Goal: Feedback & Contribution: Submit feedback/report problem

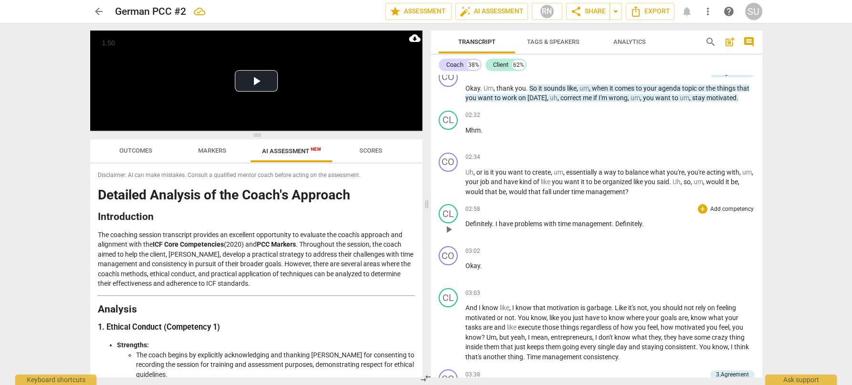
scroll to position [309, 0]
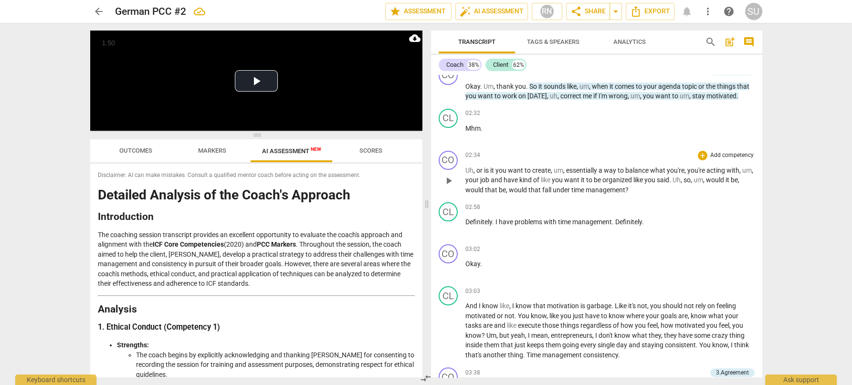
click at [724, 153] on p "Add competency" at bounding box center [732, 155] width 45 height 9
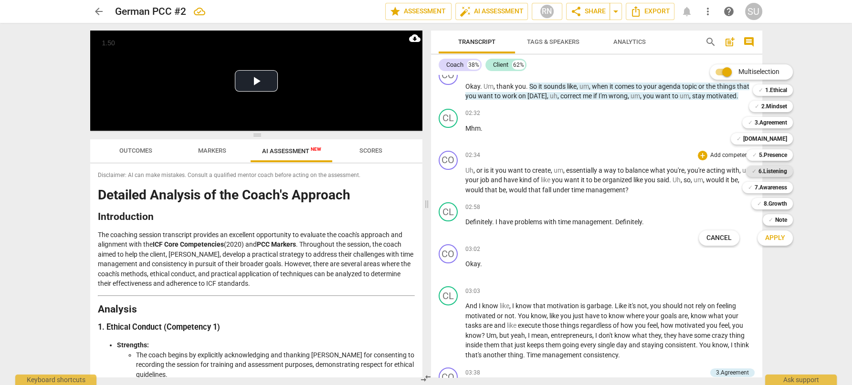
click at [767, 171] on b "6.Listening" at bounding box center [773, 171] width 29 height 11
click at [774, 236] on span "Apply" at bounding box center [775, 238] width 20 height 10
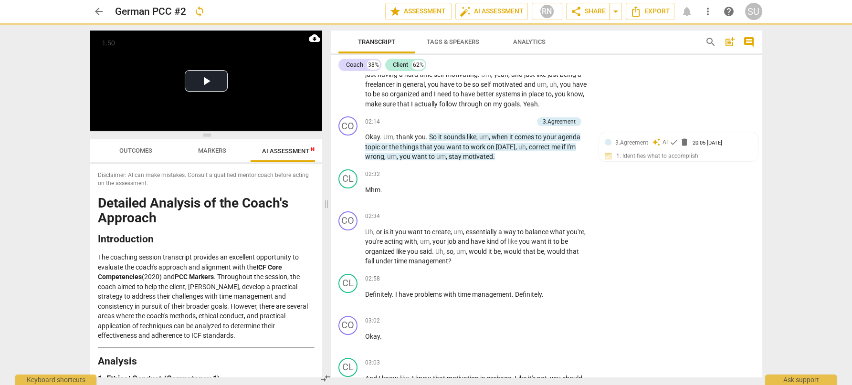
scroll to position [370, 0]
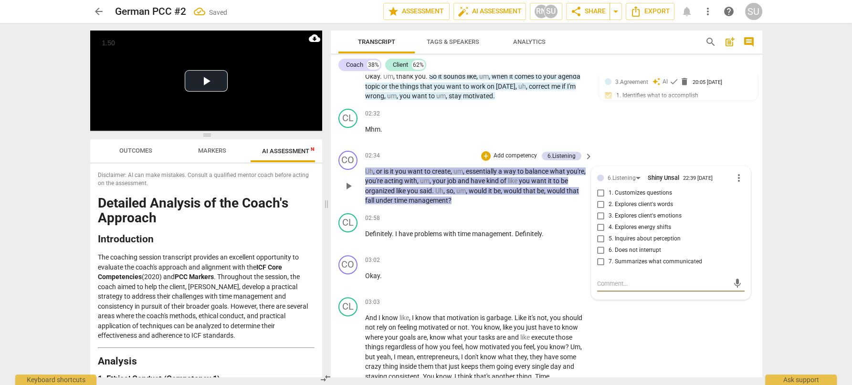
click at [602, 268] on input "7. Summarizes what communicated" at bounding box center [600, 261] width 15 height 11
checkbox input "true"
click at [666, 121] on div "CL play_arrow pause 02:32 + Add competency keyboard_arrow_right Mhm ." at bounding box center [547, 126] width 432 height 42
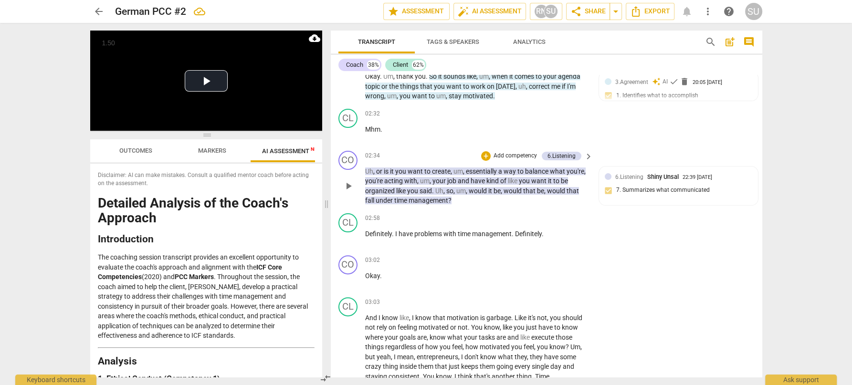
click at [586, 162] on span "keyboard_arrow_right" at bounding box center [588, 156] width 11 height 11
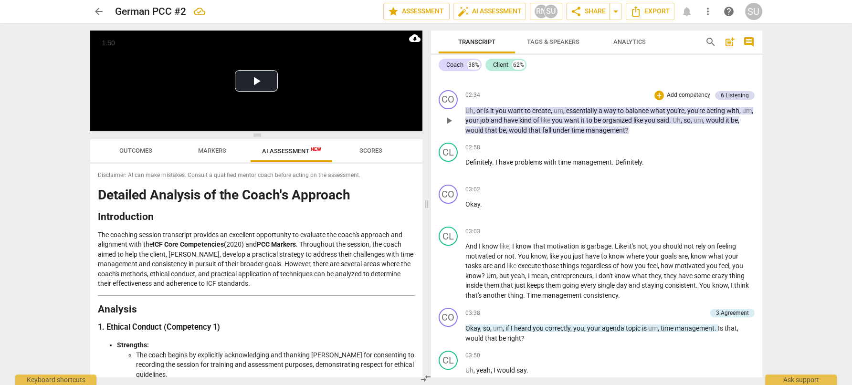
scroll to position [309, 0]
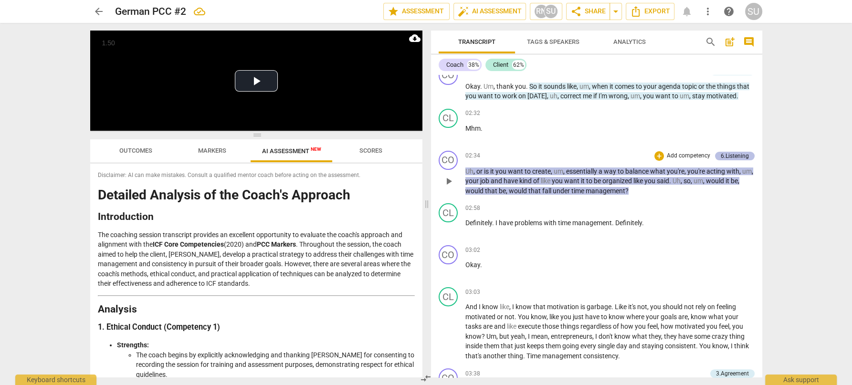
click at [733, 153] on div "6.Listening" at bounding box center [735, 156] width 28 height 9
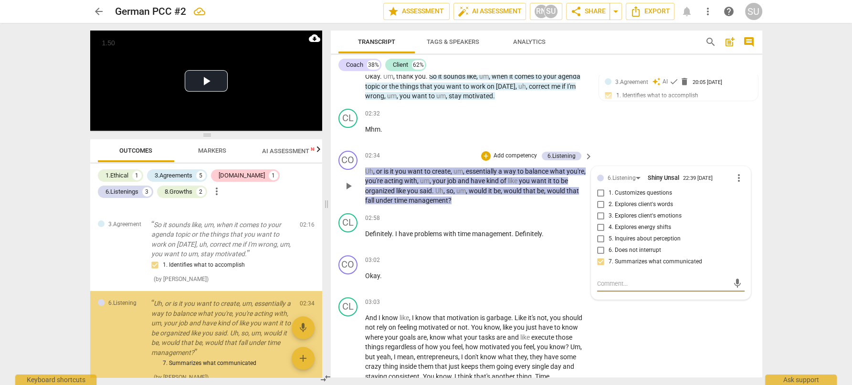
scroll to position [123, 0]
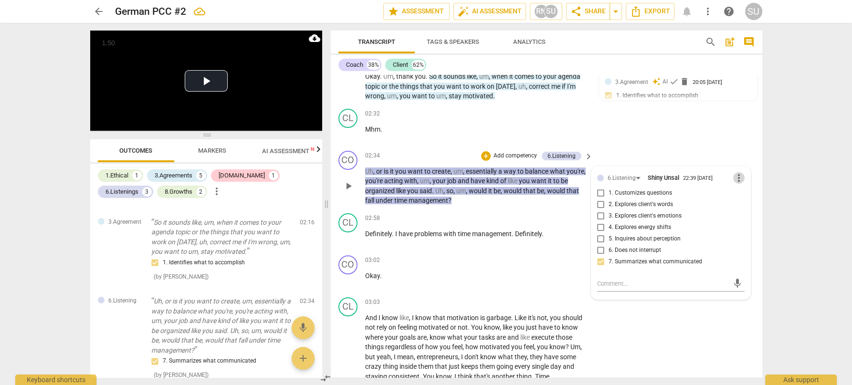
click at [737, 184] on span "more_vert" at bounding box center [738, 177] width 11 height 11
click at [744, 204] on li "Delete" at bounding box center [746, 205] width 33 height 18
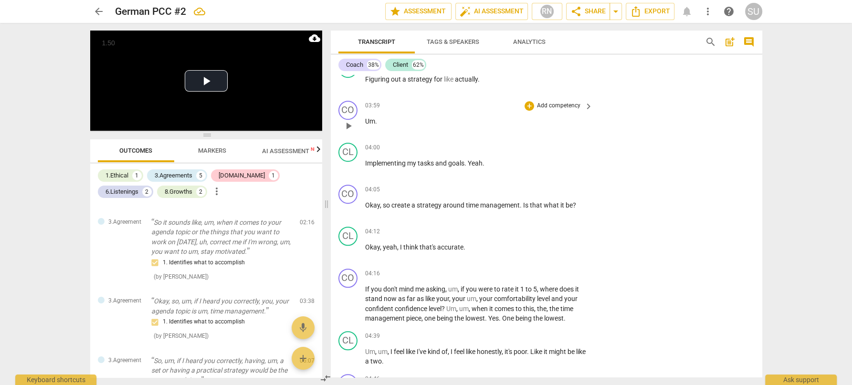
scroll to position [839, 0]
click at [558, 192] on p "Add competency" at bounding box center [558, 188] width 45 height 9
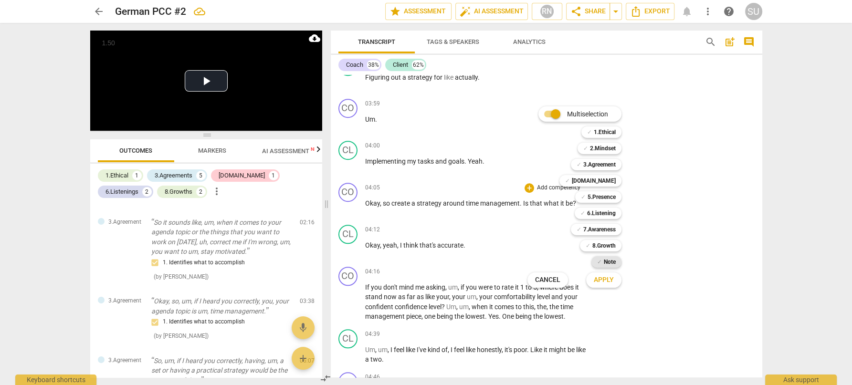
click at [601, 265] on span "✓" at bounding box center [599, 261] width 5 height 11
click at [600, 281] on span "Apply" at bounding box center [604, 280] width 20 height 10
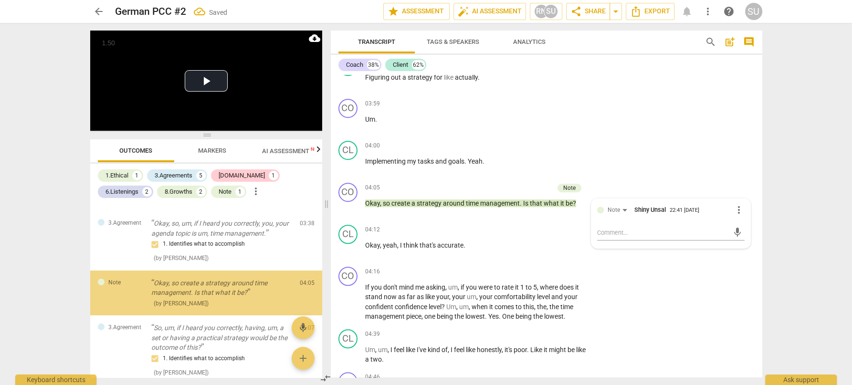
scroll to position [202, 0]
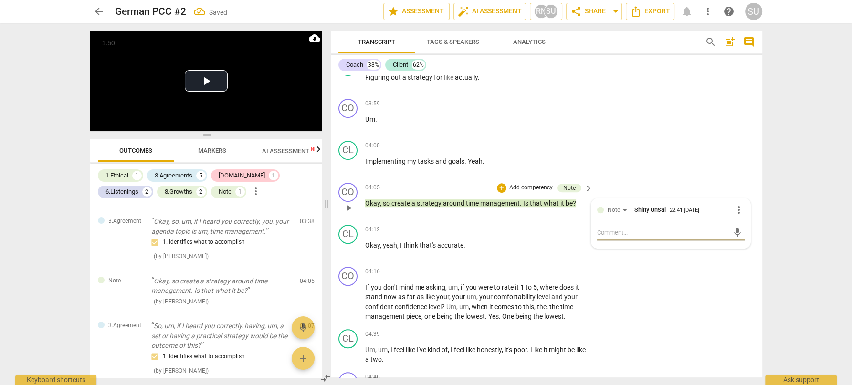
type textarea "S"
type textarea "Sh"
type textarea "She"
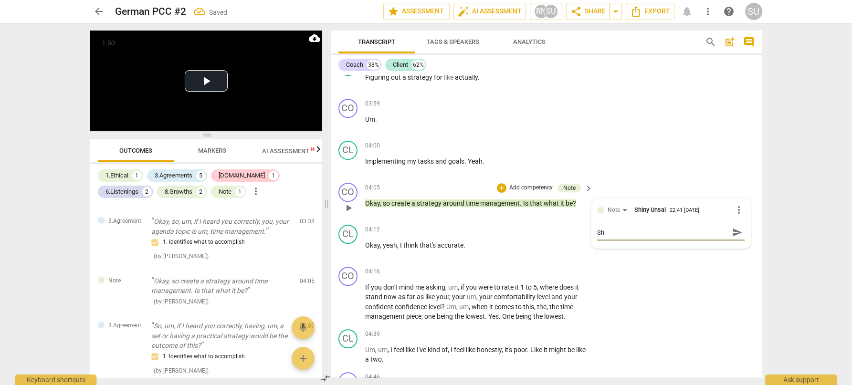
type textarea "She"
type textarea "She'"
type textarea "She's"
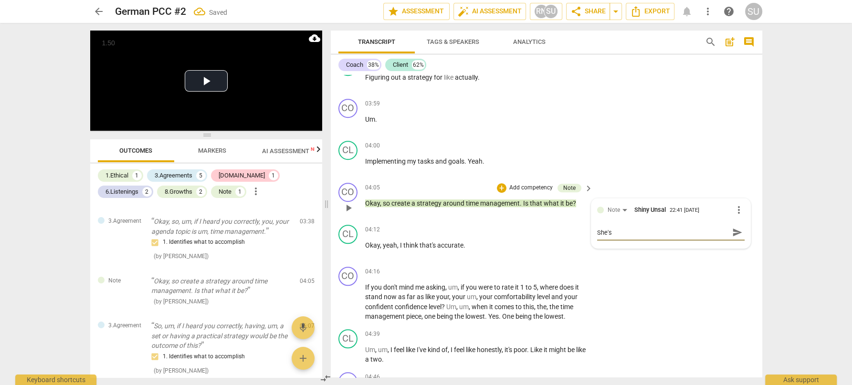
type textarea "She's"
type textarea "She's t"
type textarea "She's ta"
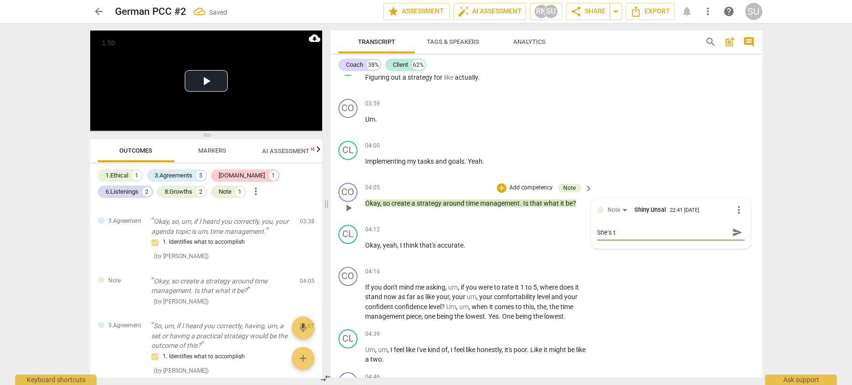
type textarea "She's ta"
type textarea "She's tal"
type textarea "She's talk"
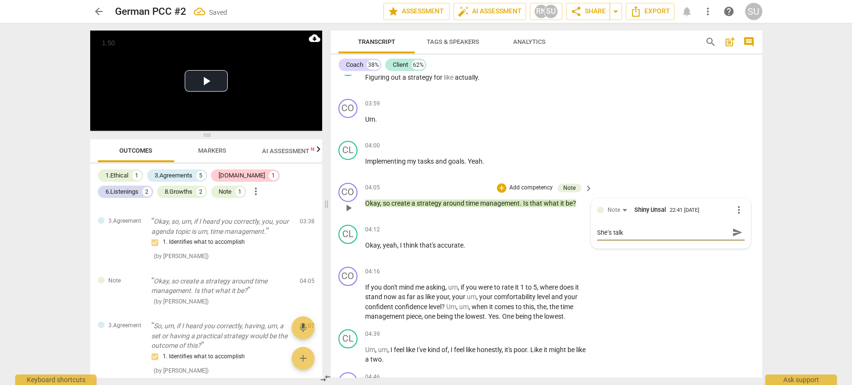
type textarea "She's talki"
type textarea "She's talkin"
type textarea "She's talking"
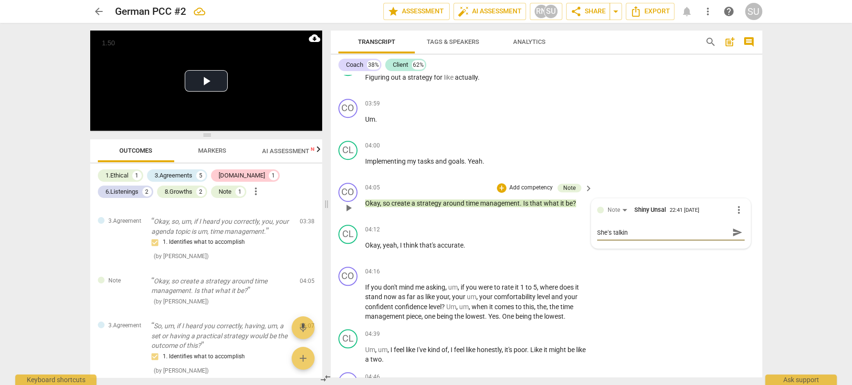
type textarea "She's talking"
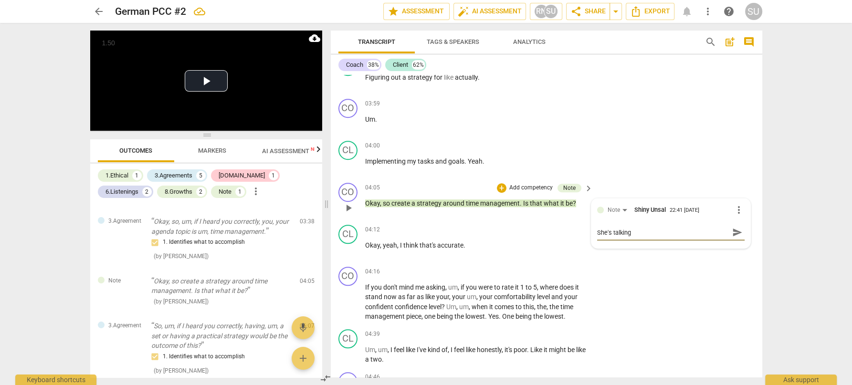
drag, startPoint x: 635, startPoint y: 243, endPoint x: 612, endPoint y: 242, distance: 22.5
click at [612, 237] on textarea "She's talking" at bounding box center [663, 232] width 132 height 9
type textarea "She's t"
type textarea "She's"
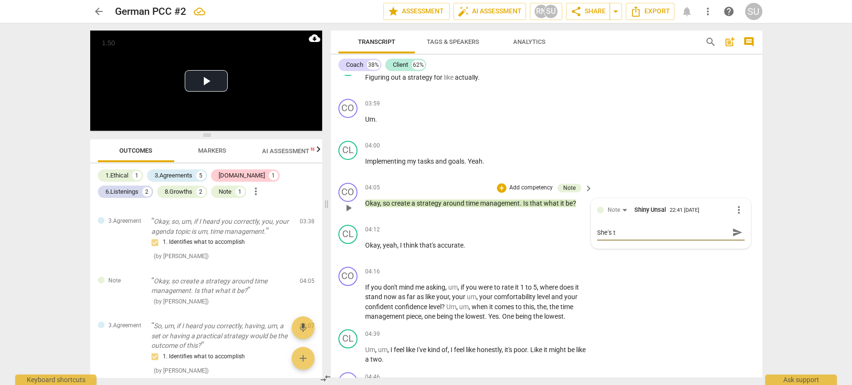
type textarea "She's"
type textarea "She's m"
type textarea "She's mn"
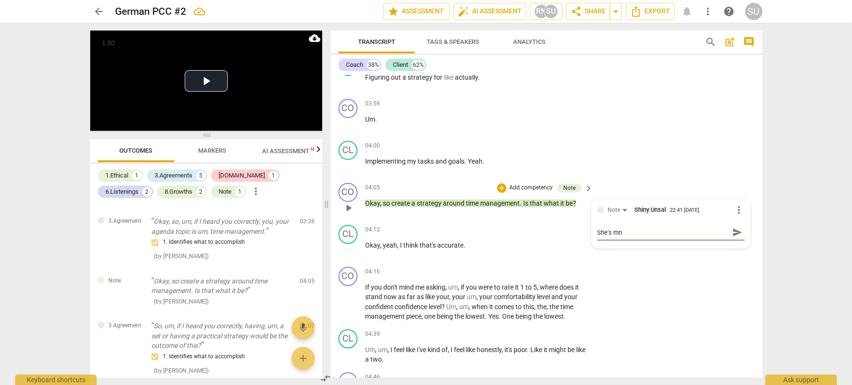
type textarea "She's m"
type textarea "She's me"
type textarea "She's men"
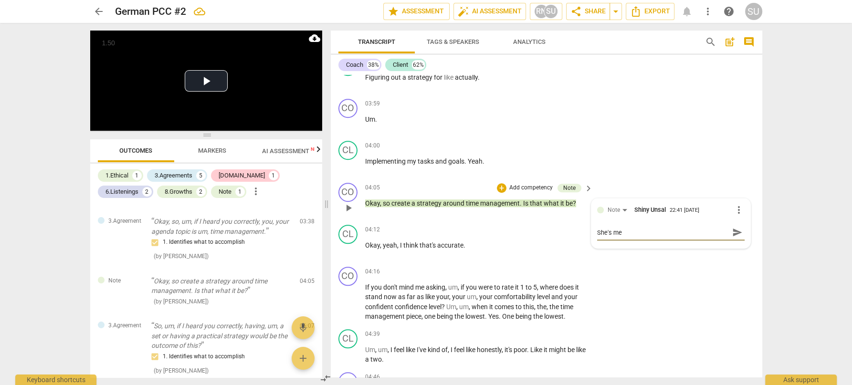
type textarea "She's men"
type textarea "She's ment"
type textarea "She's menti"
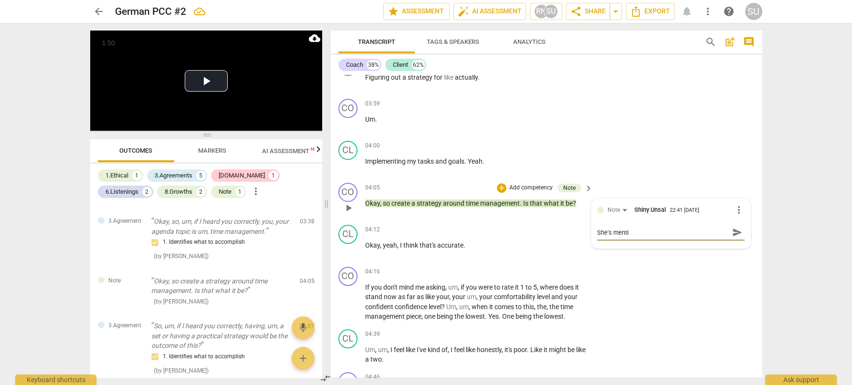
type textarea "She's mentio"
type textarea "She's mention"
type textarea "She's mentioni"
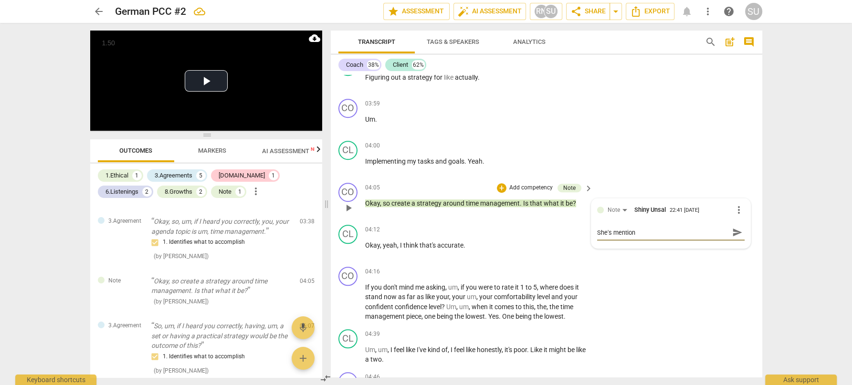
type textarea "She's mentioni"
type textarea "She's mentionin"
type textarea "She's mentioning"
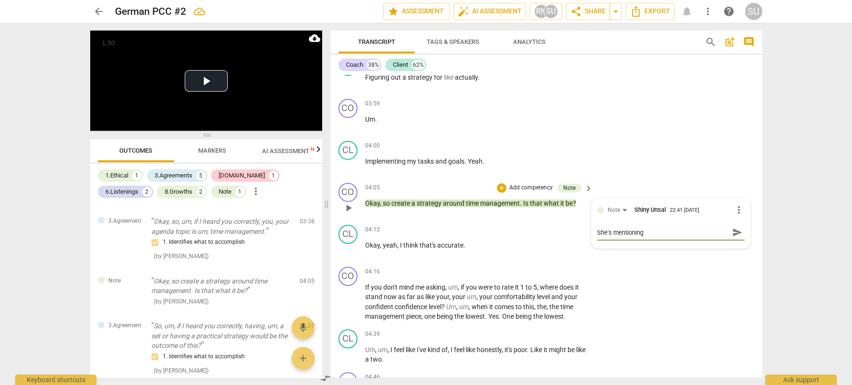
type textarea "She's mentioning"
type textarea "She's mentioning ""
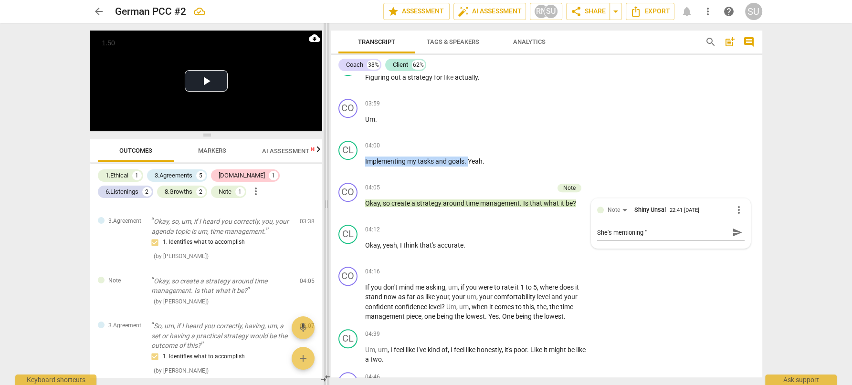
drag, startPoint x: 468, startPoint y: 172, endPoint x: 326, endPoint y: 172, distance: 141.8
click at [326, 172] on div "Play Video move_up Play Current Time 39:35 / Duration Time 39:35 Loaded : 0% Pr…" at bounding box center [427, 204] width 688 height 362
copy p "Implementing my tasks and goals ."
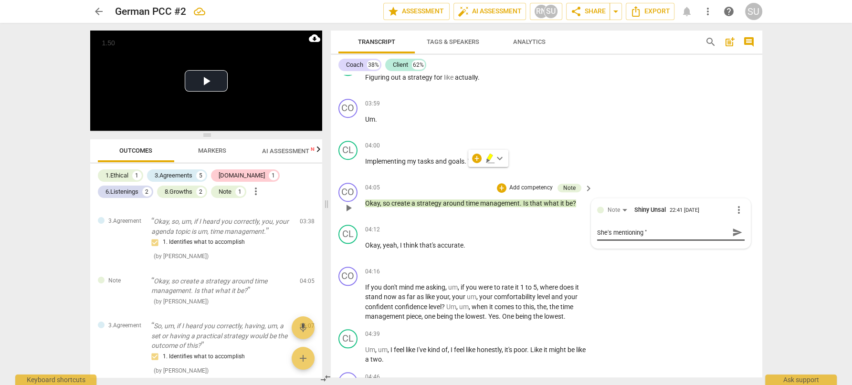
click at [652, 237] on textarea "She's mentioning "" at bounding box center [663, 232] width 132 height 9
paste textarea "Implementing my tasks and goals."
type textarea "She's mentioning "Implementing my tasks and goals."
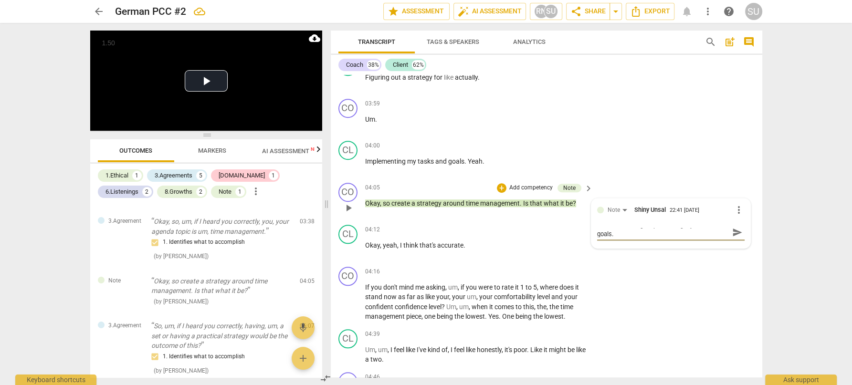
type textarea "She's mentioning "Implementing my tasks and goals."
type textarea "She's mentioning "Implementing my tasks and goals"
type textarea "She's mentioning "Implementing my tasks and goals""
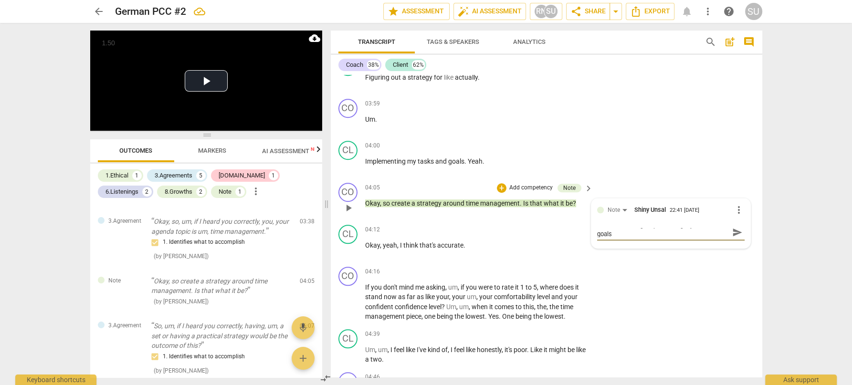
type textarea "She's mentioning "Implementing my tasks and goals""
type textarea "She's mentioning "Implementing my tasks and goals" s"
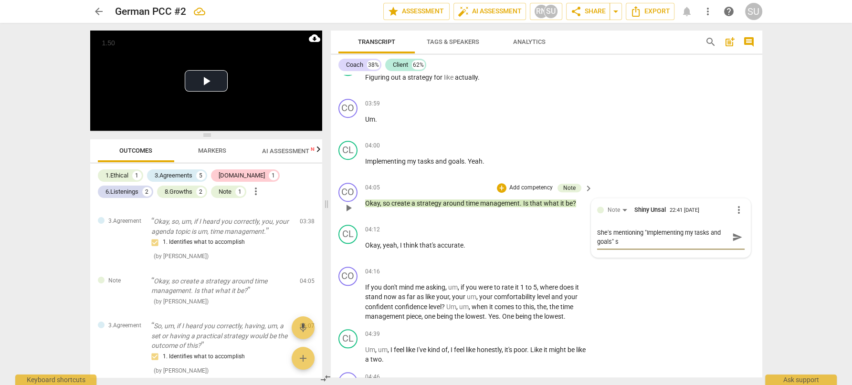
scroll to position [0, 0]
type textarea "She's mentioning "Implementing my tasks and goals" so"
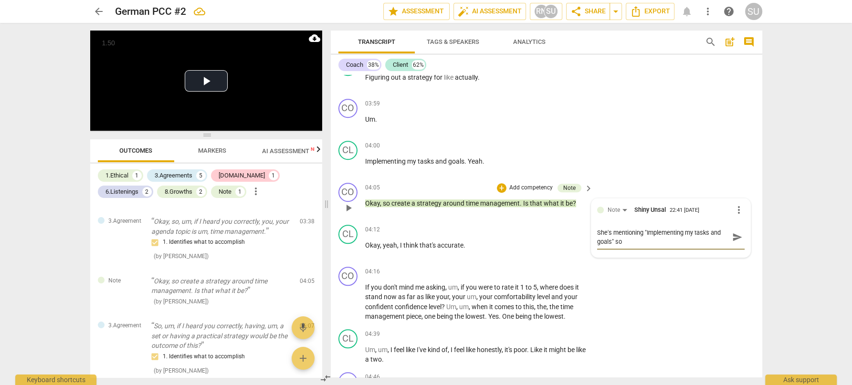
type textarea "She's mentioning "Implementing my tasks and goals" so y"
type textarea "She's mentioning "Implementing my tasks and goals" so yo"
type textarea "She's mentioning "Implementing my tasks and goals" so you"
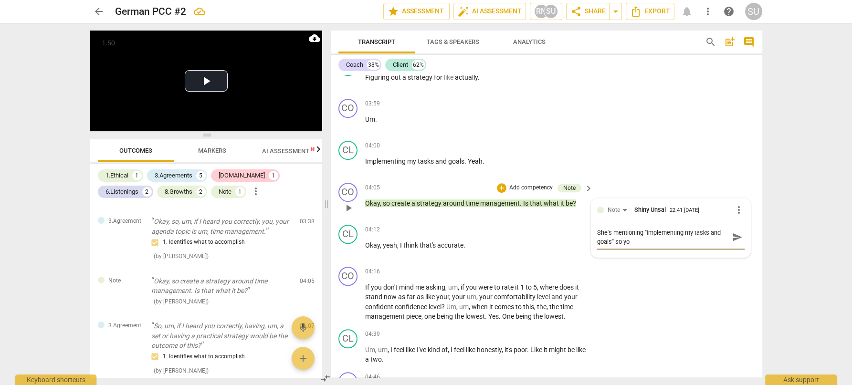
type textarea "She's mentioning "Implementing my tasks and goals" so you"
type textarea "She's mentioning "Implementing my tasks and goals" so you c"
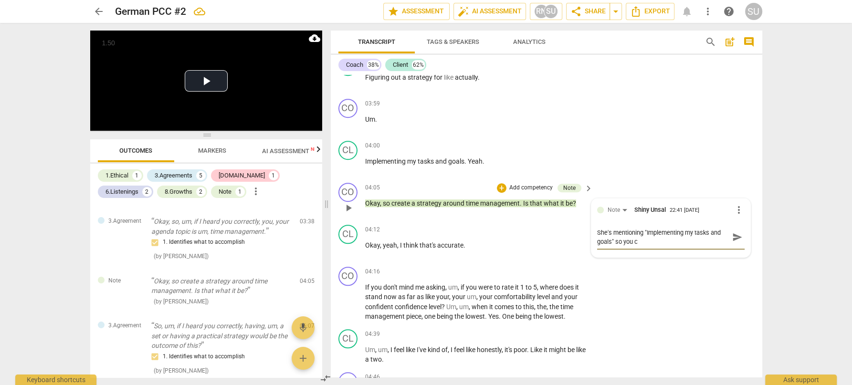
type textarea "She's mentioning "Implementing my tasks and goals" so you co"
type textarea "She's mentioning "Implementing my tasks and goals" so you cou"
type textarea "She's mentioning "Implementing my tasks and goals" so you coul"
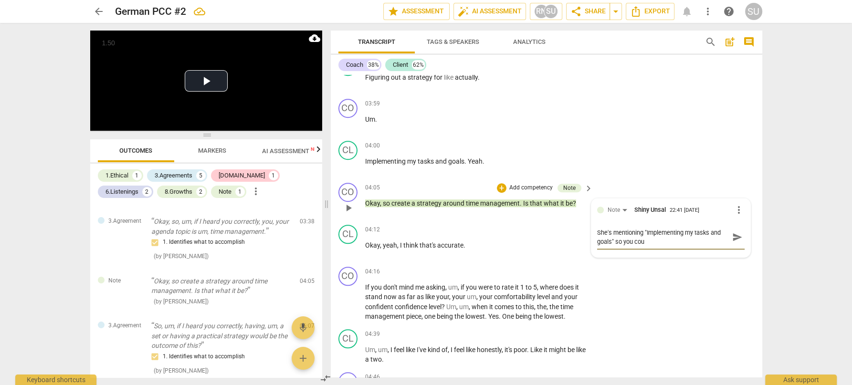
type textarea "She's mentioning "Implementing my tasks and goals" so you coul"
type textarea "She's mentioning "Implementing my tasks and goals" so you could"
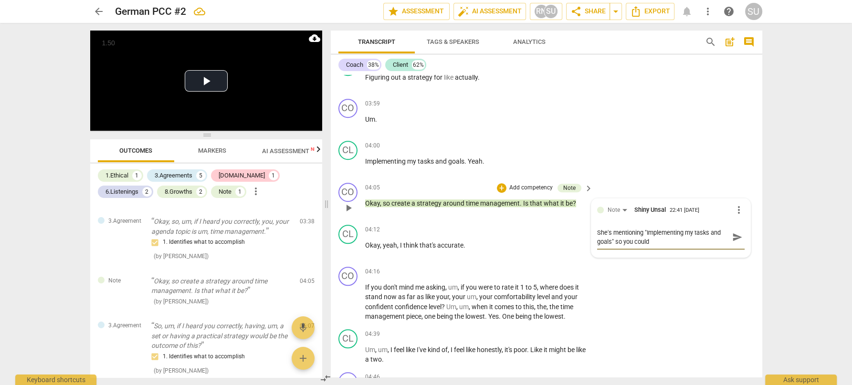
type textarea "She's mentioning "Implementing my tasks and goals" so you could h"
type textarea "She's mentioning "Implementing my tasks and goals" so you could ha"
type textarea "She's mentioning "Implementing my tasks and goals" so you could hav"
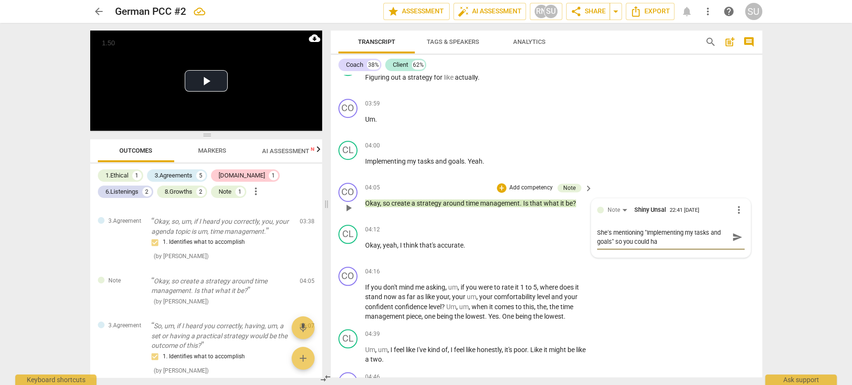
type textarea "She's mentioning "Implementing my tasks and goals" so you could hav"
type textarea "She's mentioning "Implementing my tasks and goals" so you could have"
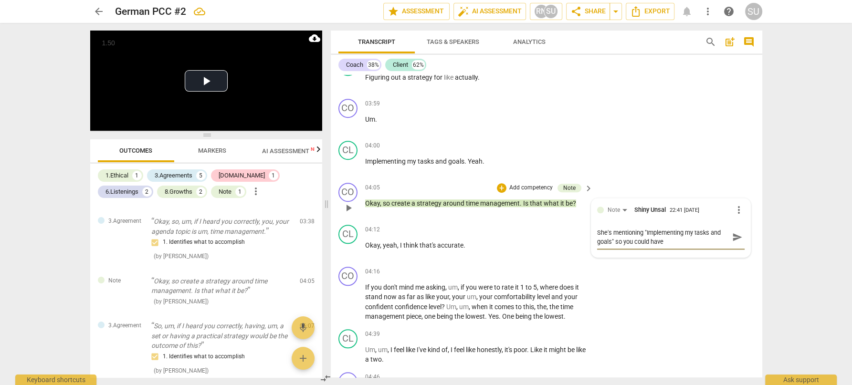
type textarea "She's mentioning "Implementing my tasks and goals" so you could have a"
type textarea "She's mentioning "Implementing my tasks and goals" so you could have as"
type textarea "She's mentioning "Implementing my tasks and goals" so you could have ask"
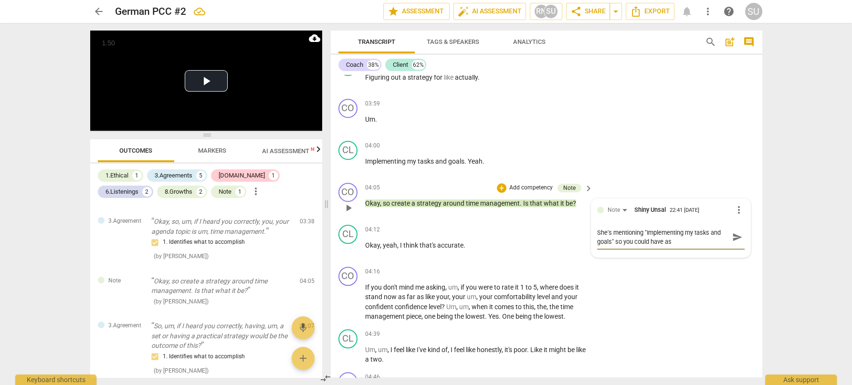
type textarea "She's mentioning "Implementing my tasks and goals" so you could have ask"
type textarea "She's mentioning "Implementing my tasks and goals" so you could have aske"
type textarea "She's mentioning "Implementing my tasks and goals" so you could have asked"
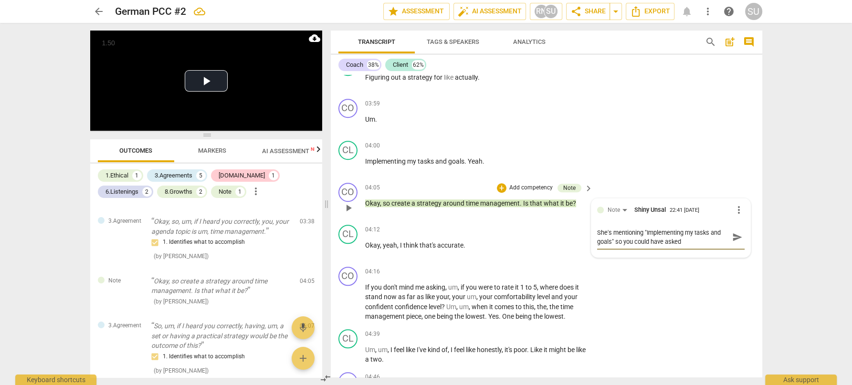
type textarea "She's mentioning "Implementing my tasks and goals" so you could have aske"
type textarea "She's mentioning "Implementing my tasks and goals" so you could have ask"
type textarea "She's mentioning "Implementing my tasks and goals" so you could have as"
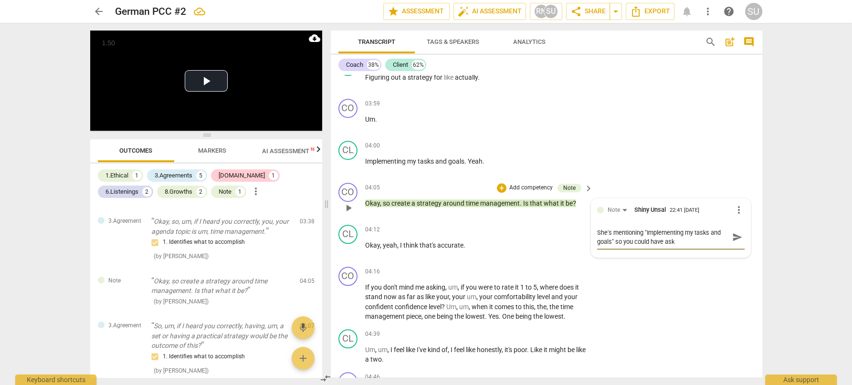
type textarea "She's mentioning "Implementing my tasks and goals" so you could have as"
type textarea "She's mentioning "Implementing my tasks and goals" so you could have a"
type textarea "She's mentioning "Implementing my tasks and goals" so you could have"
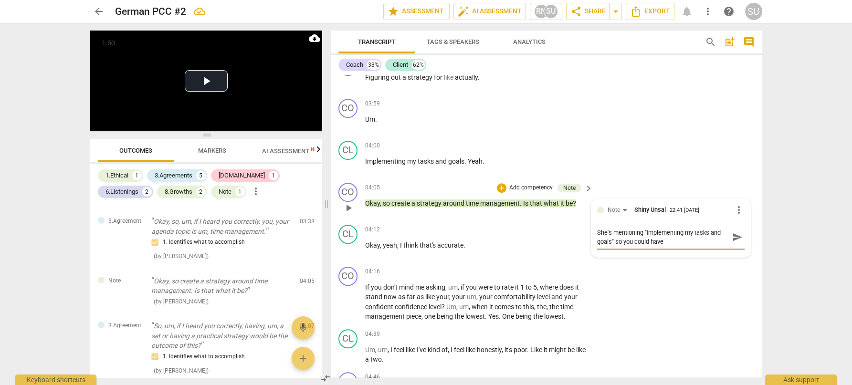
type textarea "She's mentioning "Implementing my tasks and goals" so you could have e"
type textarea "She's mentioning "Implementing my tasks and goals" so you could have ex"
type textarea "She's mentioning "Implementing my tasks and goals" so you could have exp"
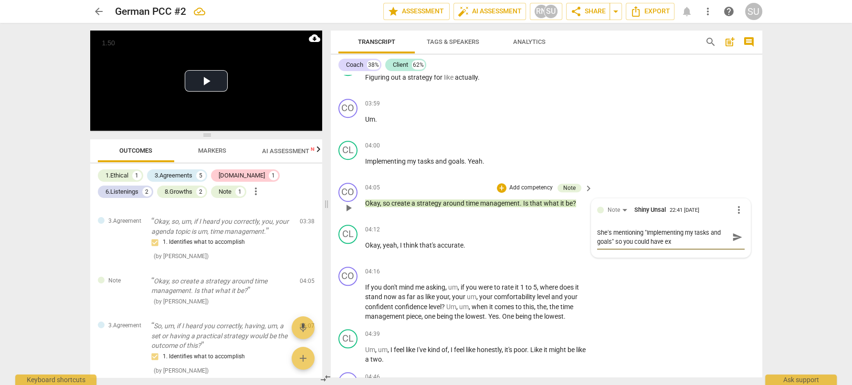
type textarea "She's mentioning "Implementing my tasks and goals" so you could have exp"
type textarea "She's mentioning "Implementing my tasks and goals" so you could have expl"
type textarea "She's mentioning "Implementing my tasks and goals" so you could have explo"
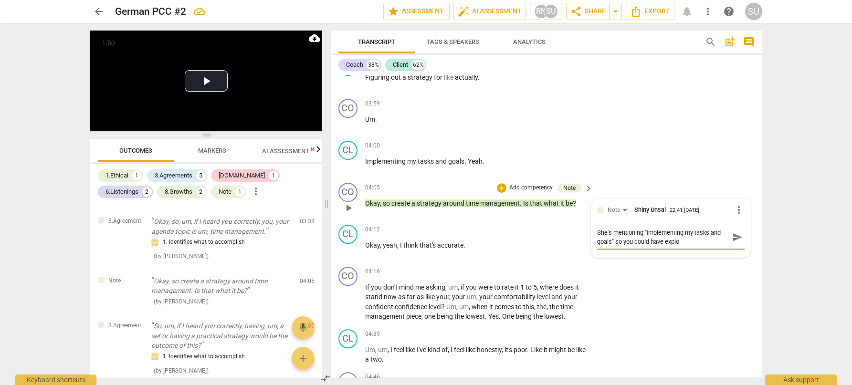
type textarea "She's mentioning "Implementing my tasks and goals" so you could have explor"
type textarea "She's mentioning "Implementing my tasks and goals" so you could have explore"
type textarea "She's mentioning "Implementing my tasks and goals" so you could have explored"
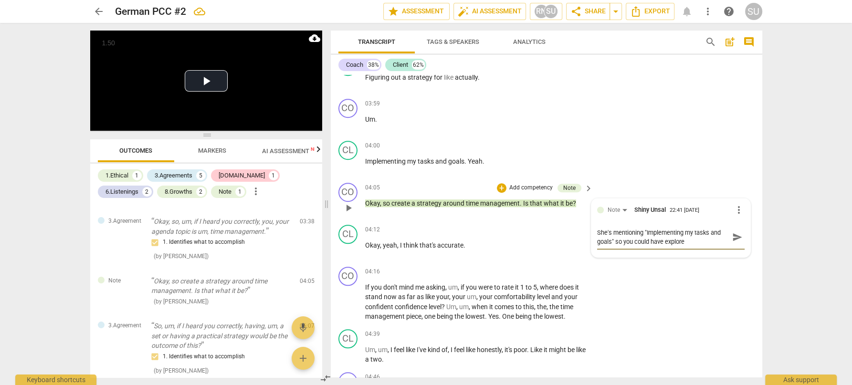
type textarea "She's mentioning "Implementing my tasks and goals" so you could have explored"
type textarea "She's mentioning "Implementing my tasks and goals" so you could have explored h"
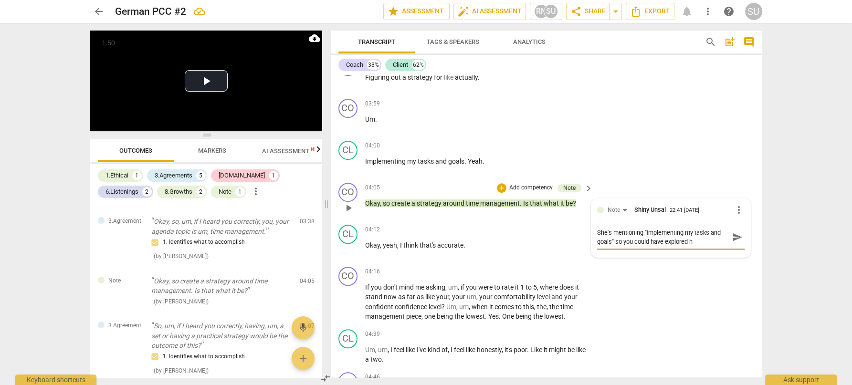
type textarea "She's mentioning "Implementing my tasks and goals" so you could have explored ho"
type textarea "She's mentioning "Implementing my tasks and goals" so you could have explored h…"
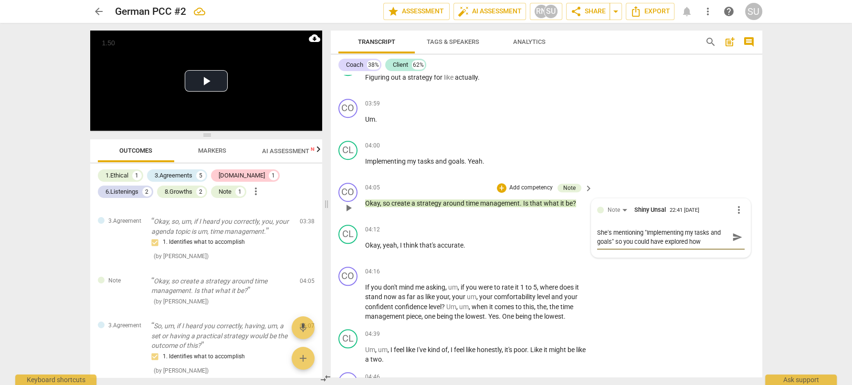
type textarea "She's mentioning "Implementing my tasks and goals" so you could have explored h…"
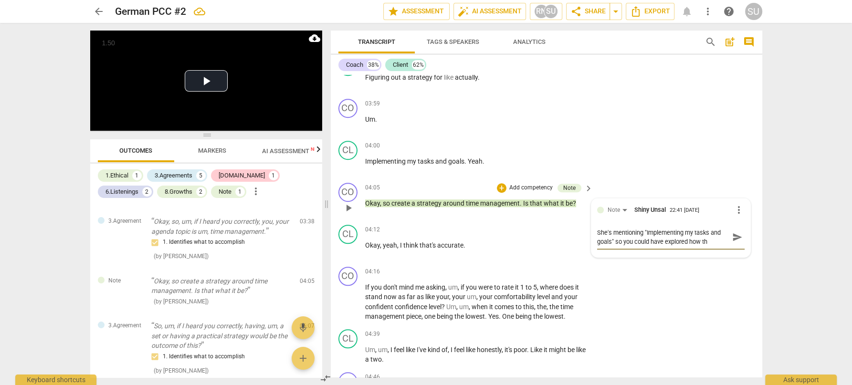
type textarea "She's mentioning "Implementing my tasks and goals" so you could have explored h…"
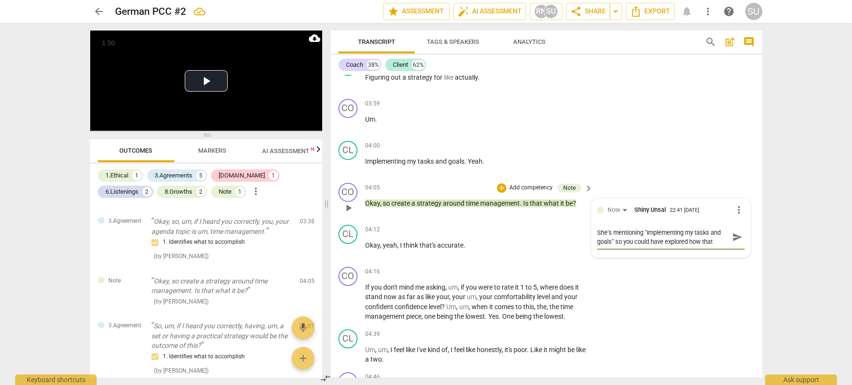
type textarea "She's mentioning "Implementing my tasks and goals" so you could have explored h…"
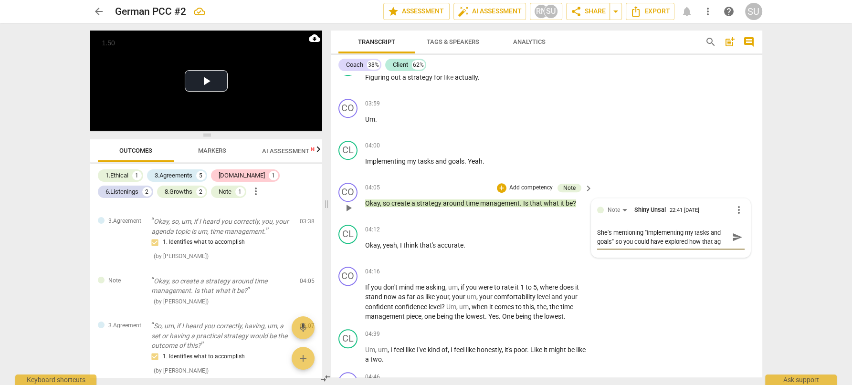
type textarea "She's mentioning "Implementing my tasks and goals" so you could have explored h…"
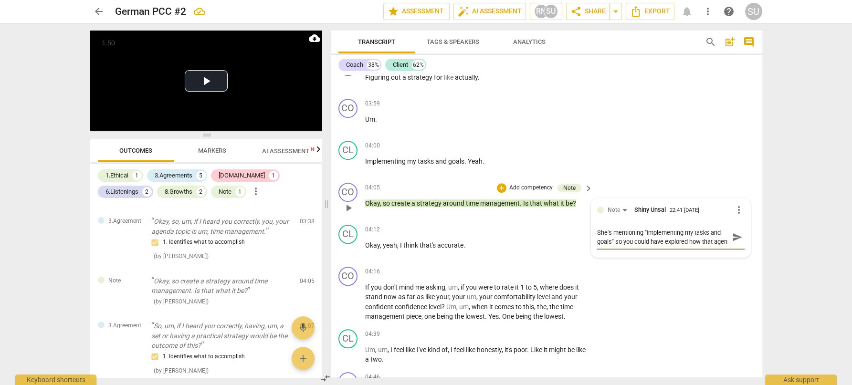
type textarea "She's mentioning "Implementing my tasks and goals" so you could have explored h…"
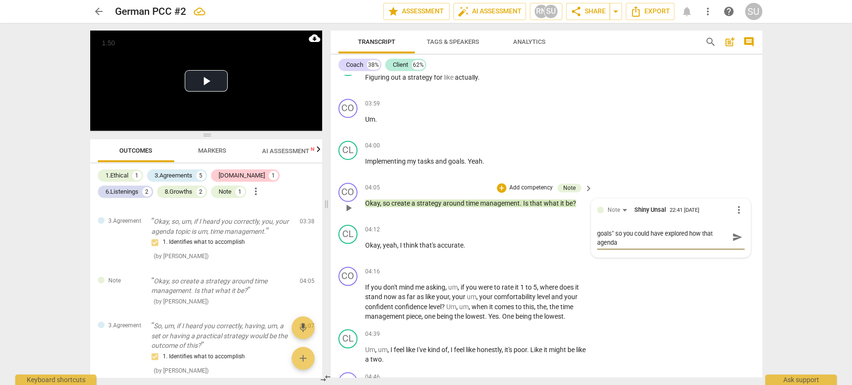
type textarea "She's mentioning "Implementing my tasks and goals" so you could have explored h…"
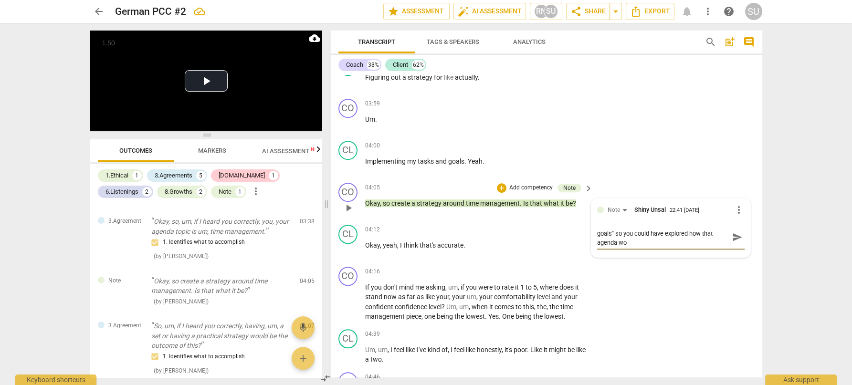
type textarea "She's mentioning "Implementing my tasks and goals" so you could have explored h…"
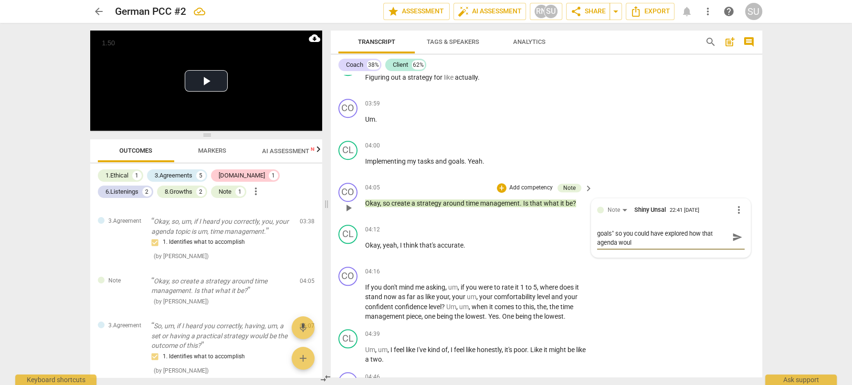
type textarea "She's mentioning "Implementing my tasks and goals" so you could have explored h…"
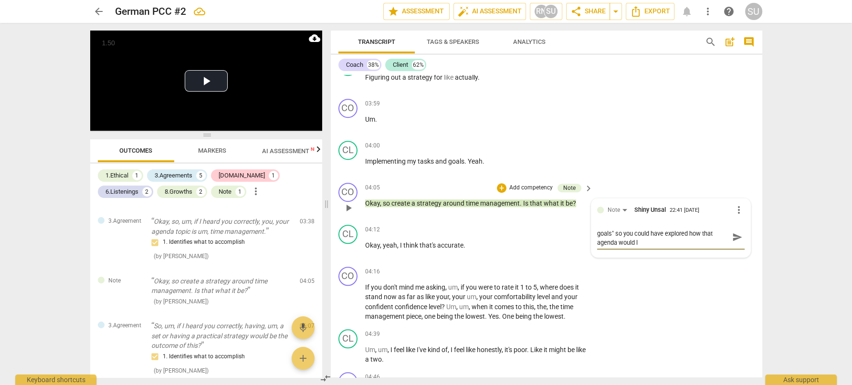
type textarea "She's mentioning "Implementing my tasks and goals" so you could have explored h…"
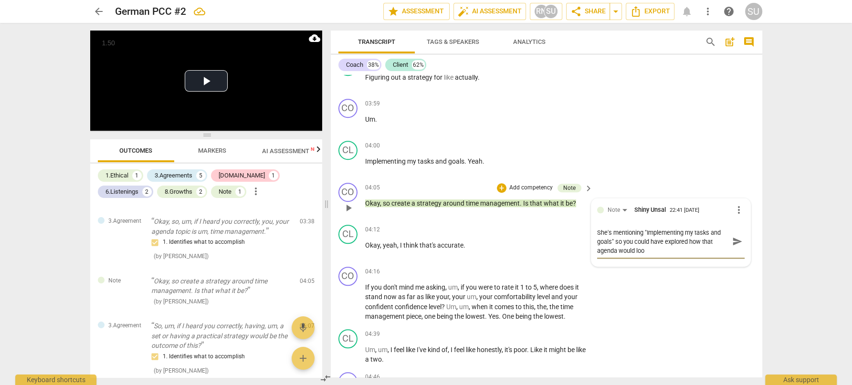
type textarea "She's mentioning "Implementing my tasks and goals" so you could have explored h…"
click at [737, 252] on span "send" at bounding box center [737, 246] width 11 height 11
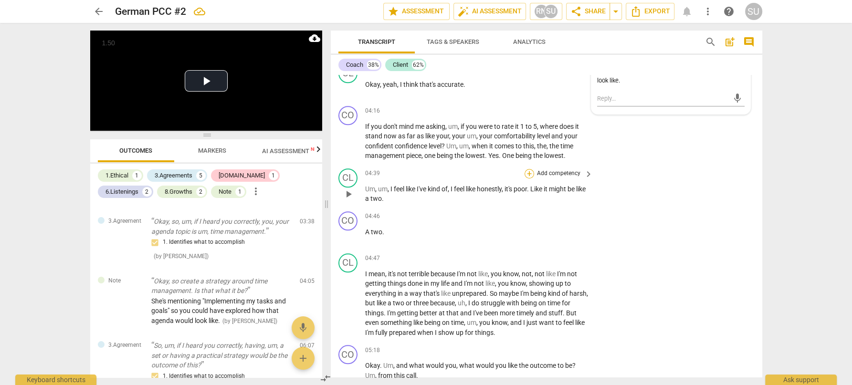
scroll to position [980, 0]
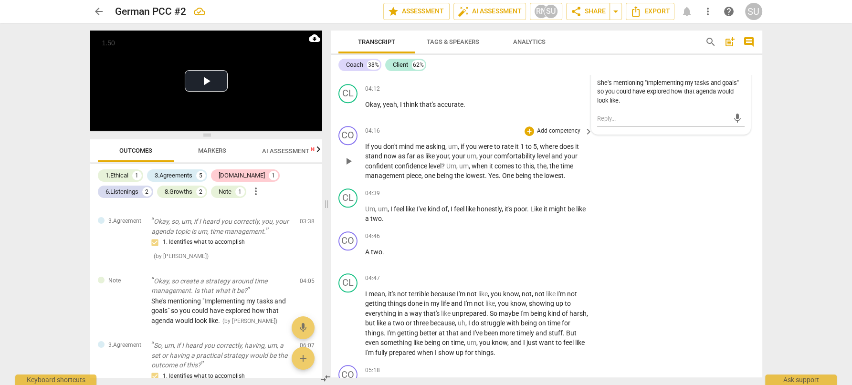
click at [559, 136] on p "Add competency" at bounding box center [558, 131] width 45 height 9
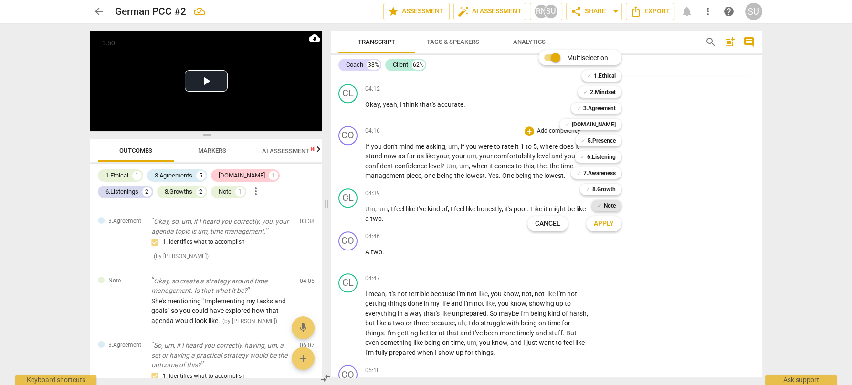
click at [602, 204] on div "✓ Note" at bounding box center [607, 205] width 30 height 11
click at [602, 226] on span "Apply" at bounding box center [604, 224] width 20 height 10
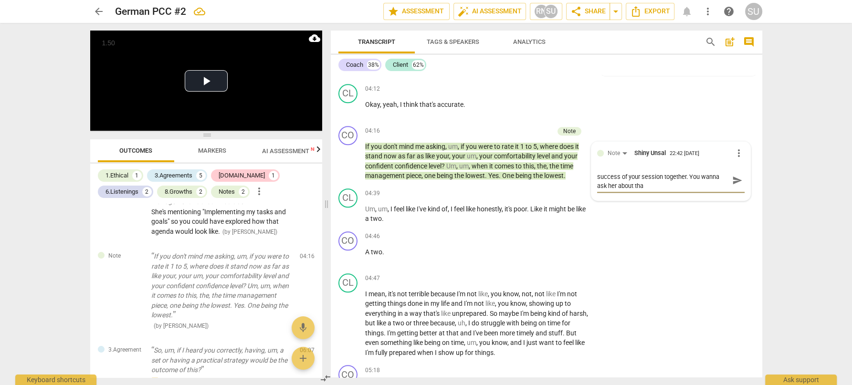
scroll to position [0, 0]
click at [735, 190] on span "send" at bounding box center [737, 185] width 11 height 11
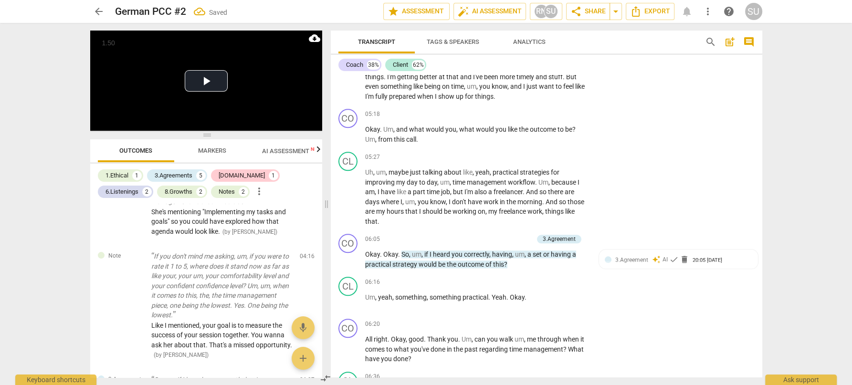
scroll to position [1261, 0]
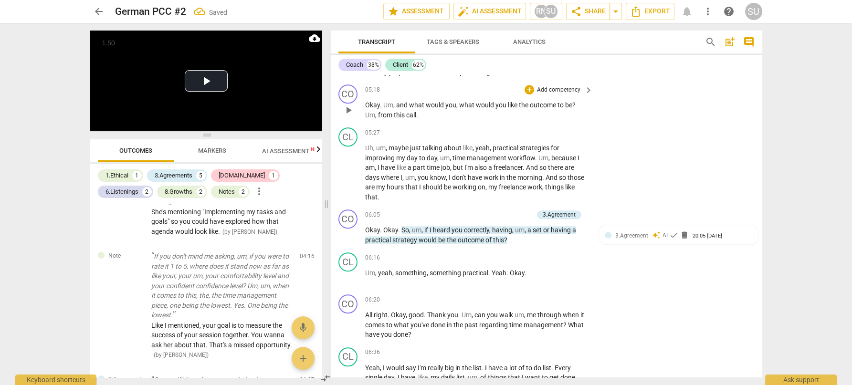
click at [573, 95] on p "Add competency" at bounding box center [558, 90] width 45 height 9
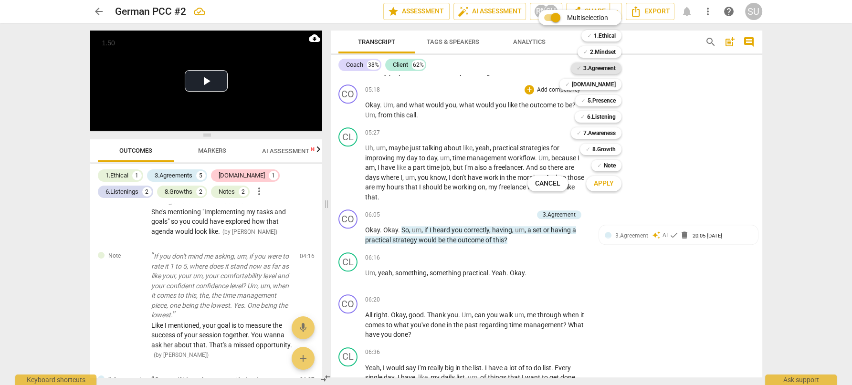
click at [603, 72] on b "3.Agreement" at bounding box center [599, 68] width 32 height 11
click at [596, 183] on span "Apply" at bounding box center [604, 184] width 20 height 10
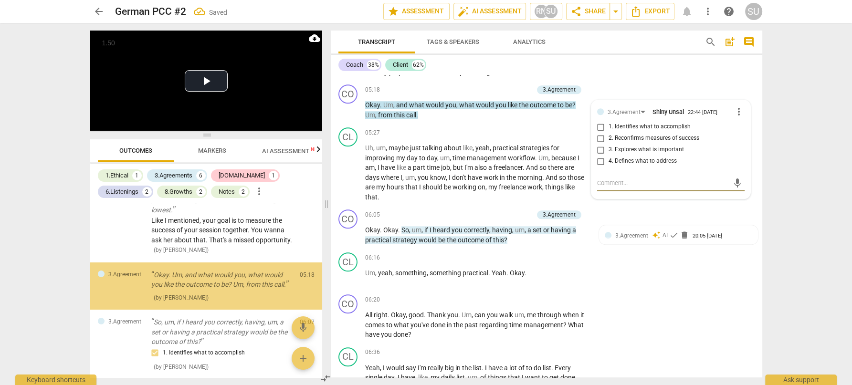
scroll to position [397, 0]
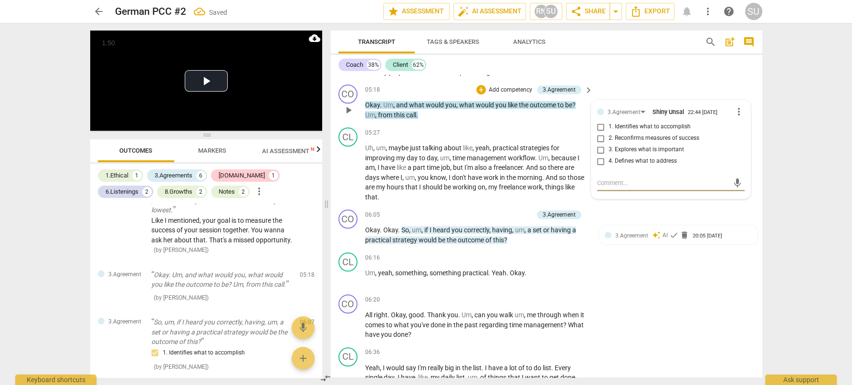
click at [601, 133] on input "1. Identifies what to accomplish" at bounding box center [600, 126] width 15 height 11
click at [642, 81] on div "CL play_arrow pause 04:47 + Add competency keyboard_arrow_right I mean , it's n…" at bounding box center [547, 35] width 432 height 92
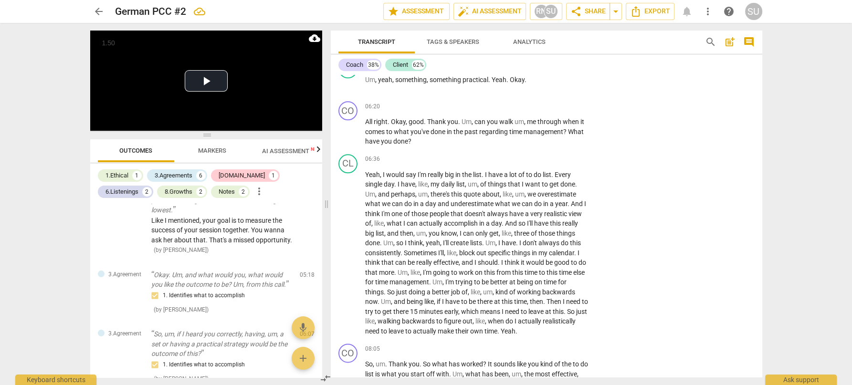
scroll to position [1449, 0]
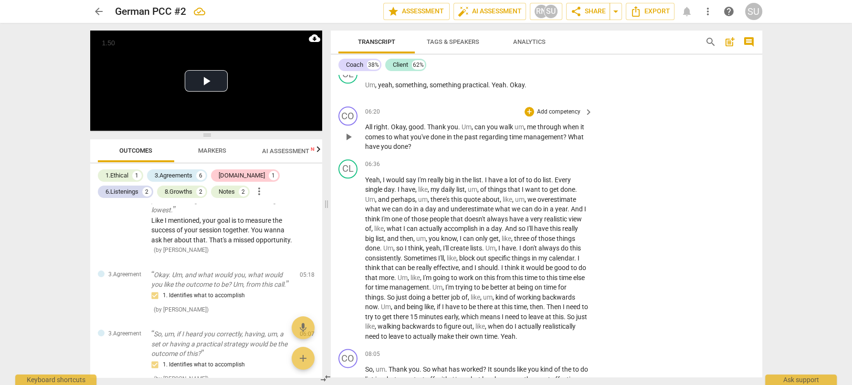
click at [559, 117] on p "Add competency" at bounding box center [558, 112] width 45 height 9
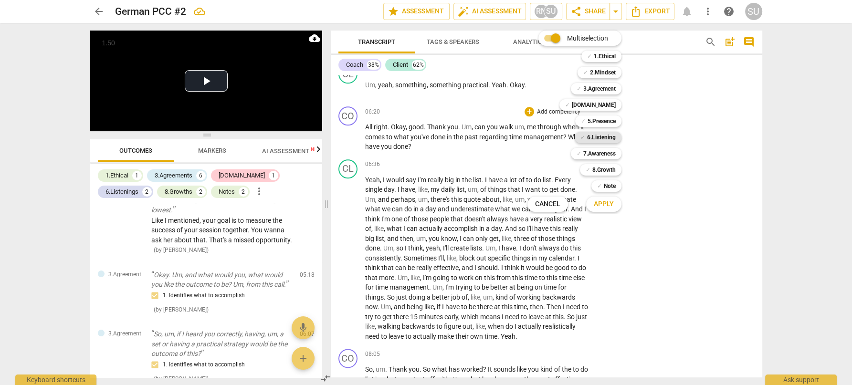
click at [598, 139] on b "6.Listening" at bounding box center [601, 137] width 29 height 11
click at [597, 204] on span "Apply" at bounding box center [604, 205] width 20 height 10
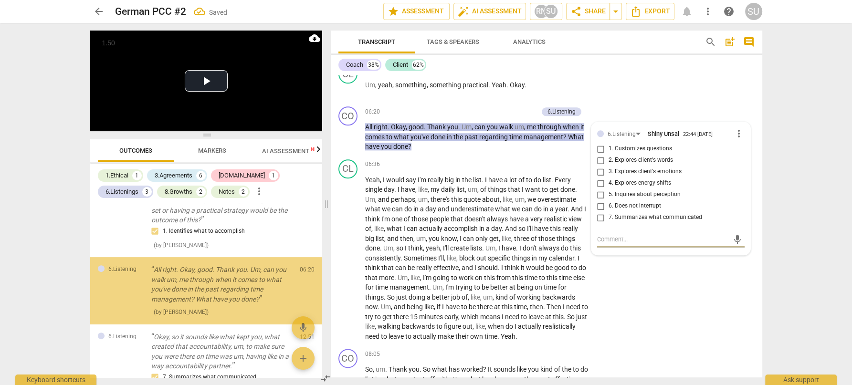
scroll to position [540, 0]
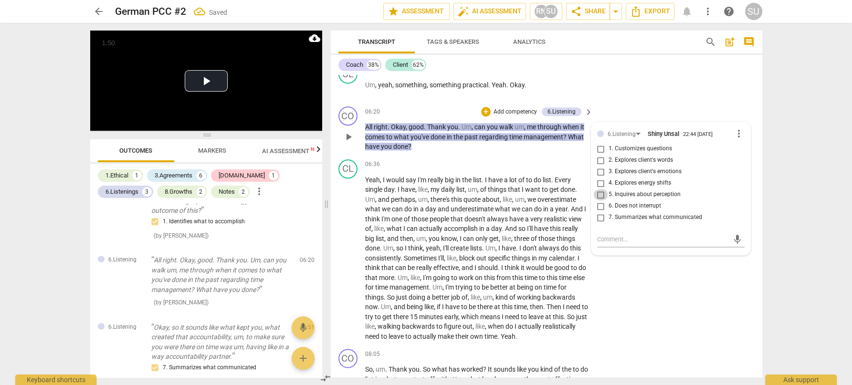
click at [600, 201] on input "5. Inquires about perception" at bounding box center [600, 194] width 15 height 11
click at [638, 77] on div "CL play_arrow pause 06:16 + Add competency keyboard_arrow_right Um , yeah , som…" at bounding box center [547, 82] width 432 height 42
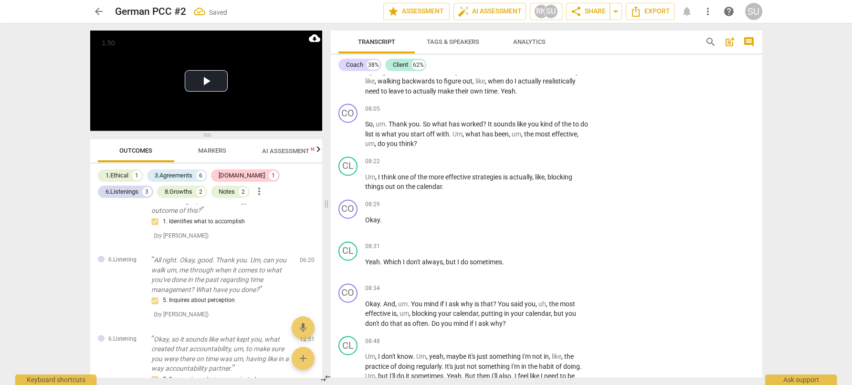
scroll to position [1691, 0]
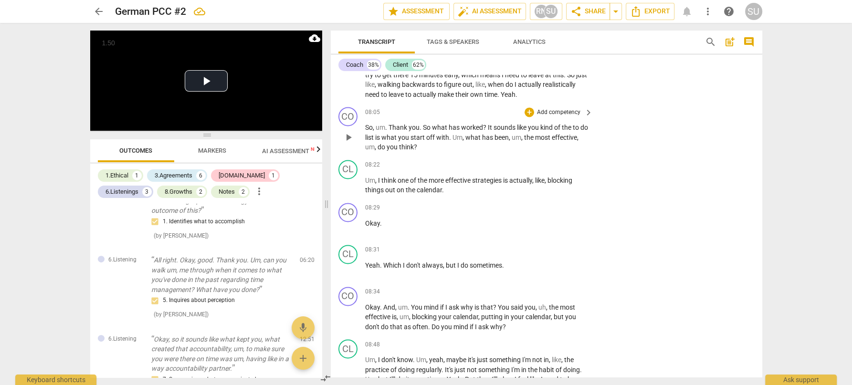
click at [551, 117] on p "Add competency" at bounding box center [558, 112] width 45 height 9
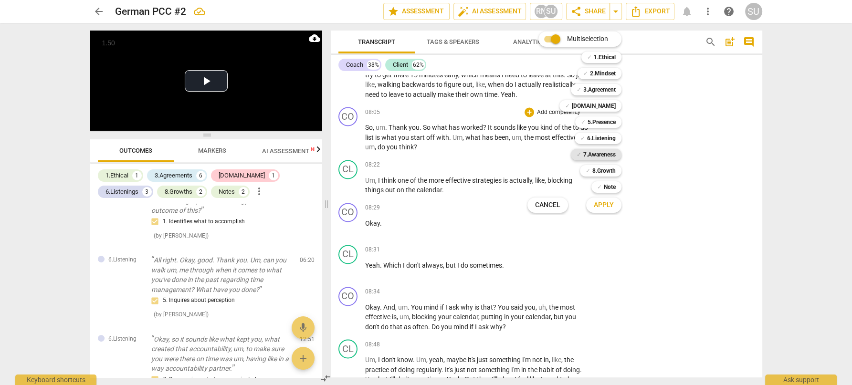
click at [601, 155] on b "7.Awareness" at bounding box center [599, 154] width 32 height 11
click at [593, 209] on button "Apply" at bounding box center [603, 205] width 35 height 17
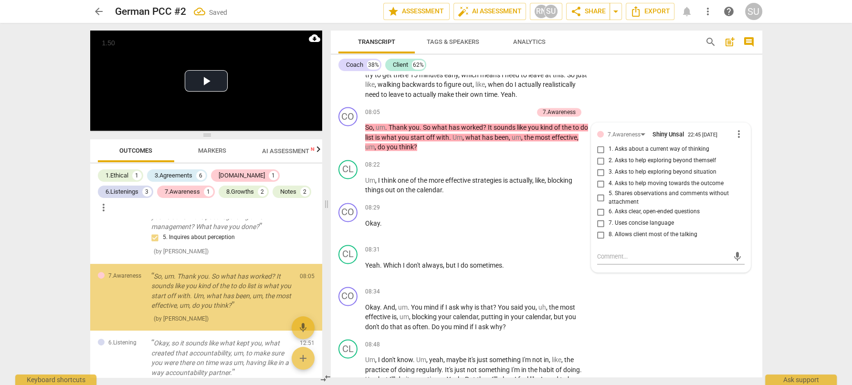
scroll to position [619, 0]
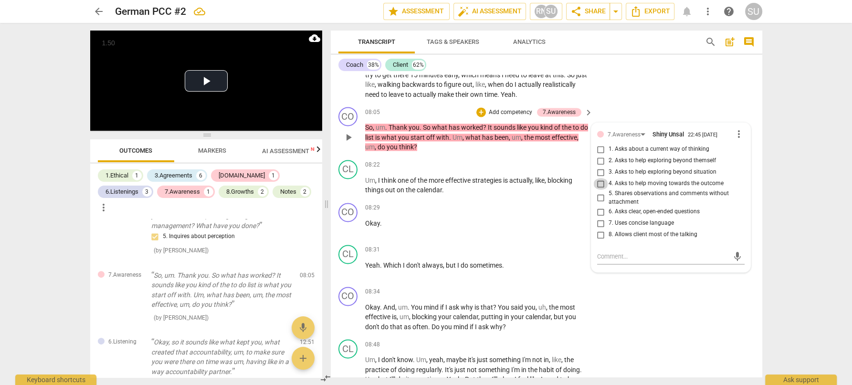
click at [597, 190] on input "4. Asks to help moving towards the outcome" at bounding box center [600, 183] width 15 height 11
click at [636, 119] on div "CO play_arrow pause 08:05 + Add competency 7.Awareness keyboard_arrow_right So …" at bounding box center [547, 129] width 432 height 53
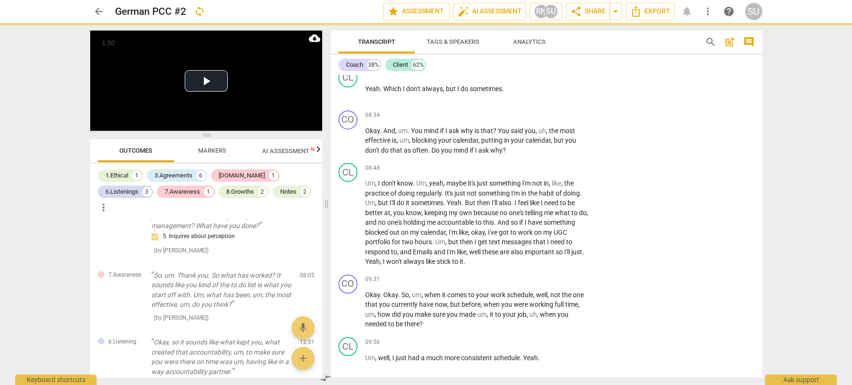
scroll to position [1873, 0]
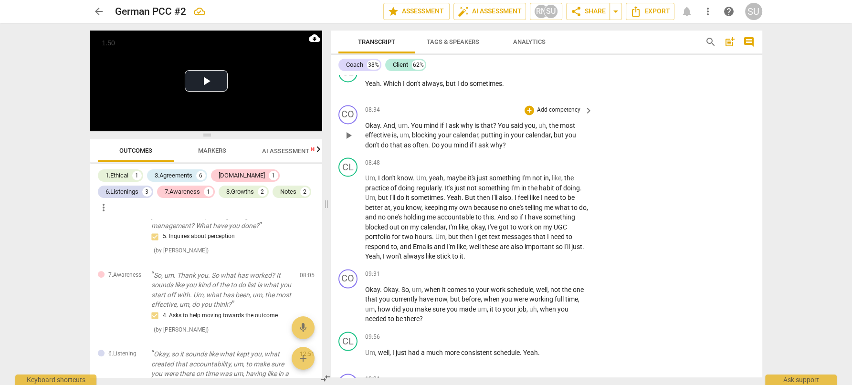
click at [546, 115] on p "Add competency" at bounding box center [558, 110] width 45 height 9
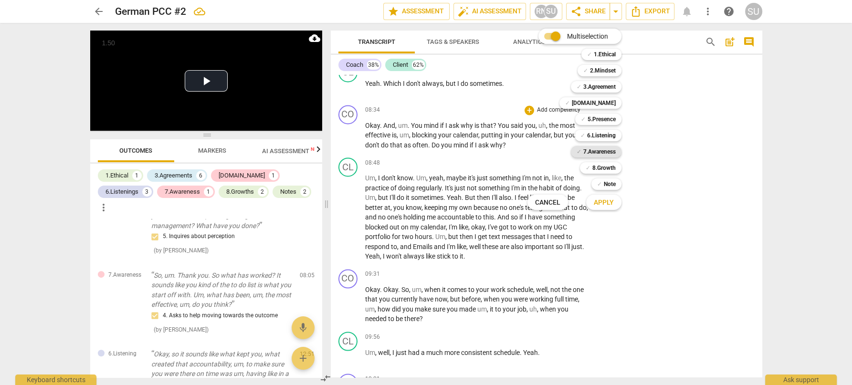
click at [593, 153] on b "7.Awareness" at bounding box center [599, 151] width 32 height 11
click at [598, 202] on span "Apply" at bounding box center [604, 203] width 20 height 10
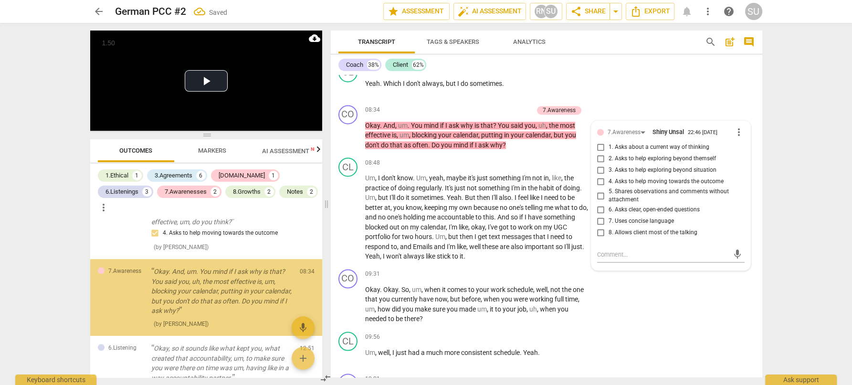
scroll to position [703, 0]
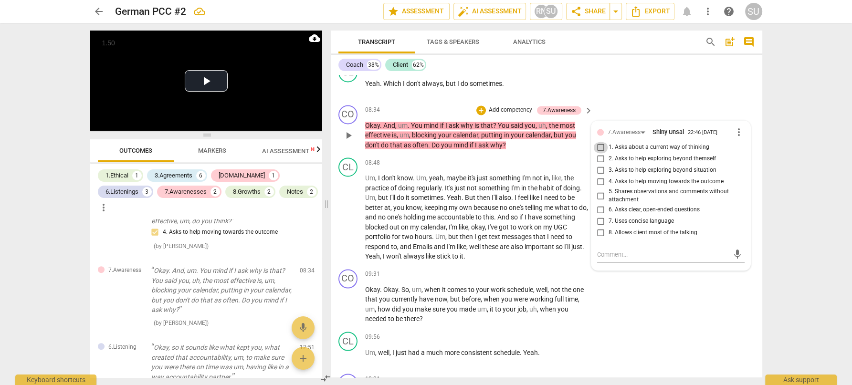
click at [598, 153] on input "1. Asks about a current way of thinking" at bounding box center [600, 147] width 15 height 11
click at [624, 101] on div "CL play_arrow pause 08:31 + Add competency keyboard_arrow_right Yeah . Which I …" at bounding box center [547, 80] width 432 height 42
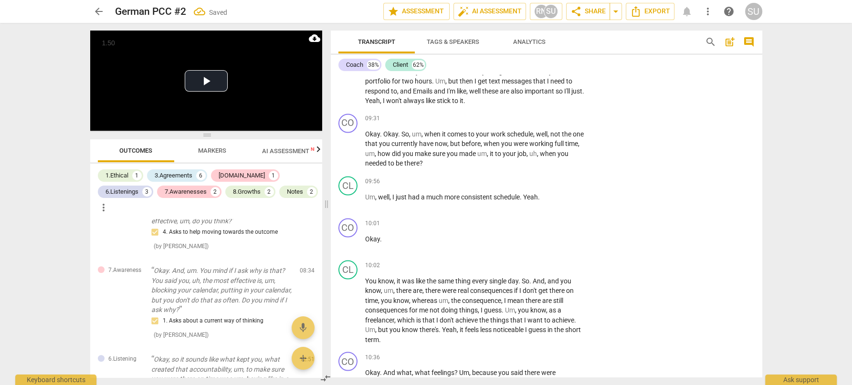
scroll to position [2032, 0]
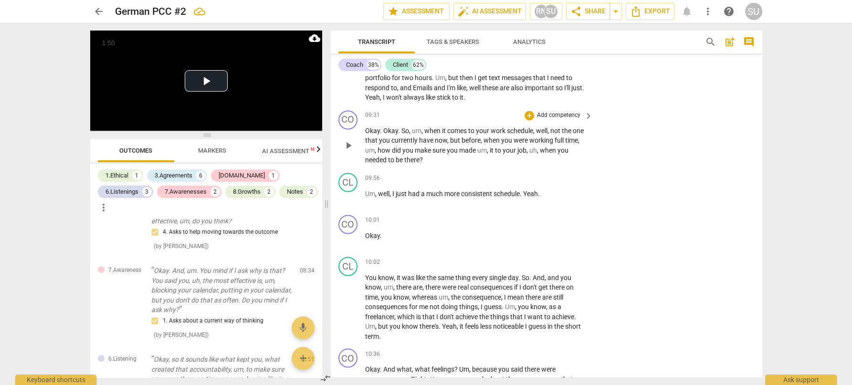
click at [549, 120] on p "Add competency" at bounding box center [558, 115] width 45 height 9
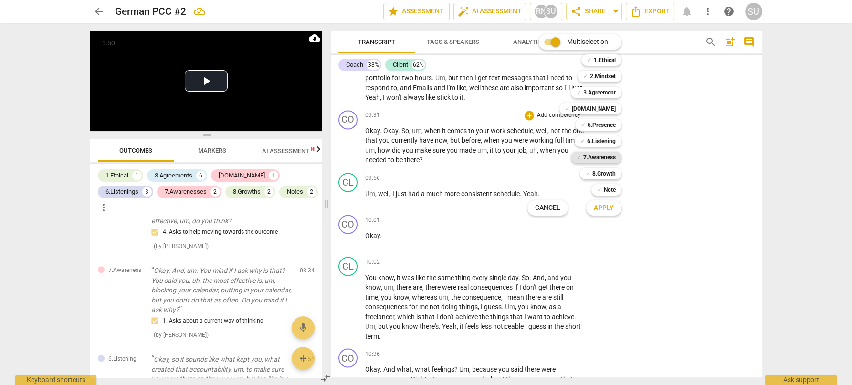
click at [594, 158] on b "7.Awareness" at bounding box center [599, 157] width 32 height 11
click at [594, 210] on span "Apply" at bounding box center [604, 208] width 20 height 10
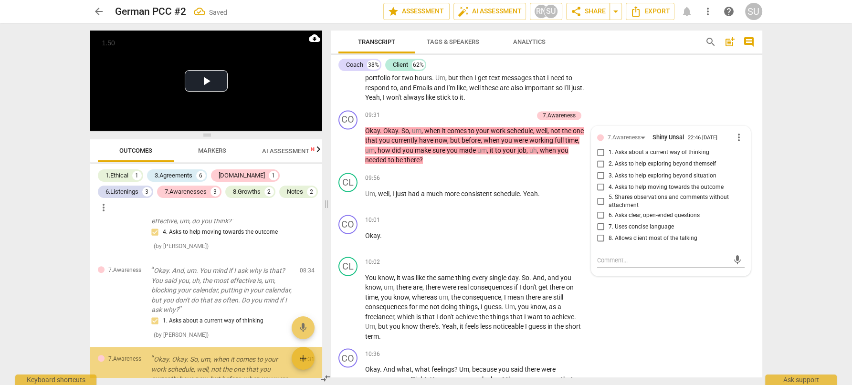
scroll to position [797, 0]
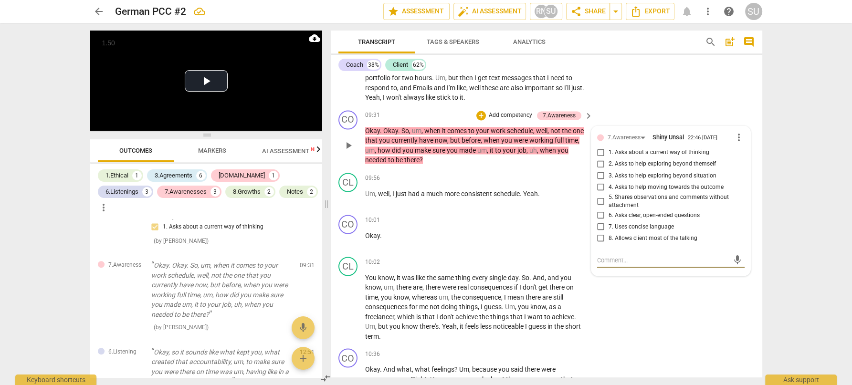
click at [600, 193] on input "4. Asks to help moving towards the outcome" at bounding box center [600, 186] width 15 height 11
click at [670, 103] on div "CL play_arrow pause 08:48 + Add competency keyboard_arrow_right Um , I don't kn…" at bounding box center [547, 51] width 432 height 112
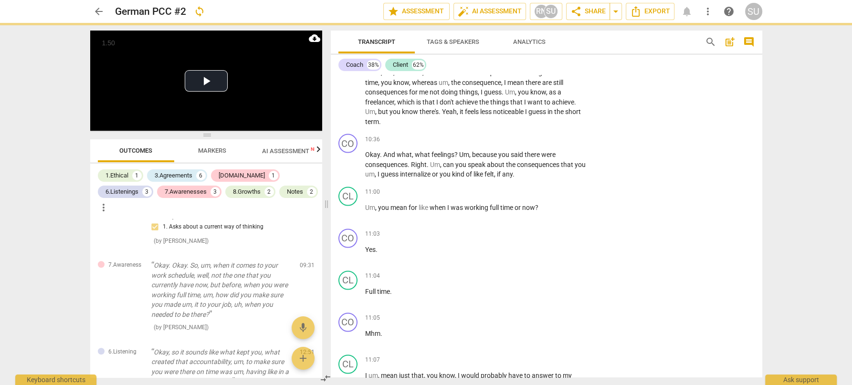
scroll to position [2263, 0]
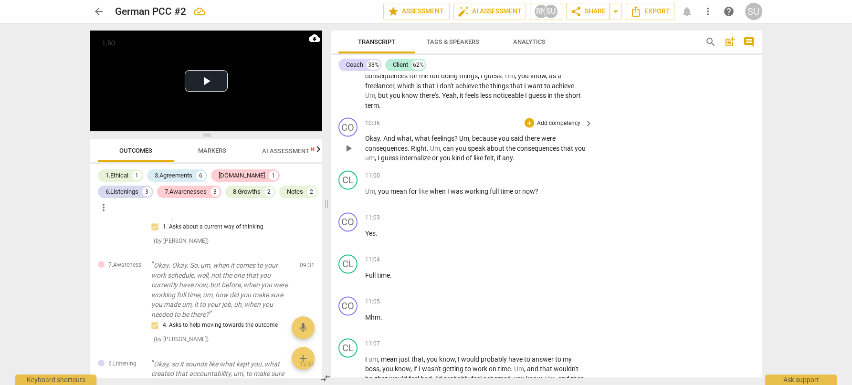
click at [555, 128] on p "Add competency" at bounding box center [558, 123] width 45 height 9
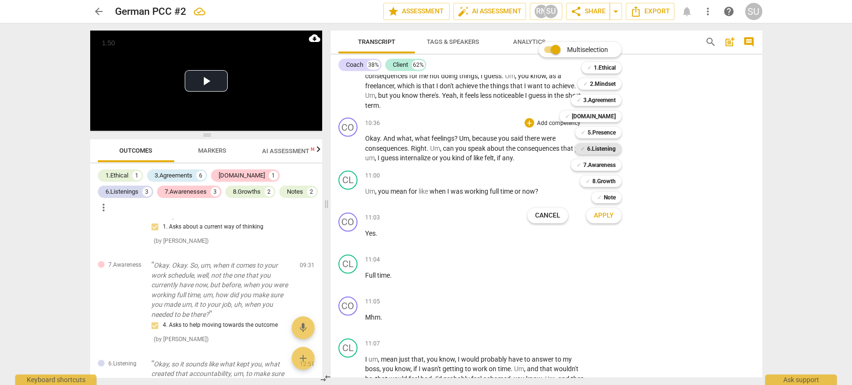
click at [597, 148] on b "6.Listening" at bounding box center [601, 148] width 29 height 11
click at [600, 217] on span "Apply" at bounding box center [604, 216] width 20 height 10
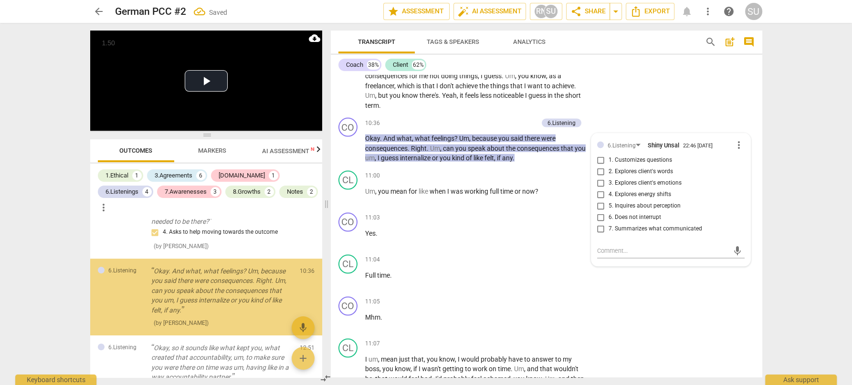
scroll to position [890, 0]
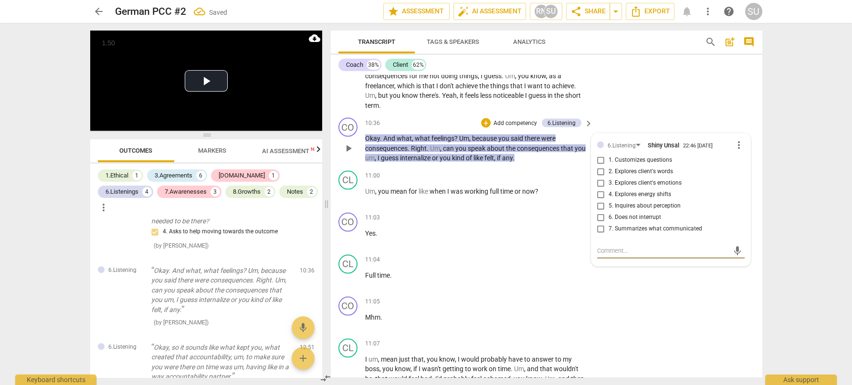
click at [597, 189] on input "3. Explores client's emotions" at bounding box center [600, 183] width 15 height 11
click at [652, 115] on div "CL play_arrow pause 10:02 + Add competency keyboard_arrow_right You know , it w…" at bounding box center [547, 68] width 432 height 92
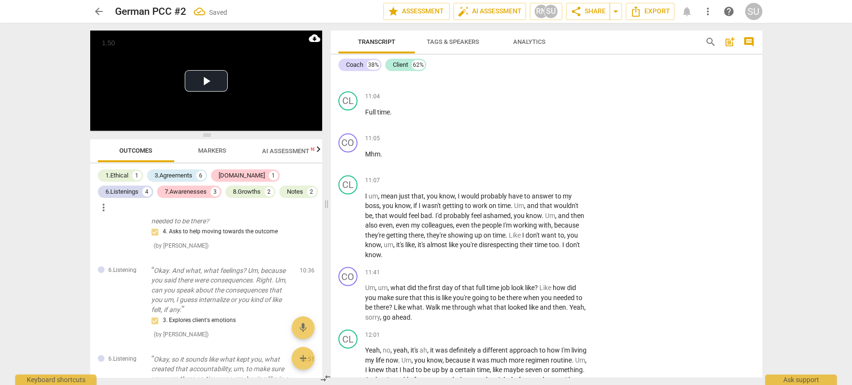
scroll to position [2419, 0]
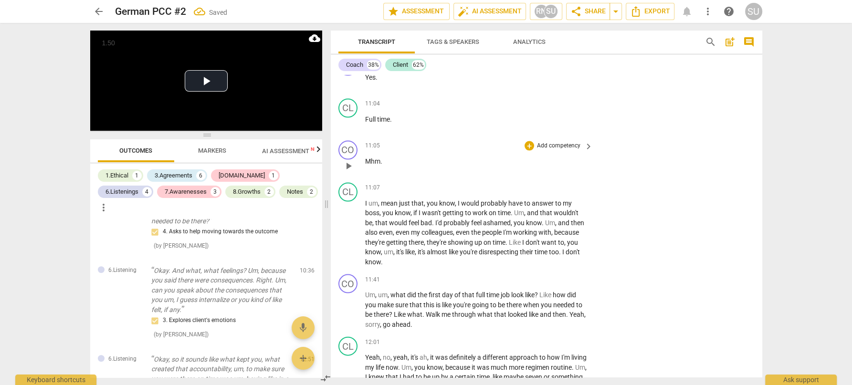
click at [566, 150] on p "Add competency" at bounding box center [558, 146] width 45 height 9
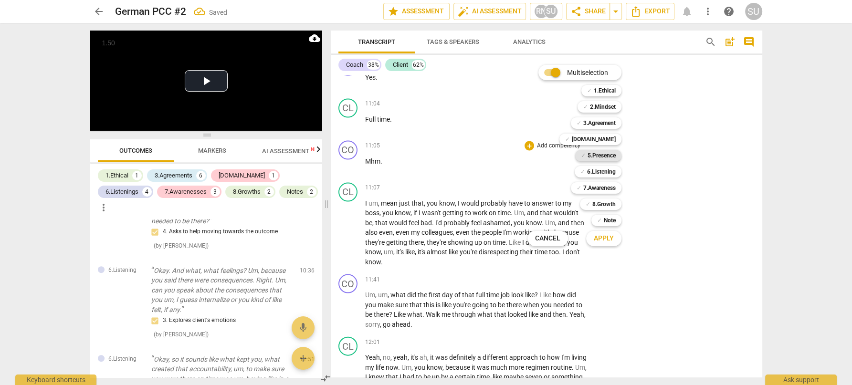
click at [591, 152] on b "5.Presence" at bounding box center [602, 155] width 28 height 11
click at [602, 235] on span "Apply" at bounding box center [604, 239] width 20 height 10
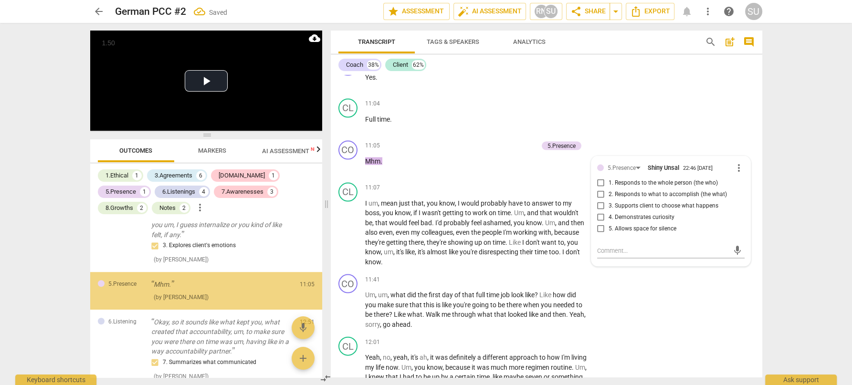
scroll to position [968, 0]
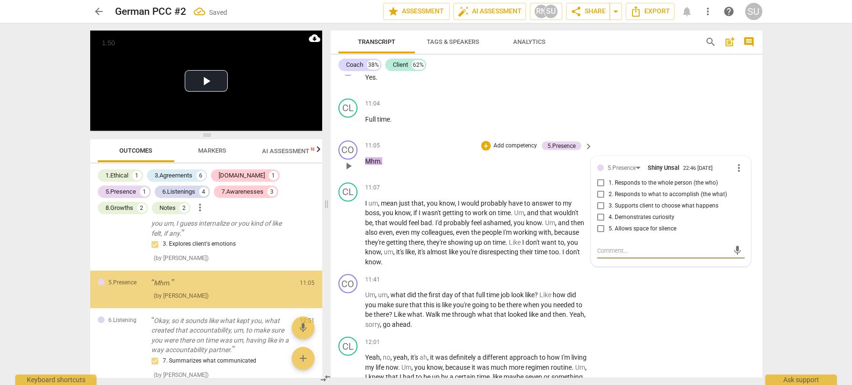
click at [600, 235] on input "5. Allows space for silence" at bounding box center [600, 228] width 15 height 11
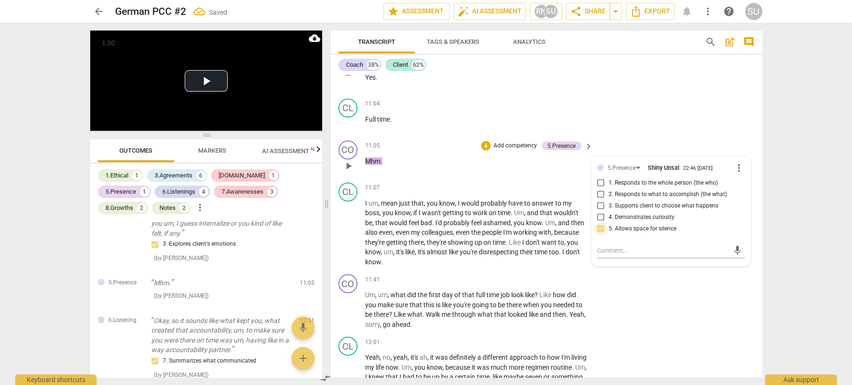
click at [599, 235] on input "5. Allows space for silence" at bounding box center [600, 228] width 15 height 11
click at [734, 174] on span "more_vert" at bounding box center [738, 167] width 11 height 11
click at [741, 196] on li "Delete" at bounding box center [746, 195] width 33 height 18
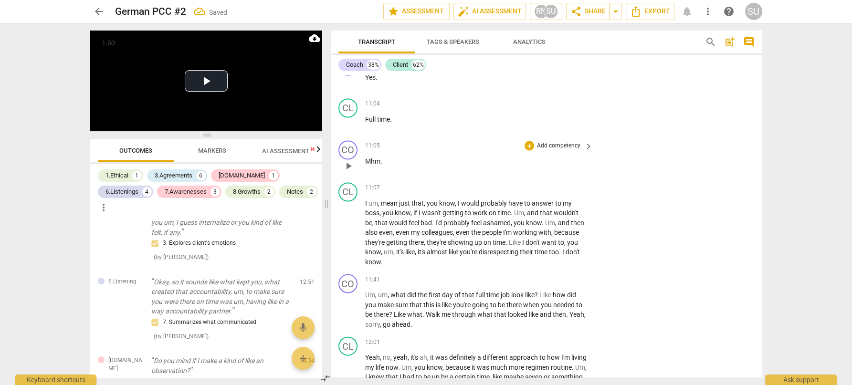
click at [557, 150] on p "Add competency" at bounding box center [558, 146] width 45 height 9
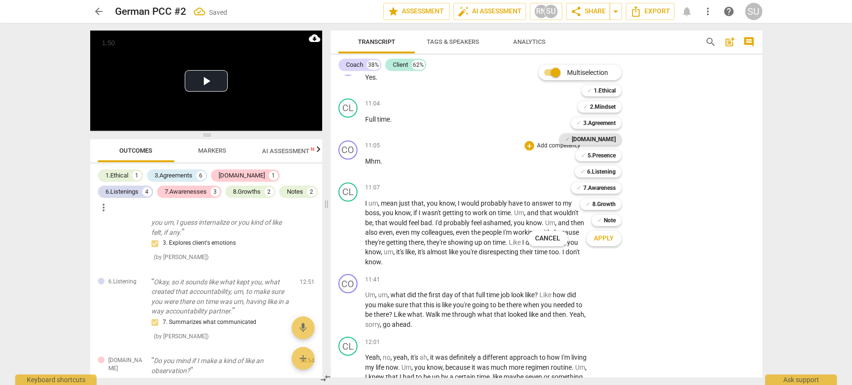
click at [601, 138] on b "[DOMAIN_NAME]" at bounding box center [594, 139] width 44 height 11
click at [592, 235] on button "Apply" at bounding box center [603, 238] width 35 height 17
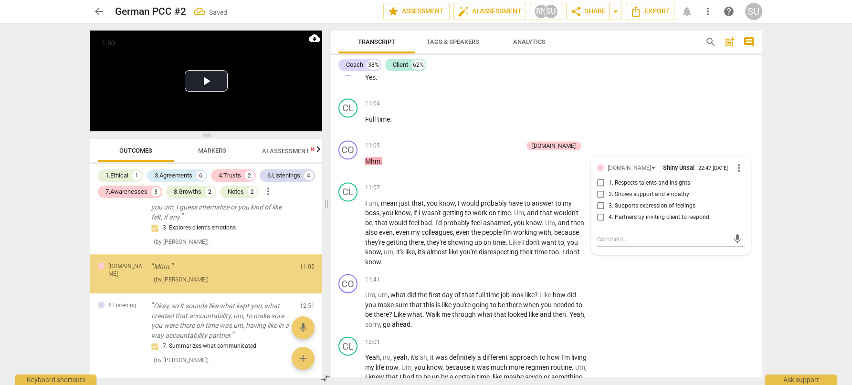
scroll to position [960, 0]
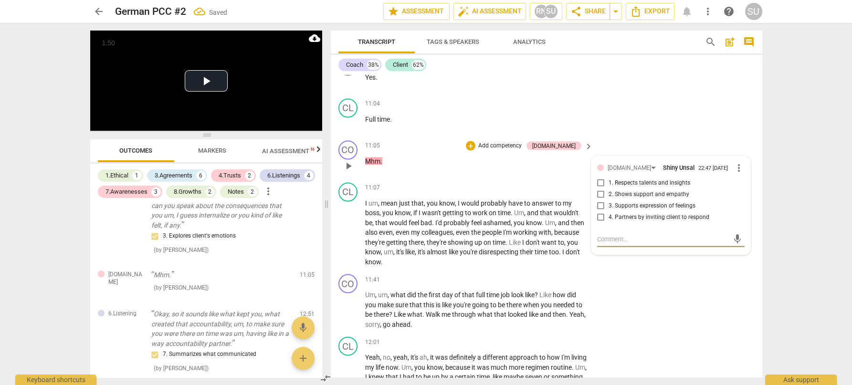
click at [735, 174] on span "more_vert" at bounding box center [738, 167] width 11 height 11
click at [740, 195] on li "Delete" at bounding box center [746, 195] width 33 height 18
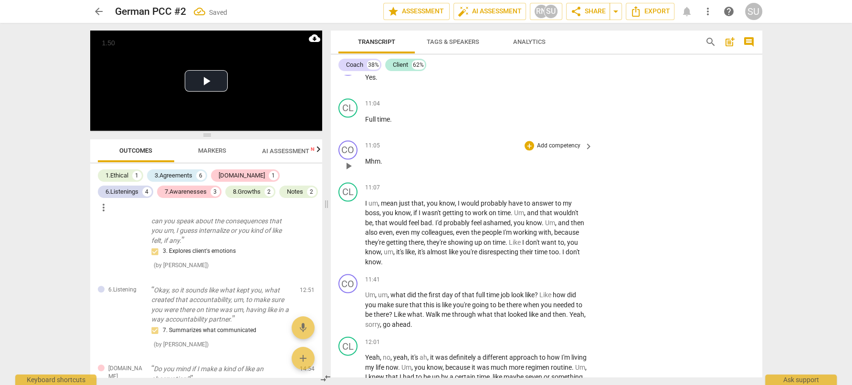
click at [567, 150] on p "Add competency" at bounding box center [558, 146] width 45 height 9
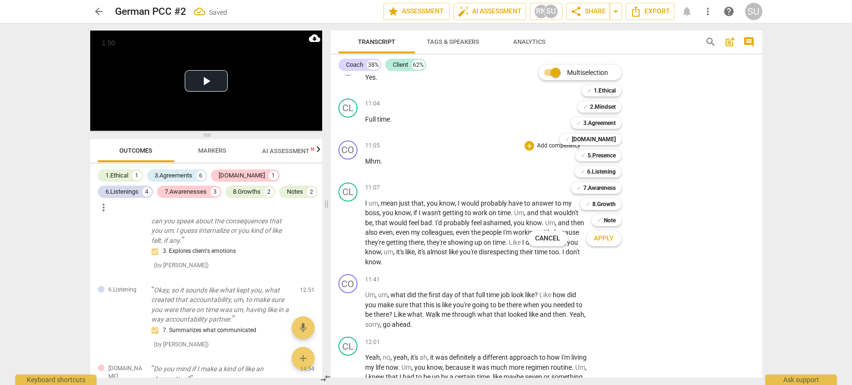
click at [630, 187] on div "✓ 7.Awareness 7" at bounding box center [601, 188] width 69 height 16
click at [639, 194] on div "Multiselection m ✓ 1.Ethical 1 ✓ 2.Mindset 2 ✓ 3.Agreement 3 ✓ [DOMAIN_NAME] 4 …" at bounding box center [582, 156] width 116 height 186
click at [636, 240] on div "Multiselection m ✓ 1.Ethical 1 ✓ 2.Mindset 2 ✓ 3.Agreement 3 ✓ [DOMAIN_NAME] 4 …" at bounding box center [582, 156] width 116 height 186
click at [540, 237] on span "Cancel" at bounding box center [547, 239] width 25 height 10
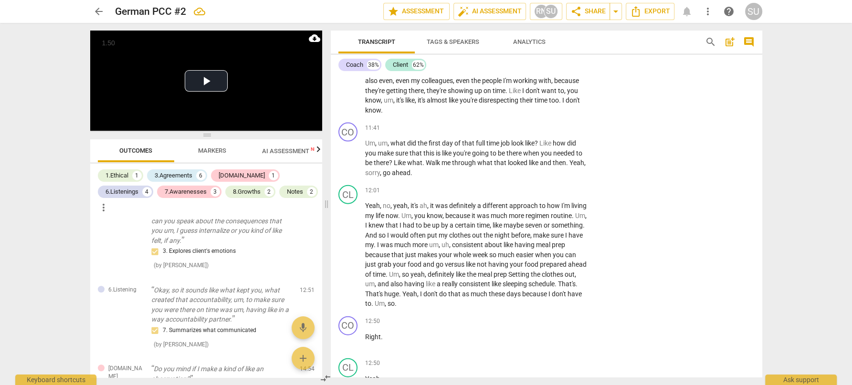
scroll to position [2583, 0]
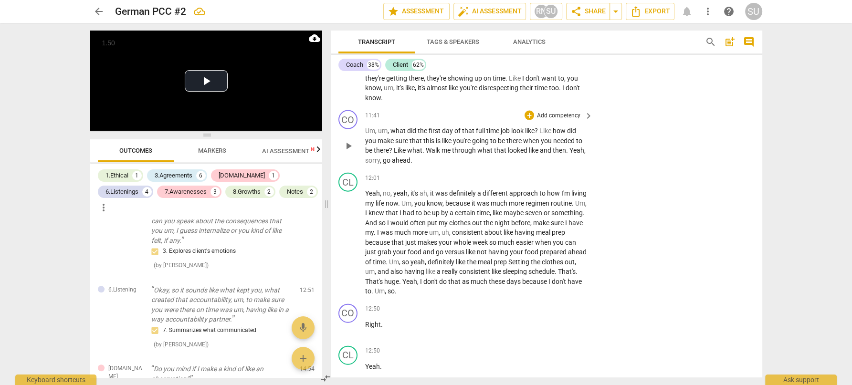
click at [563, 120] on p "Add competency" at bounding box center [558, 116] width 45 height 9
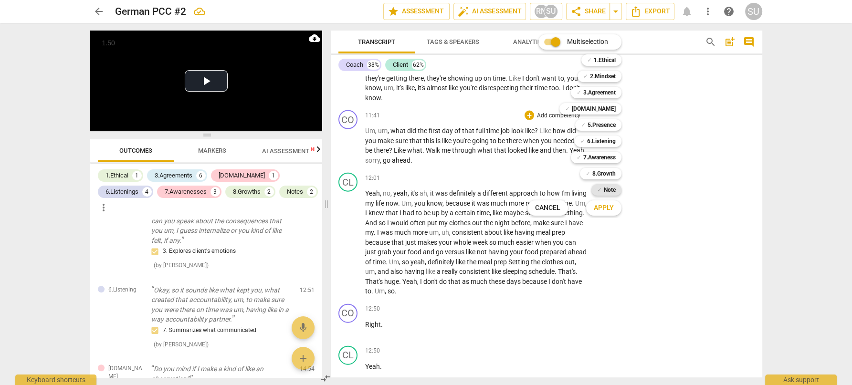
click at [603, 188] on div "✓ Note" at bounding box center [607, 189] width 30 height 11
click at [604, 206] on span "Apply" at bounding box center [604, 208] width 20 height 10
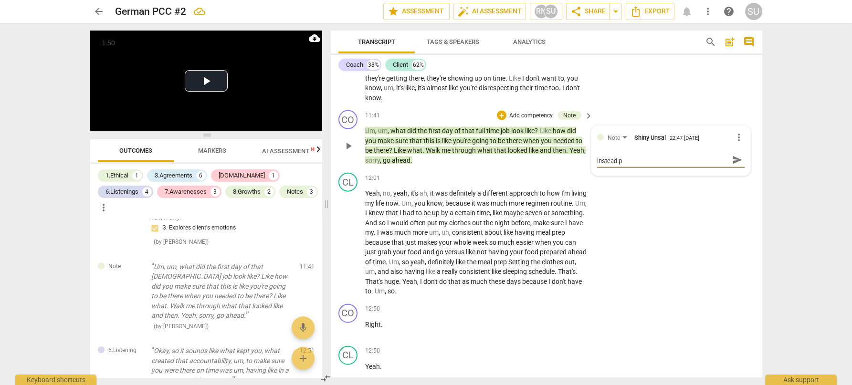
scroll to position [0, 0]
click at [734, 170] on span "send" at bounding box center [737, 164] width 11 height 11
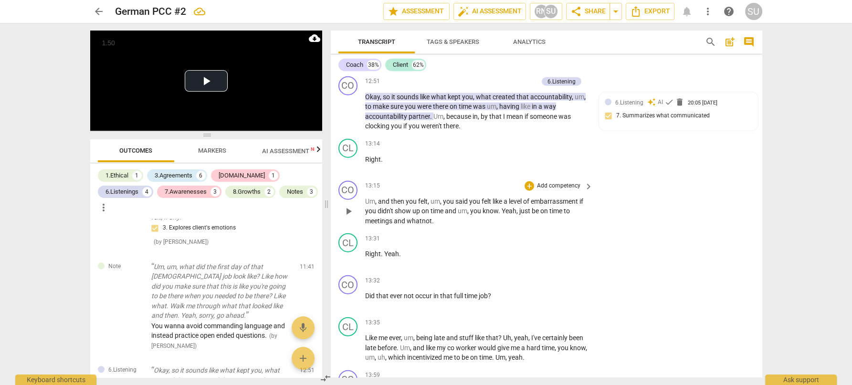
scroll to position [2903, 0]
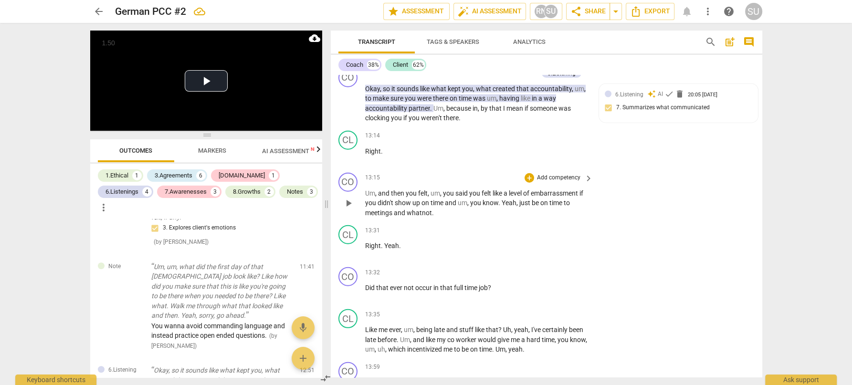
click at [552, 182] on p "Add competency" at bounding box center [558, 178] width 45 height 9
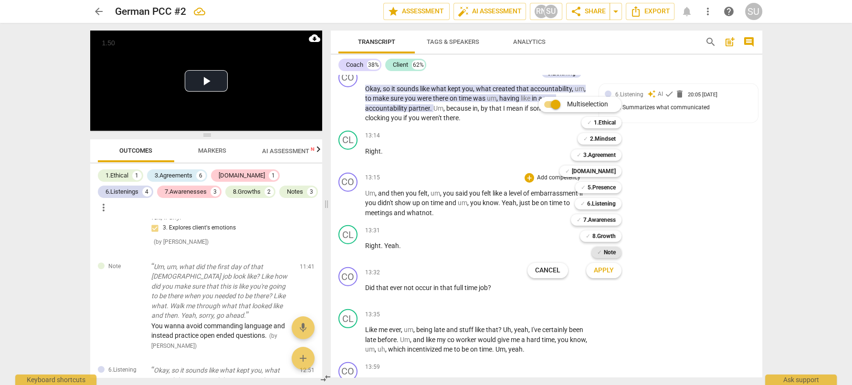
click at [601, 253] on span "✓" at bounding box center [599, 252] width 5 height 11
click at [600, 273] on span "Apply" at bounding box center [604, 271] width 20 height 10
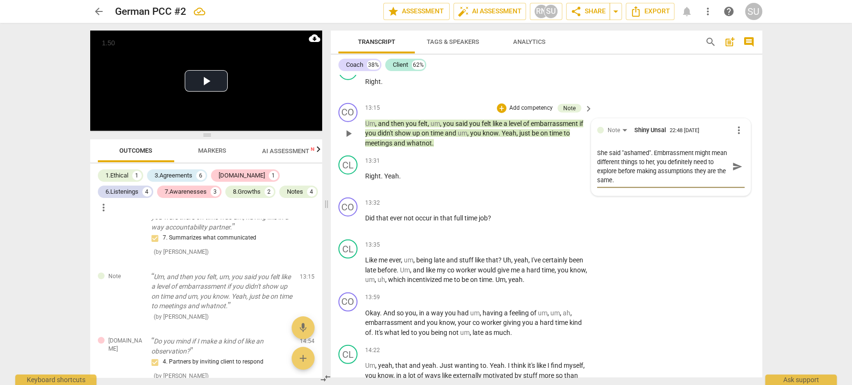
scroll to position [8, 0]
click at [733, 172] on span "send" at bounding box center [737, 166] width 11 height 11
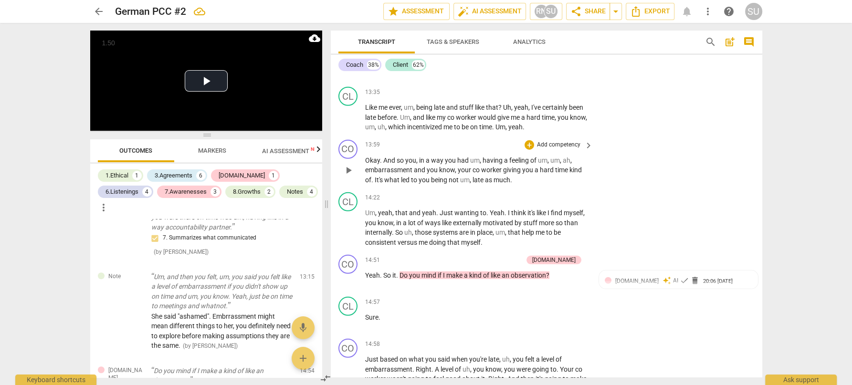
scroll to position [3126, 0]
click at [570, 148] on p "Add competency" at bounding box center [558, 144] width 45 height 9
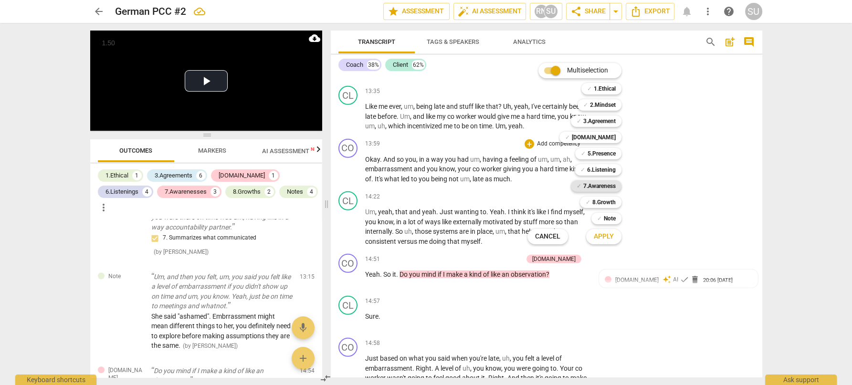
click at [606, 186] on b "7.Awareness" at bounding box center [599, 185] width 32 height 11
click at [604, 231] on button "Apply" at bounding box center [603, 236] width 35 height 17
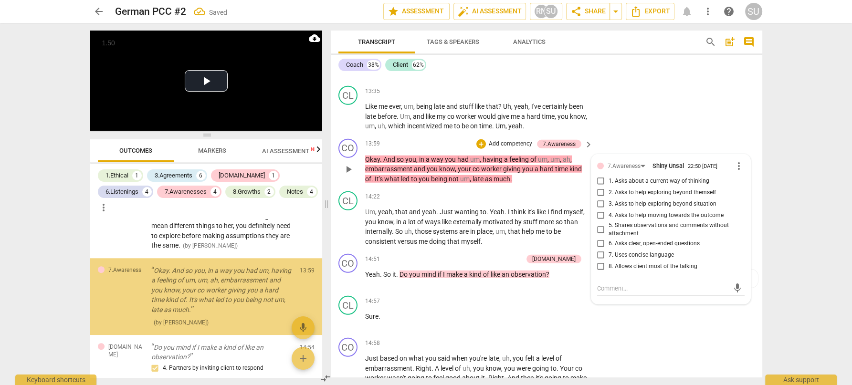
scroll to position [1256, 0]
click at [600, 235] on input "5. Shares observations and comments without attachment" at bounding box center [600, 229] width 15 height 11
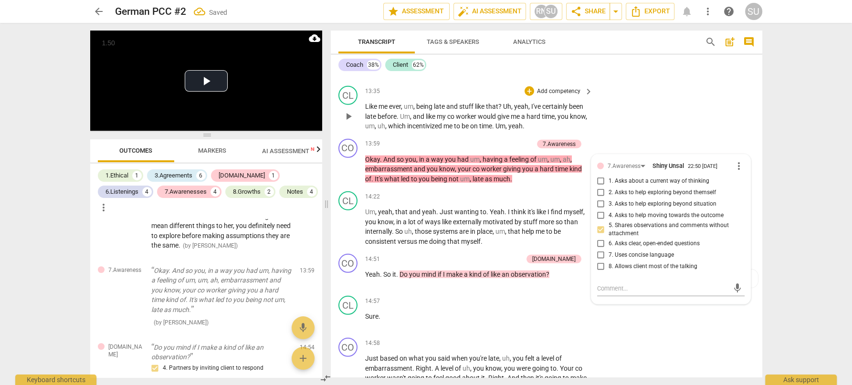
click at [668, 117] on div "CL play_arrow pause 13:35 + Add competency keyboard_arrow_right Like me ever , …" at bounding box center [547, 108] width 432 height 53
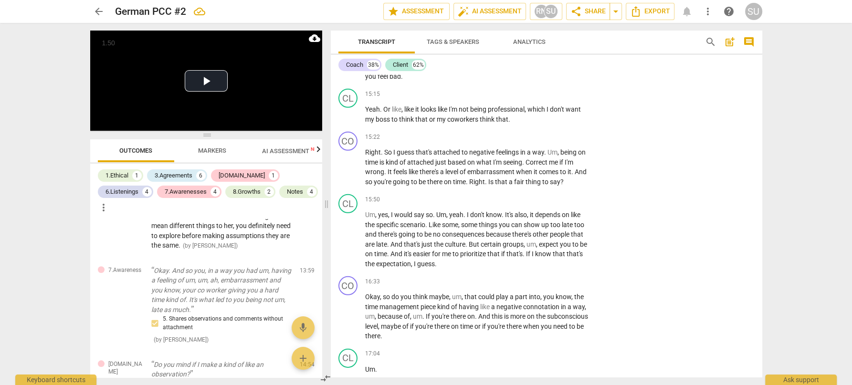
scroll to position [3439, 0]
click at [551, 141] on p "Add competency" at bounding box center [558, 136] width 45 height 9
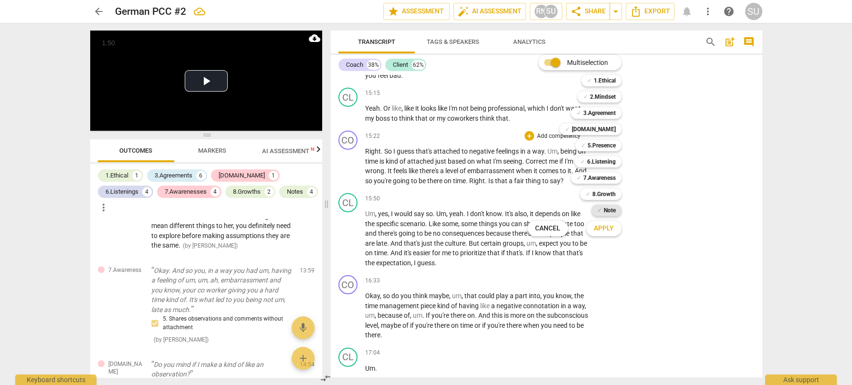
click at [607, 211] on b "Note" at bounding box center [610, 210] width 12 height 11
click at [644, 229] on div at bounding box center [426, 192] width 852 height 385
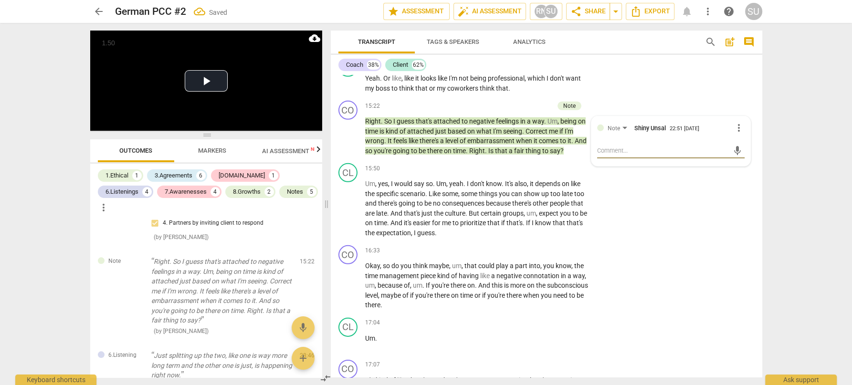
scroll to position [3448, 0]
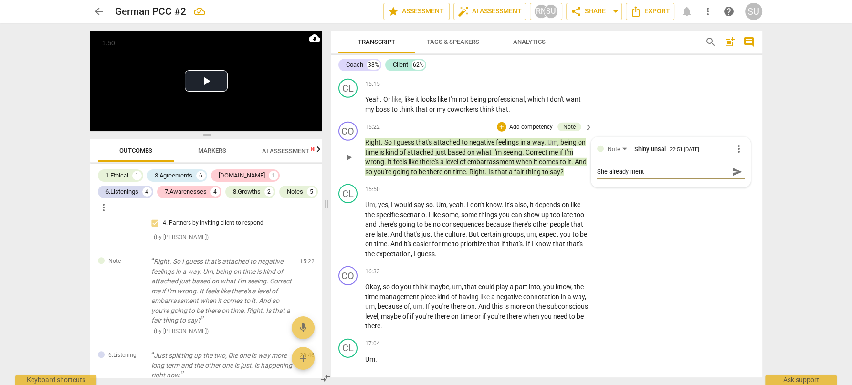
drag, startPoint x: 658, startPoint y: 177, endPoint x: 568, endPoint y: 177, distance: 90.2
click at [568, 177] on div "CO play_arrow pause 15:22 + Add competency Note keyboard_arrow_right Right . So…" at bounding box center [547, 149] width 432 height 63
click at [739, 155] on span "more_vert" at bounding box center [738, 148] width 11 height 11
click at [736, 177] on li "Delete" at bounding box center [746, 177] width 33 height 18
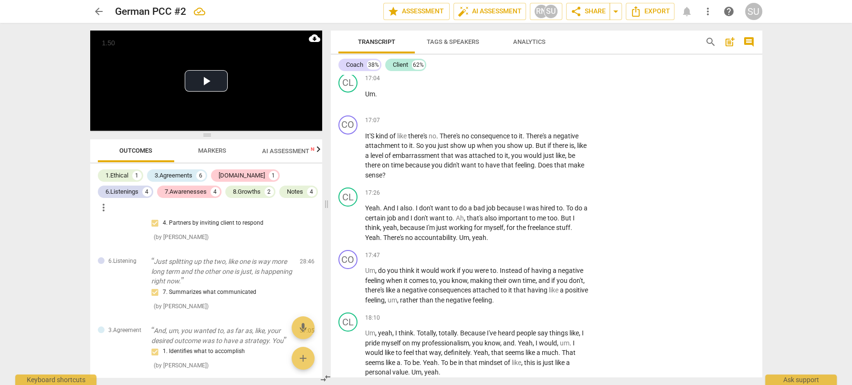
scroll to position [3720, 0]
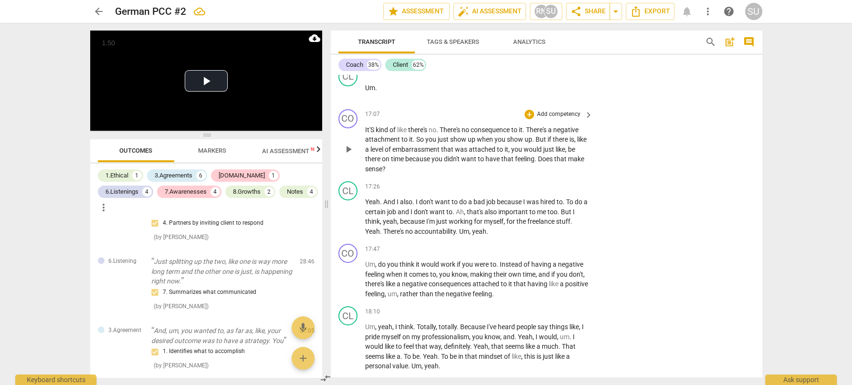
click at [569, 119] on p "Add competency" at bounding box center [558, 114] width 45 height 9
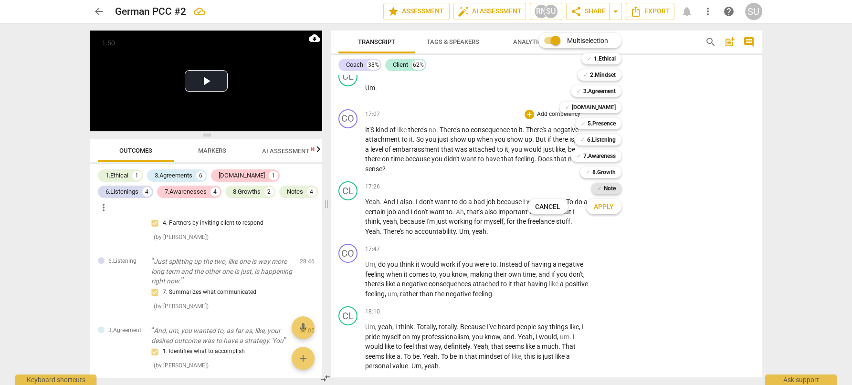
click at [601, 186] on span "✓" at bounding box center [599, 188] width 5 height 11
click at [601, 206] on span "Apply" at bounding box center [604, 207] width 20 height 10
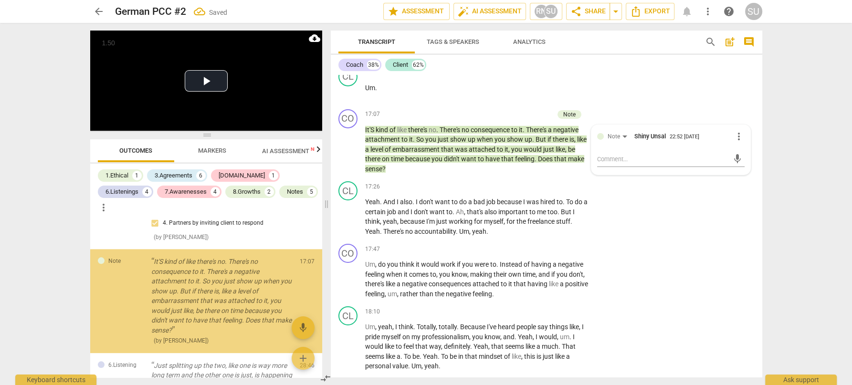
scroll to position [1423, 0]
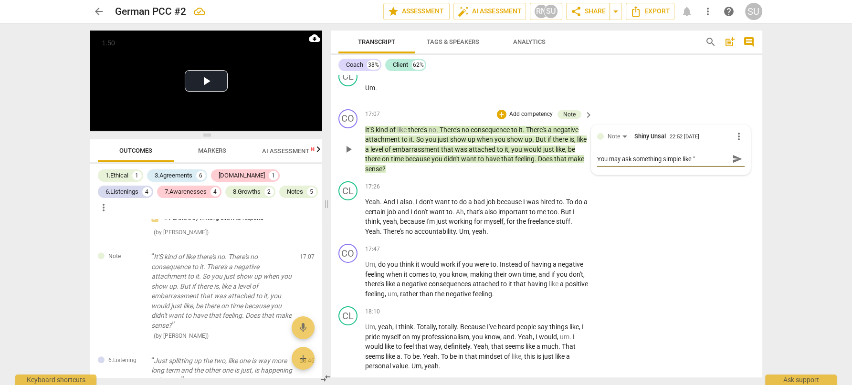
drag, startPoint x: 630, startPoint y: 166, endPoint x: 694, endPoint y: 166, distance: 64.5
click at [694, 164] on textarea "You may ask something simple like "" at bounding box center [663, 159] width 132 height 9
drag, startPoint x: 625, startPoint y: 168, endPoint x: 570, endPoint y: 167, distance: 55.4
click at [570, 167] on div "CO play_arrow pause 17:07 + Add competency Note keyboard_arrow_right It'S kind …" at bounding box center [547, 142] width 432 height 73
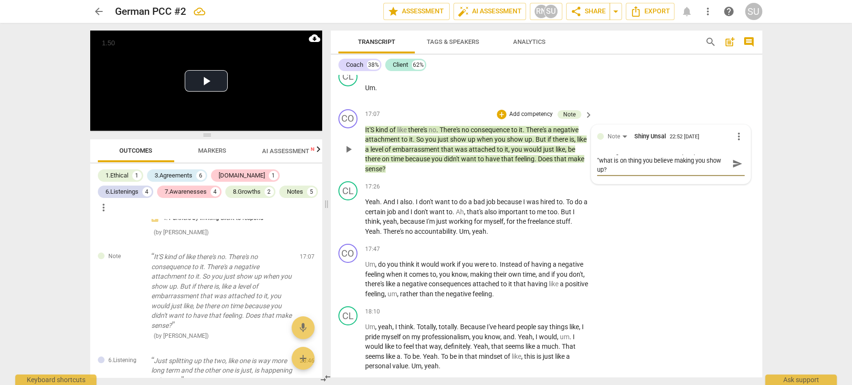
drag, startPoint x: 651, startPoint y: 170, endPoint x: 609, endPoint y: 167, distance: 42.1
click at [609, 167] on textarea "You might as well ask her a simple question like "what is on thing you believe …" at bounding box center [663, 164] width 132 height 18
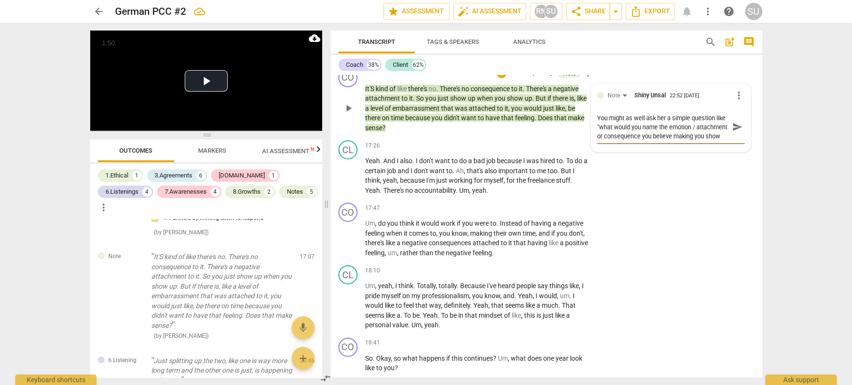
scroll to position [3762, 0]
click at [706, 139] on textarea "You might as well ask her a simple question like "what would you name the emoti…" at bounding box center [663, 125] width 132 height 27
click at [734, 131] on span "send" at bounding box center [737, 125] width 11 height 11
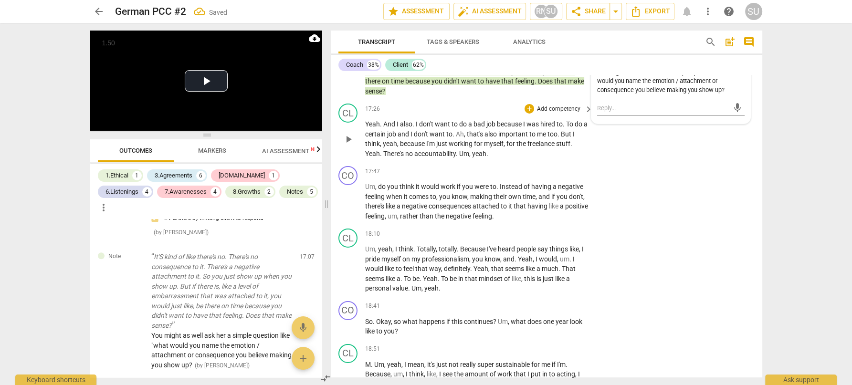
scroll to position [3790, 0]
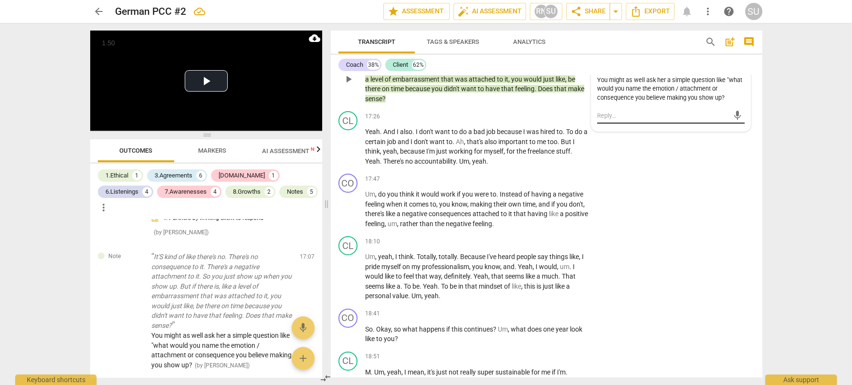
click at [606, 120] on textarea at bounding box center [663, 115] width 132 height 9
click at [732, 121] on span "send" at bounding box center [737, 115] width 11 height 11
click at [739, 116] on span "more_vert" at bounding box center [738, 110] width 11 height 11
click at [741, 117] on li "Edit" at bounding box center [746, 120] width 33 height 18
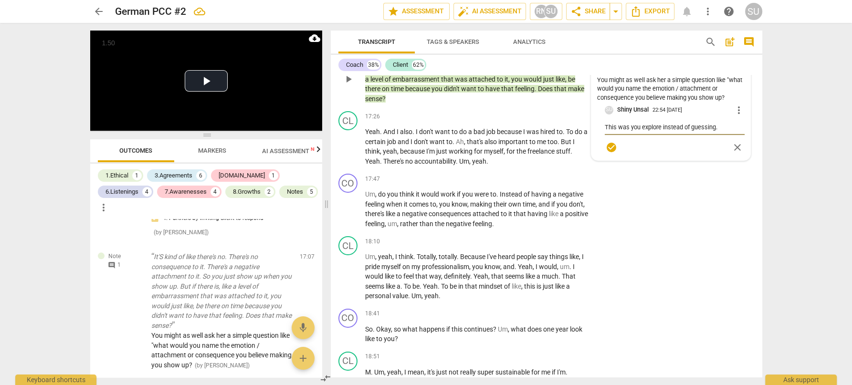
click at [625, 132] on textarea "This was you explore instead of guessing." at bounding box center [675, 127] width 140 height 9
click at [607, 153] on span "check_circle" at bounding box center [611, 147] width 11 height 11
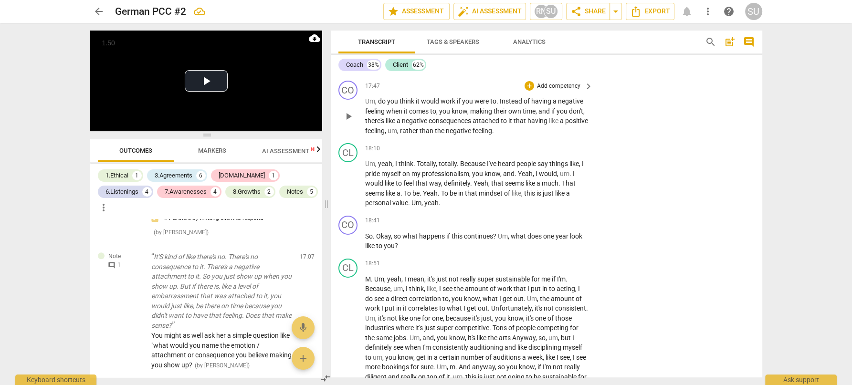
scroll to position [3885, 0]
click at [569, 89] on p "Add competency" at bounding box center [558, 84] width 45 height 9
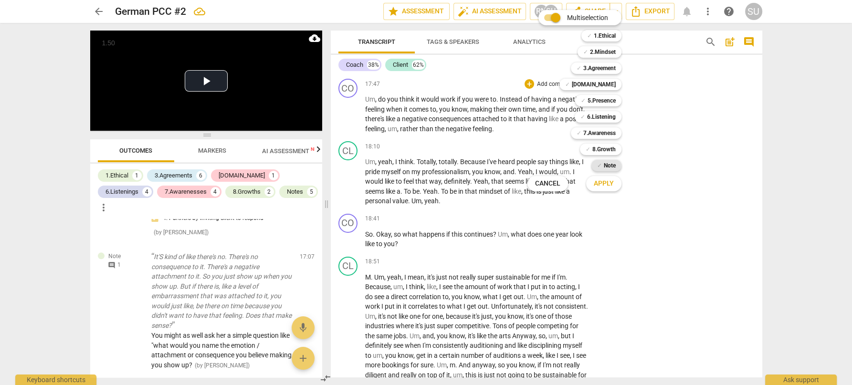
click at [607, 169] on b "Note" at bounding box center [610, 165] width 12 height 11
click at [607, 184] on span "Apply" at bounding box center [604, 184] width 20 height 10
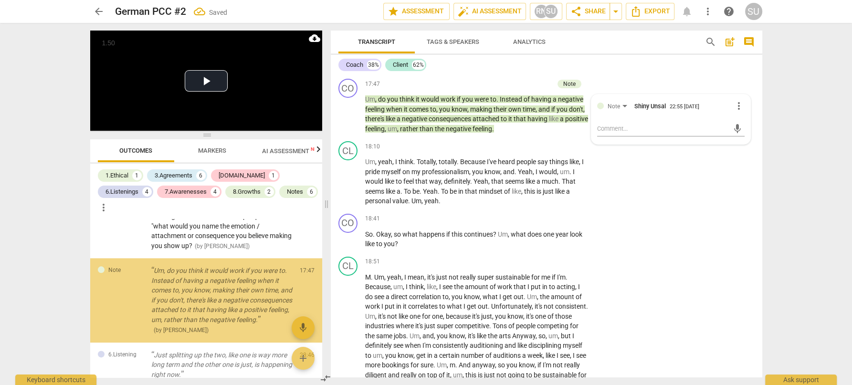
scroll to position [1552, 0]
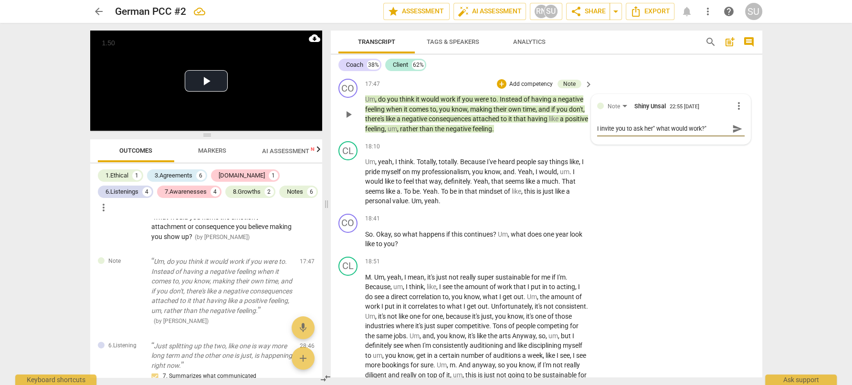
click at [655, 133] on textarea "I invite you to ask her" what would work?"" at bounding box center [663, 128] width 132 height 9
click at [711, 133] on textarea "I invite you to ask her "what would work?"" at bounding box center [663, 128] width 132 height 9
click at [737, 138] on span "send" at bounding box center [737, 133] width 11 height 11
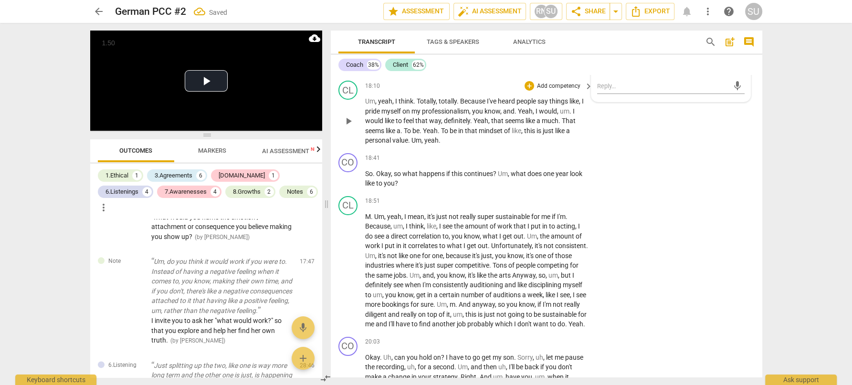
scroll to position [3975, 0]
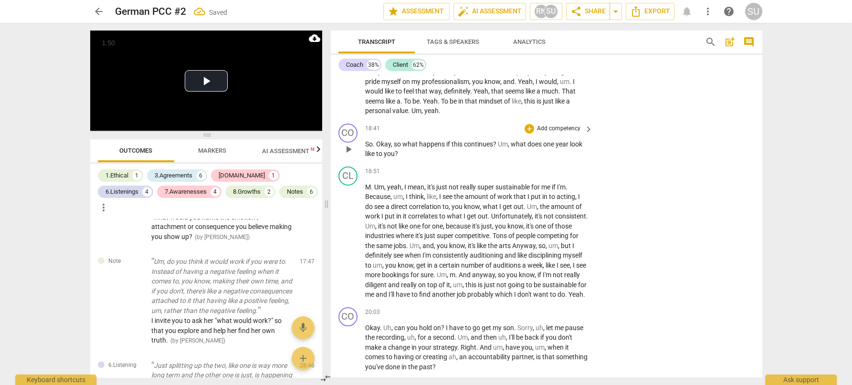
click at [559, 133] on p "Add competency" at bounding box center [558, 129] width 45 height 9
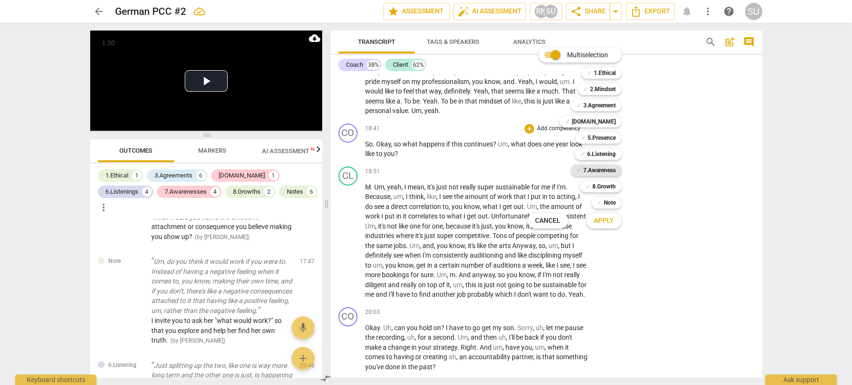
click at [593, 173] on b "7.Awareness" at bounding box center [599, 170] width 32 height 11
click at [594, 229] on button "Apply" at bounding box center [603, 220] width 35 height 17
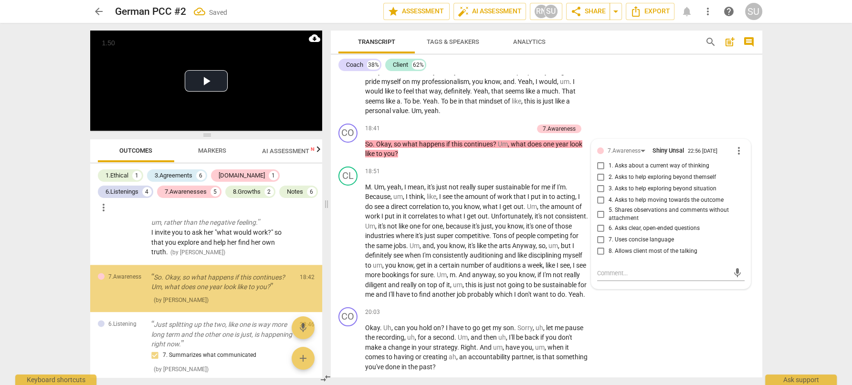
scroll to position [1642, 0]
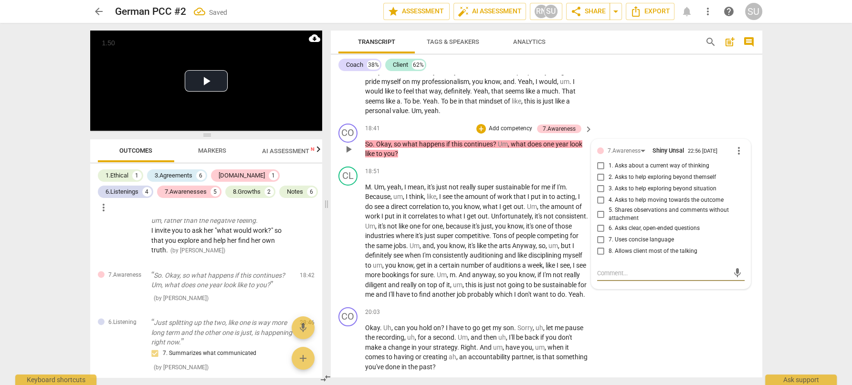
click at [598, 195] on input "3. Asks to help exploring beyond situation" at bounding box center [600, 188] width 15 height 11
click at [656, 108] on div "CL play_arrow pause 18:10 + Add competency keyboard_arrow_right Um , yeah , I t…" at bounding box center [547, 83] width 432 height 73
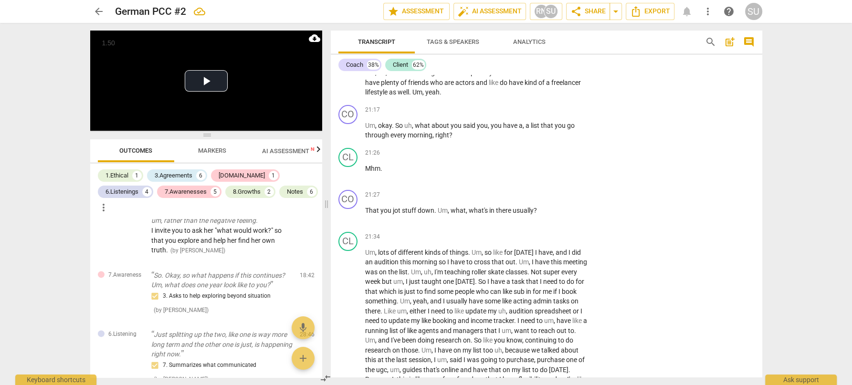
scroll to position [4428, 0]
click at [555, 114] on p "Add competency" at bounding box center [558, 109] width 45 height 9
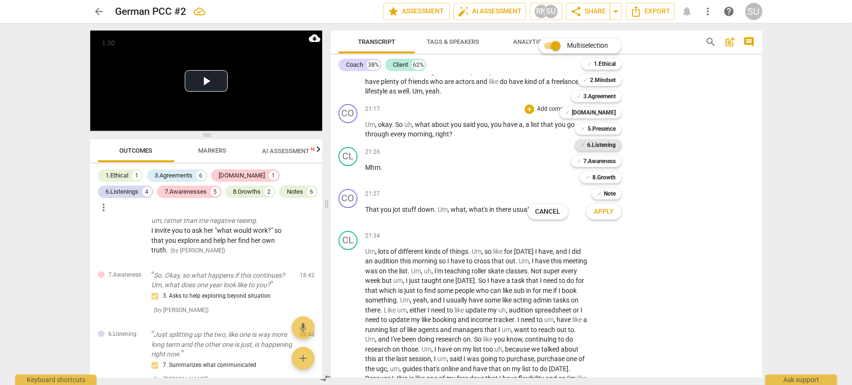
click at [589, 146] on b "6.Listening" at bounding box center [601, 144] width 29 height 11
click at [596, 214] on span "Apply" at bounding box center [604, 212] width 20 height 10
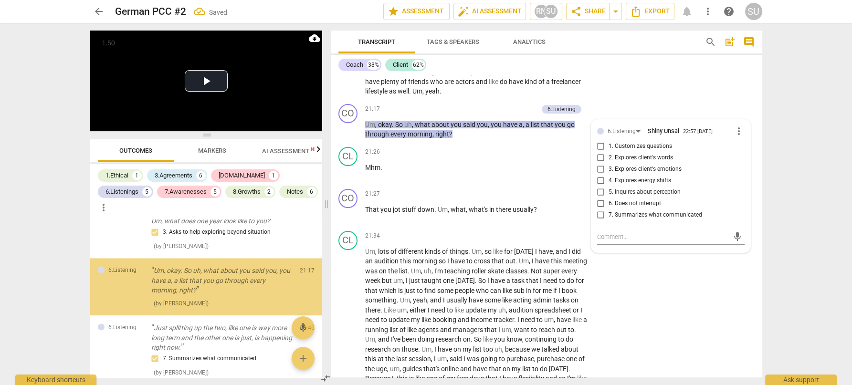
scroll to position [1706, 0]
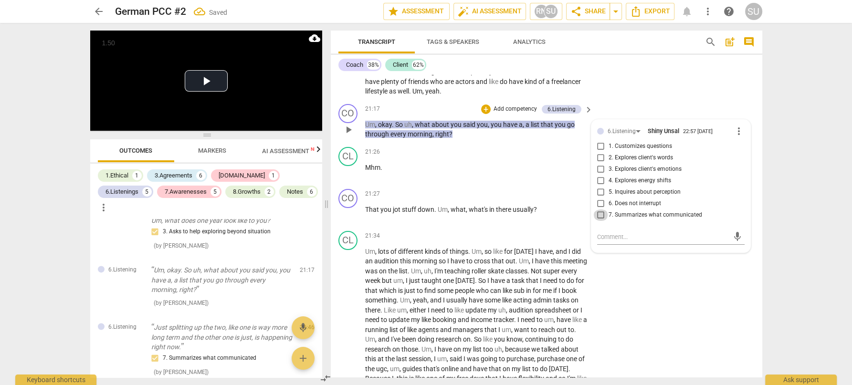
click at [597, 221] on input "7. Summarizes what communicated" at bounding box center [600, 215] width 15 height 11
click at [648, 100] on div "CL play_arrow pause 21:04 + Add competency keyboard_arrow_right Um , no , I thi…" at bounding box center [547, 73] width 432 height 53
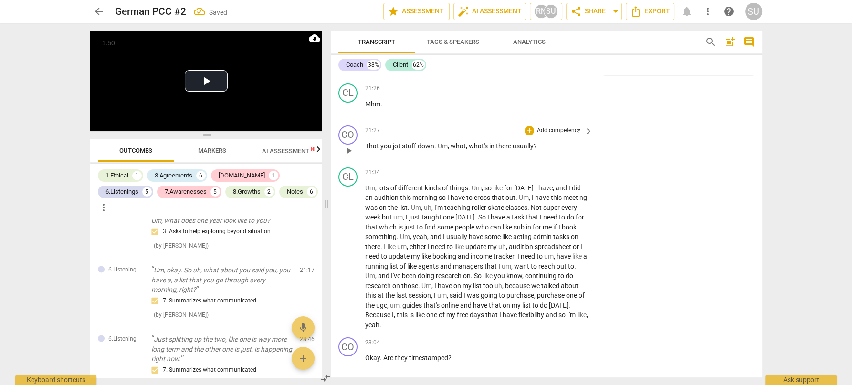
scroll to position [4492, 0]
click at [549, 135] on p "Add competency" at bounding box center [558, 130] width 45 height 9
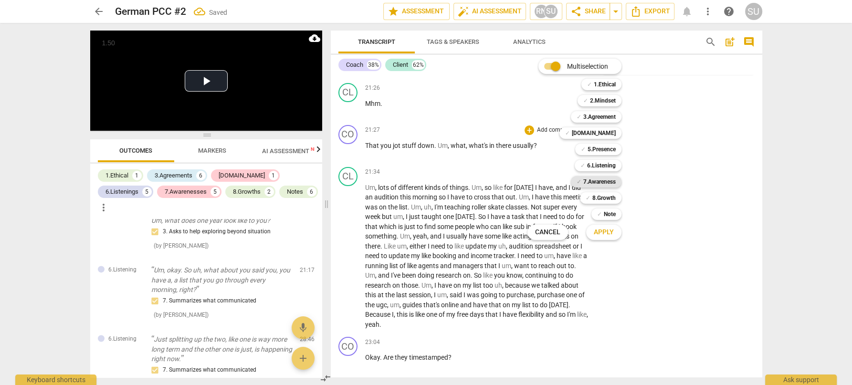
click at [583, 182] on b "7.Awareness" at bounding box center [599, 181] width 32 height 11
click at [601, 233] on span "Apply" at bounding box center [604, 233] width 20 height 10
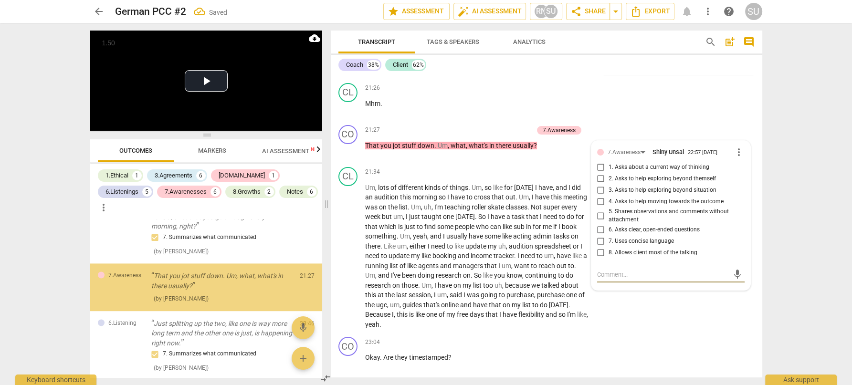
scroll to position [1770, 0]
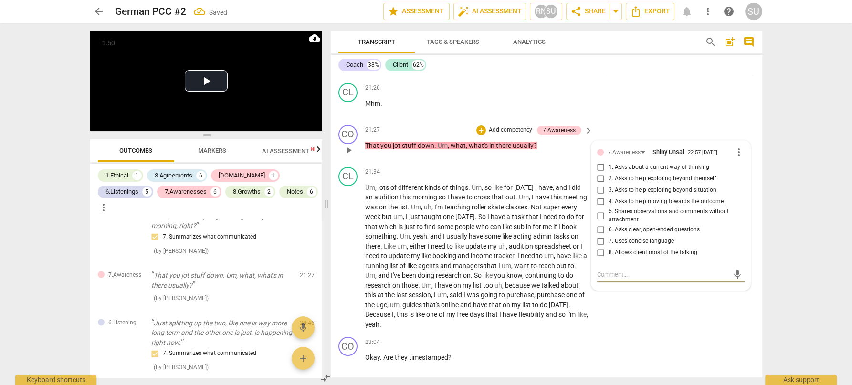
click at [597, 173] on input "1. Asks about a current way of thinking" at bounding box center [600, 167] width 15 height 11
click at [640, 121] on div "CL play_arrow pause 21:26 + Add competency keyboard_arrow_right Mhm ." at bounding box center [547, 100] width 432 height 42
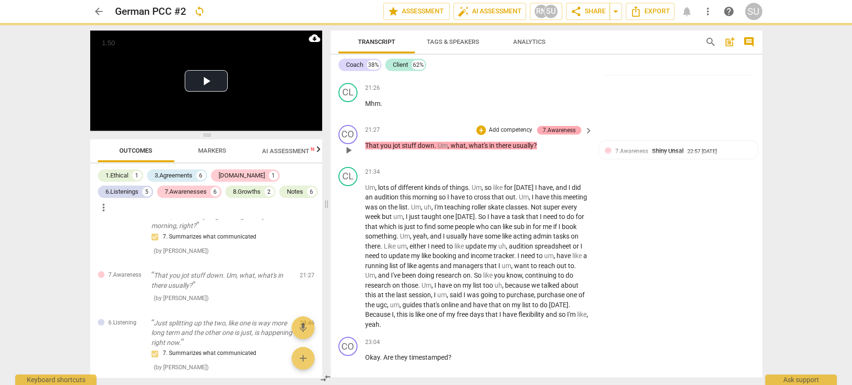
click at [562, 135] on div "7.Awareness" at bounding box center [559, 130] width 33 height 9
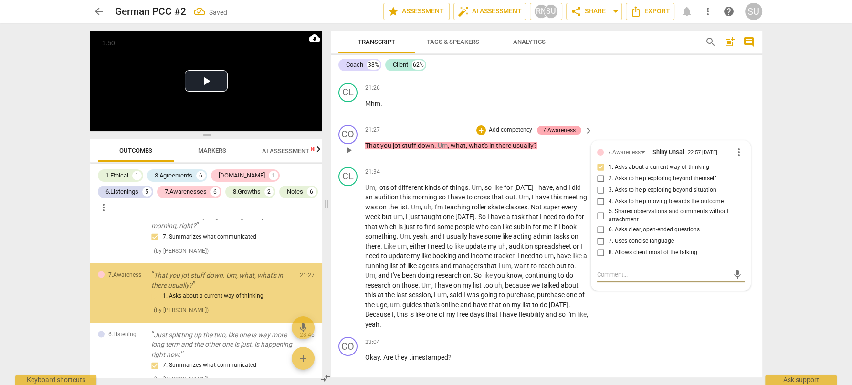
scroll to position [1777, 0]
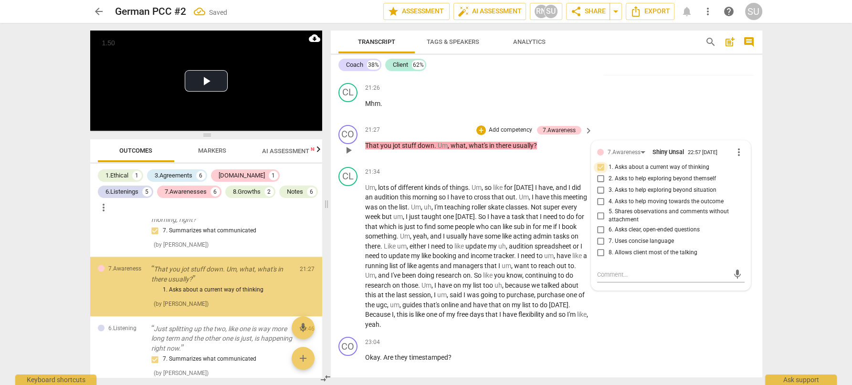
click at [599, 173] on input "1. Asks about a current way of thinking" at bounding box center [600, 167] width 15 height 11
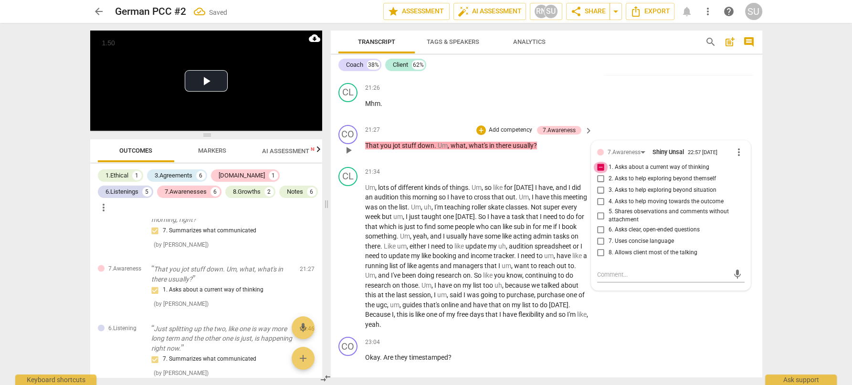
click at [599, 173] on input "1. Asks about a current way of thinking" at bounding box center [600, 167] width 15 height 11
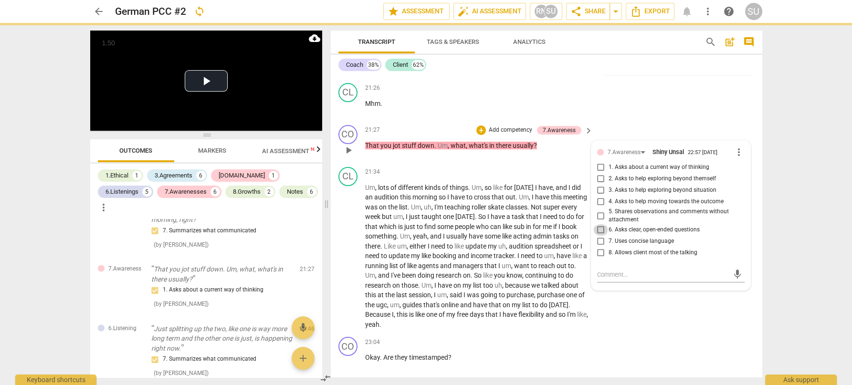
click at [599, 236] on input "6. Asks clear, open-ended questions" at bounding box center [600, 229] width 15 height 11
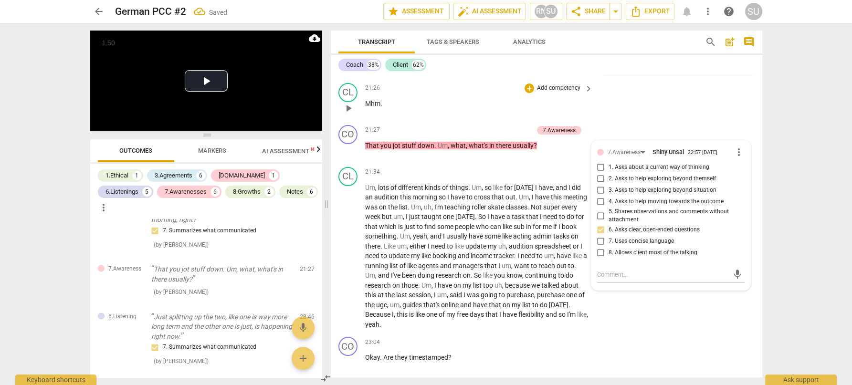
click at [617, 121] on div "CL play_arrow pause 21:26 + Add competency keyboard_arrow_right Mhm ." at bounding box center [547, 100] width 432 height 42
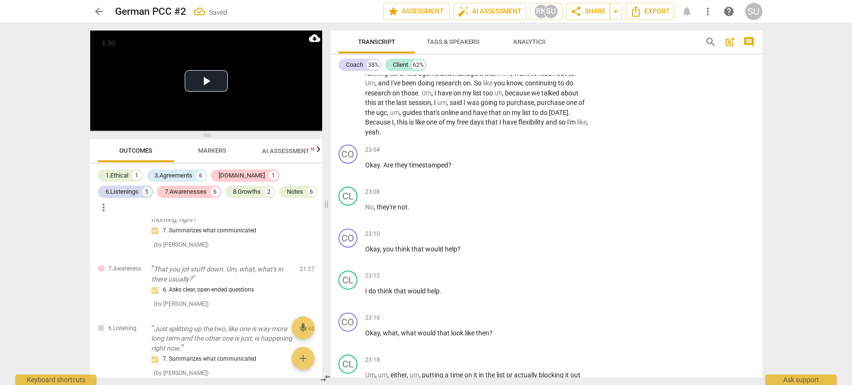
scroll to position [4686, 0]
click at [557, 153] on p "Add competency" at bounding box center [558, 149] width 45 height 9
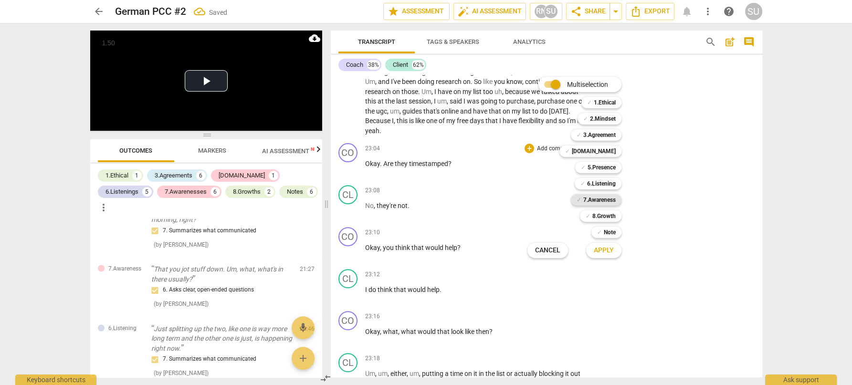
click at [598, 200] on b "7.Awareness" at bounding box center [599, 199] width 32 height 11
click at [603, 254] on span "Apply" at bounding box center [604, 251] width 20 height 10
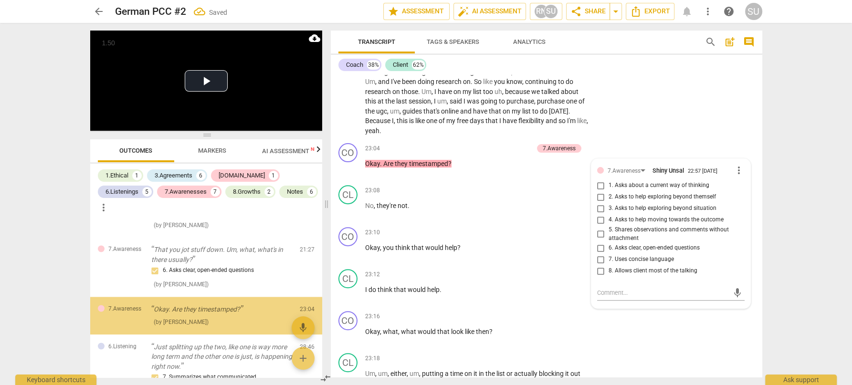
scroll to position [1825, 0]
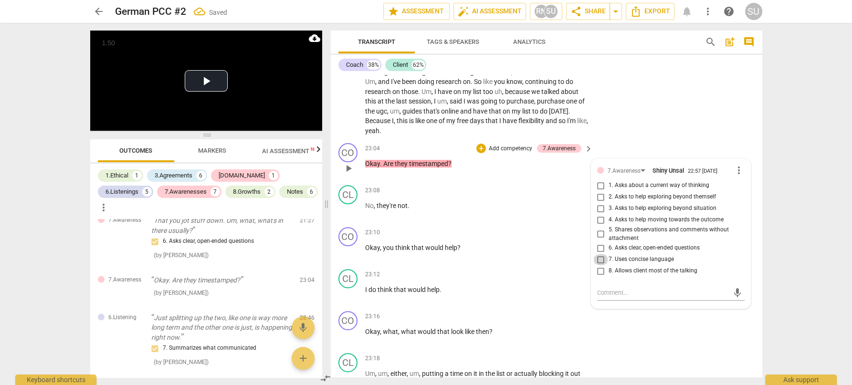
click at [599, 265] on input "7. Uses concise language" at bounding box center [600, 259] width 15 height 11
click at [658, 139] on div "CL play_arrow pause 21:34 + Add competency keyboard_arrow_right Um , lots of di…" at bounding box center [547, 54] width 432 height 170
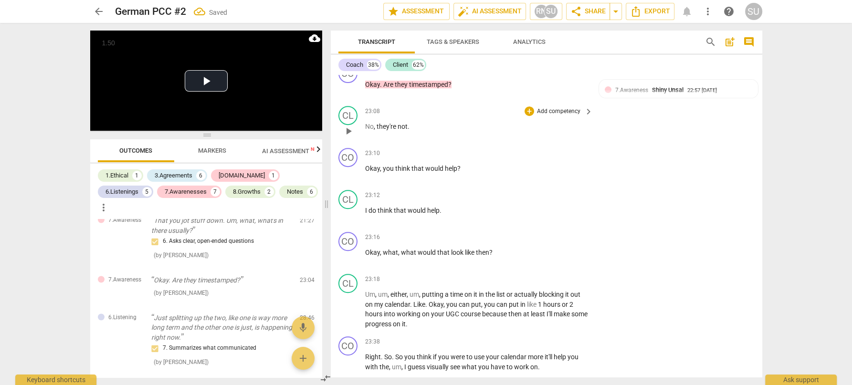
scroll to position [4768, 0]
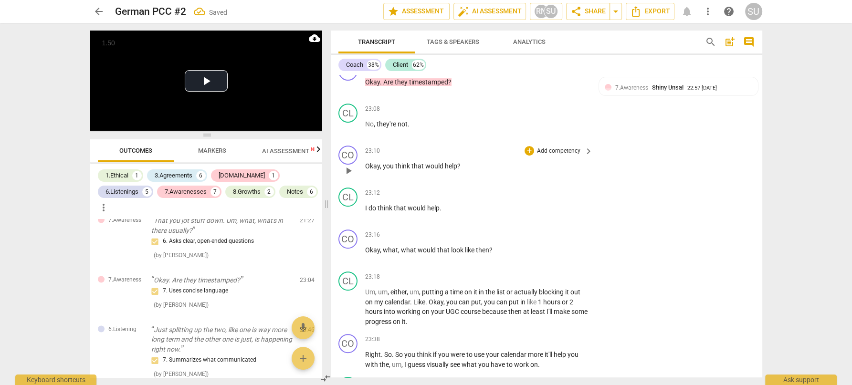
click at [541, 156] on p "Add competency" at bounding box center [558, 151] width 45 height 9
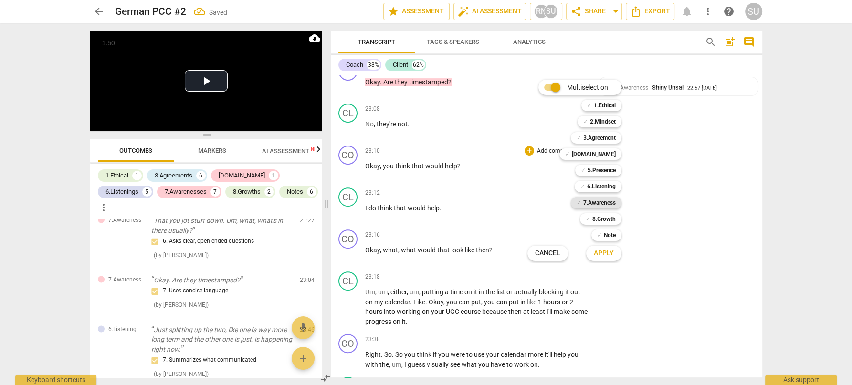
click at [585, 202] on b "7.Awareness" at bounding box center [599, 202] width 32 height 11
click at [597, 254] on span "Apply" at bounding box center [604, 254] width 20 height 10
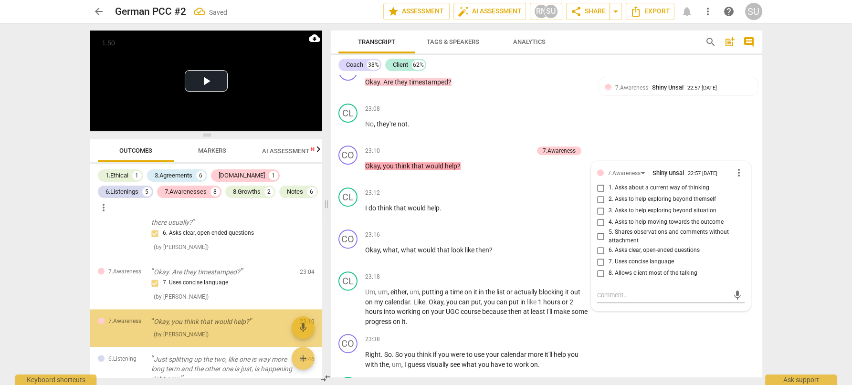
scroll to position [1875, 0]
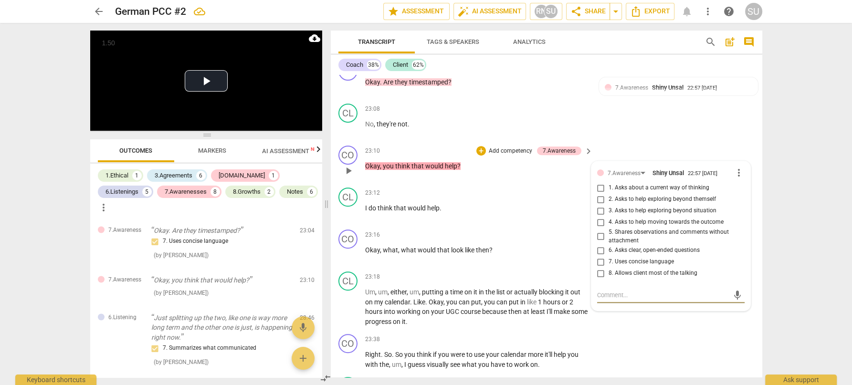
click at [599, 268] on input "7. Uses concise language" at bounding box center [600, 261] width 15 height 11
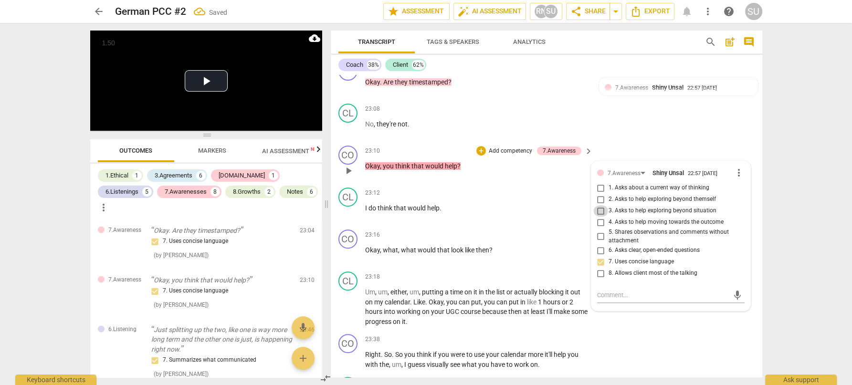
click at [600, 217] on input "3. Asks to help exploring beyond situation" at bounding box center [600, 210] width 15 height 11
click at [625, 142] on div "CL play_arrow pause 23:08 + Add competency keyboard_arrow_right No , they're no…" at bounding box center [547, 121] width 432 height 42
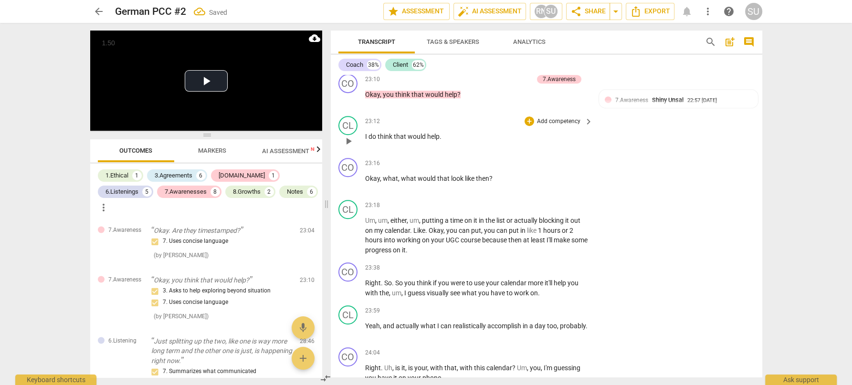
scroll to position [4846, 0]
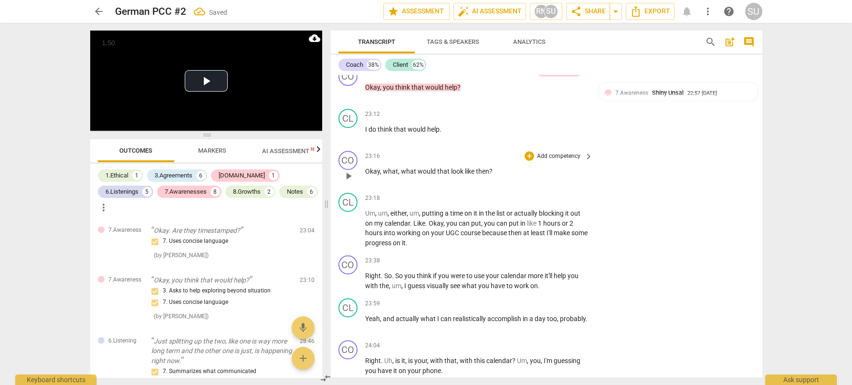
click at [558, 161] on p "Add competency" at bounding box center [558, 156] width 45 height 9
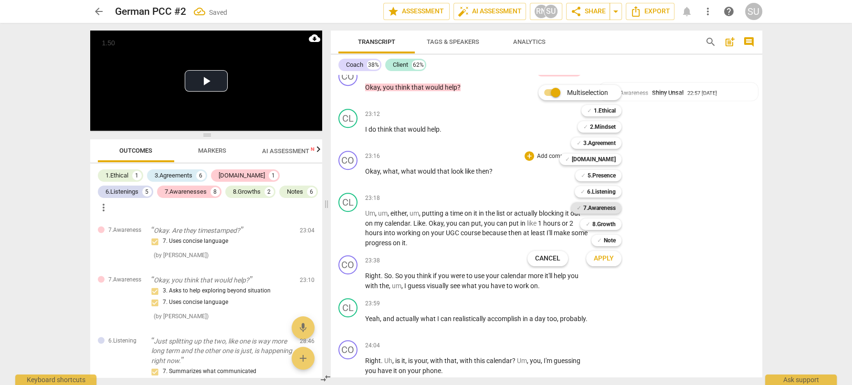
click at [599, 208] on b "7.Awareness" at bounding box center [599, 207] width 32 height 11
click at [600, 263] on span "Apply" at bounding box center [604, 259] width 20 height 10
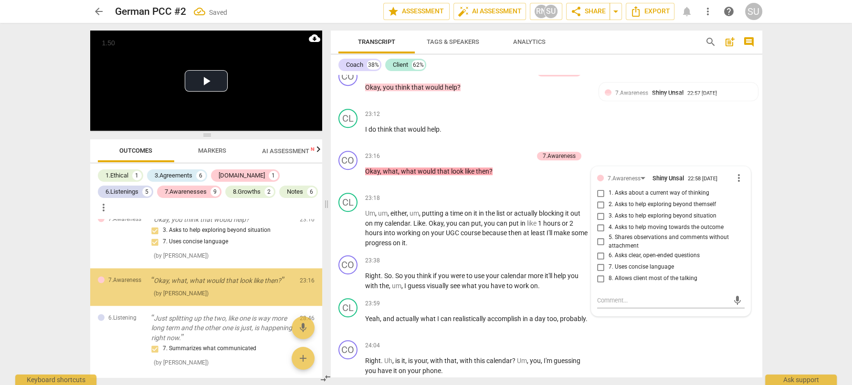
scroll to position [1936, 0]
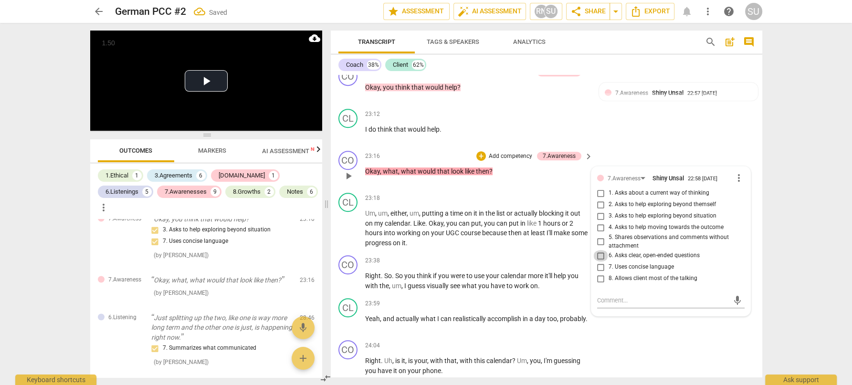
click at [598, 262] on input "6. Asks clear, open-ended questions" at bounding box center [600, 255] width 15 height 11
click at [597, 285] on input "8. Allows client most of the talking" at bounding box center [600, 278] width 15 height 11
click at [634, 143] on div "CL play_arrow pause 23:12 + Add competency keyboard_arrow_right I do think that…" at bounding box center [547, 126] width 432 height 42
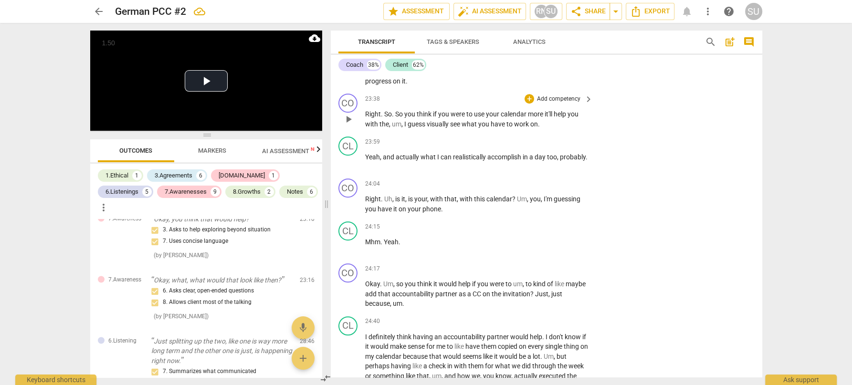
scroll to position [4994, 0]
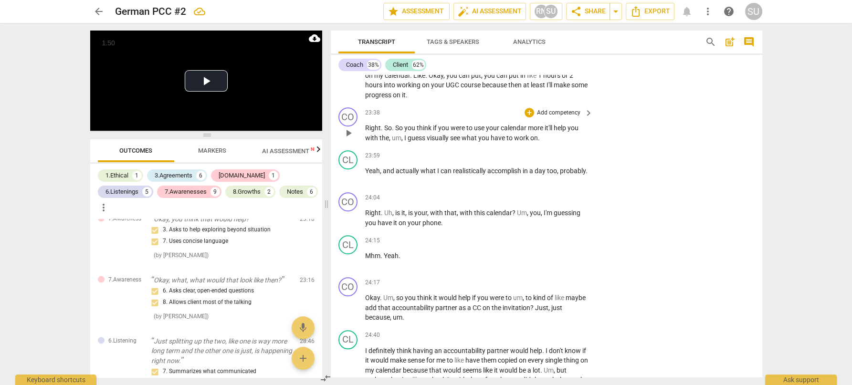
click at [562, 117] on p "Add competency" at bounding box center [558, 113] width 45 height 9
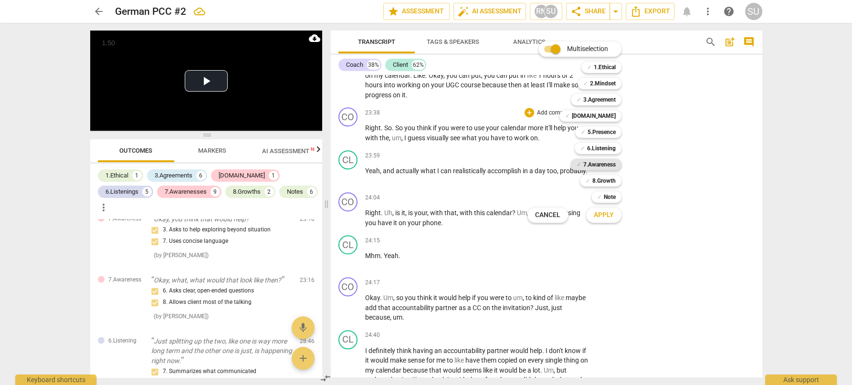
click at [600, 164] on b "7.Awareness" at bounding box center [599, 164] width 32 height 11
click at [594, 215] on span "Apply" at bounding box center [604, 216] width 20 height 10
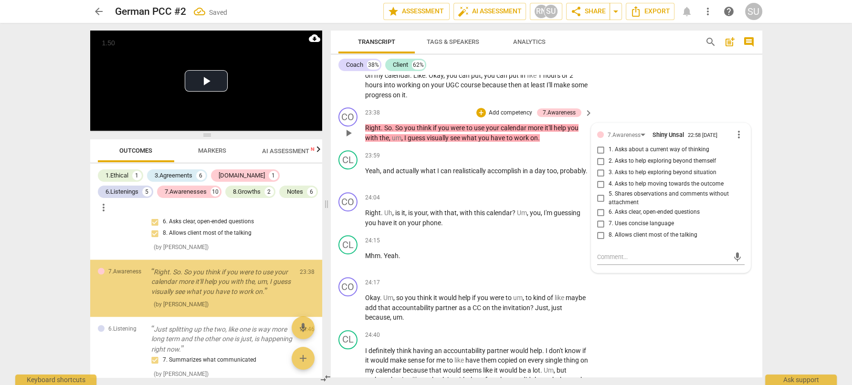
scroll to position [2007, 0]
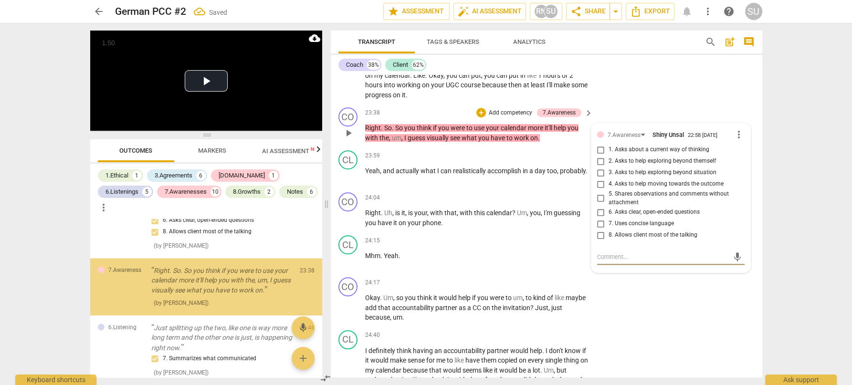
click at [600, 204] on input "5. Shares observations and comments without attachment" at bounding box center [600, 198] width 15 height 11
click at [666, 104] on div "CL play_arrow pause 23:18 + Add competency keyboard_arrow_right Um , um , eithe…" at bounding box center [547, 72] width 432 height 63
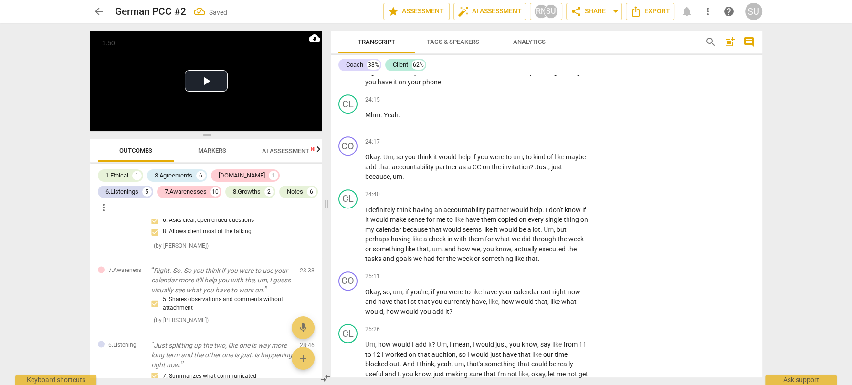
scroll to position [5125, 0]
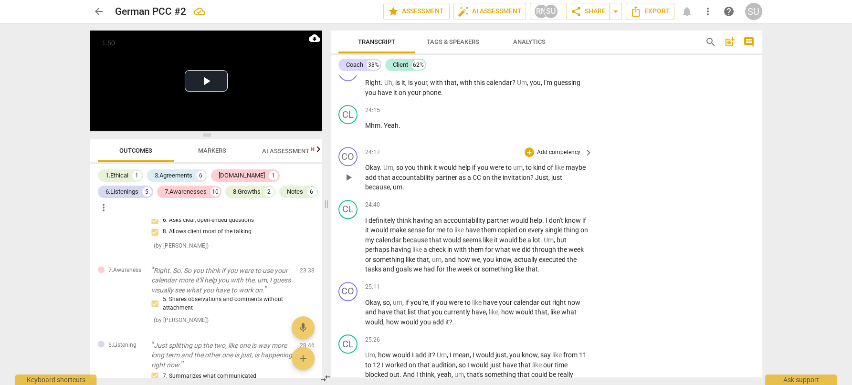
click at [554, 157] on p "Add competency" at bounding box center [558, 152] width 45 height 9
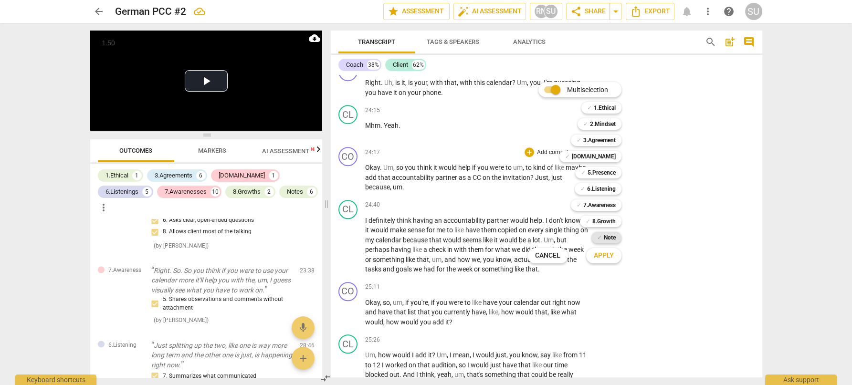
click at [599, 236] on span "✓" at bounding box center [599, 237] width 5 height 11
click at [596, 263] on button "Apply" at bounding box center [603, 255] width 35 height 17
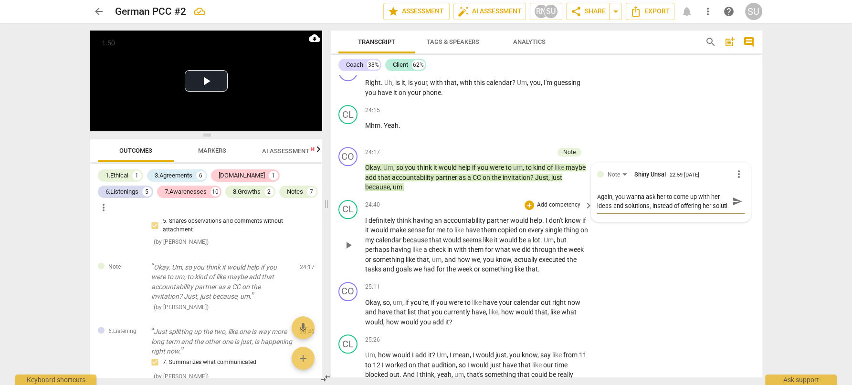
scroll to position [8, 0]
click at [712, 211] on textarea "Again, you wanna ask her to come up with her ideas and solutions, instead of of…" at bounding box center [663, 201] width 132 height 18
click at [733, 207] on span "send" at bounding box center [737, 201] width 11 height 11
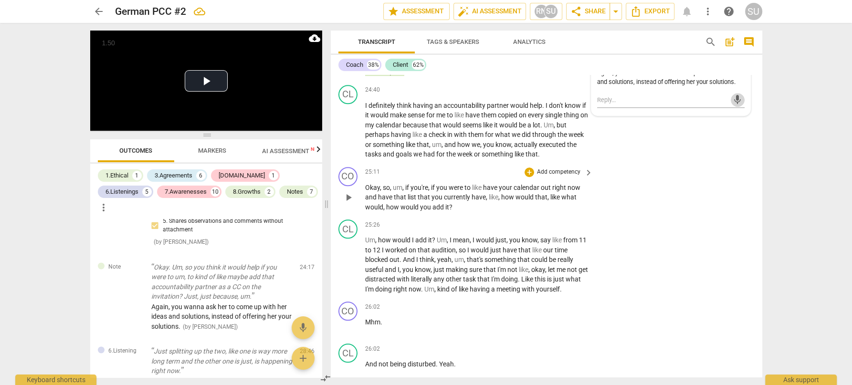
scroll to position [5240, 0]
click at [550, 176] on p "Add competency" at bounding box center [558, 172] width 45 height 9
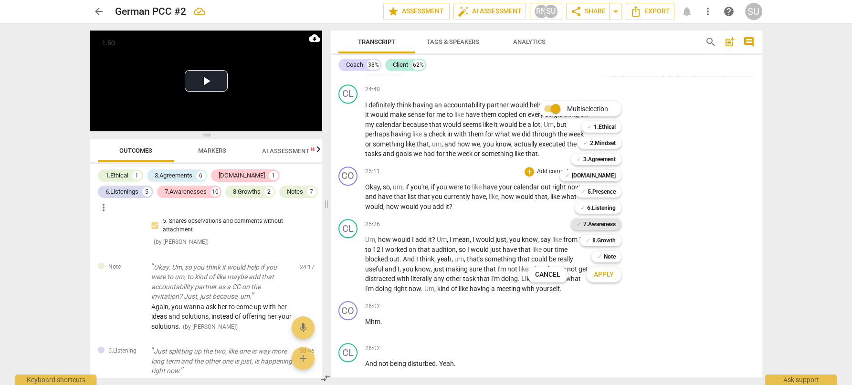
click at [587, 227] on b "7.Awareness" at bounding box center [599, 224] width 32 height 11
click at [592, 275] on button "Apply" at bounding box center [603, 274] width 35 height 17
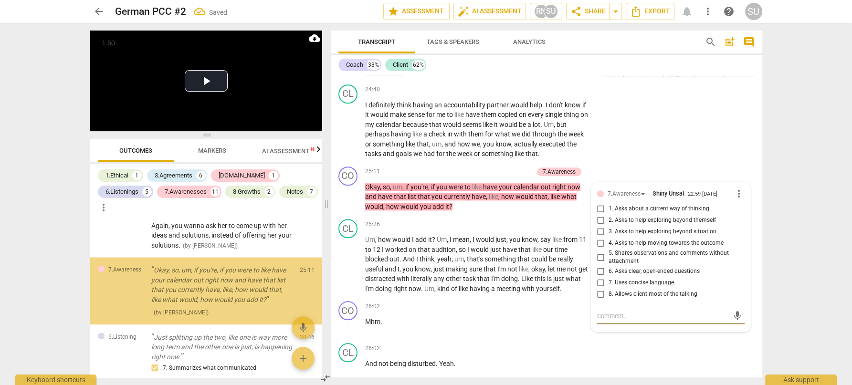
scroll to position [2171, 0]
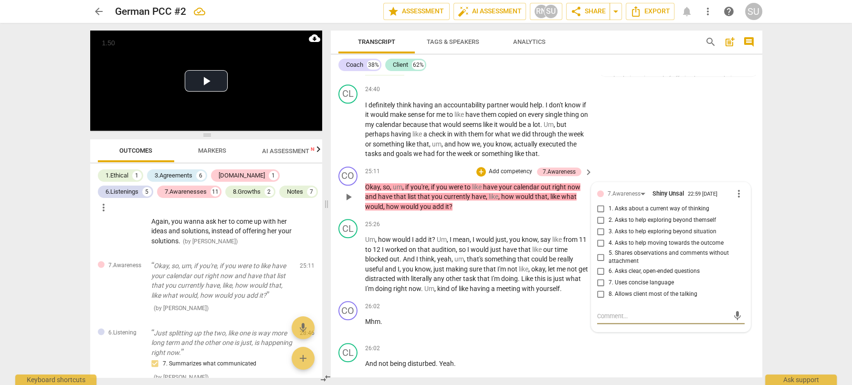
click at [600, 249] on input "4. Asks to help moving towards the outcome" at bounding box center [600, 243] width 15 height 11
click at [670, 154] on div "CL play_arrow pause 24:40 + Add competency keyboard_arrow_right I definitely th…" at bounding box center [547, 122] width 432 height 82
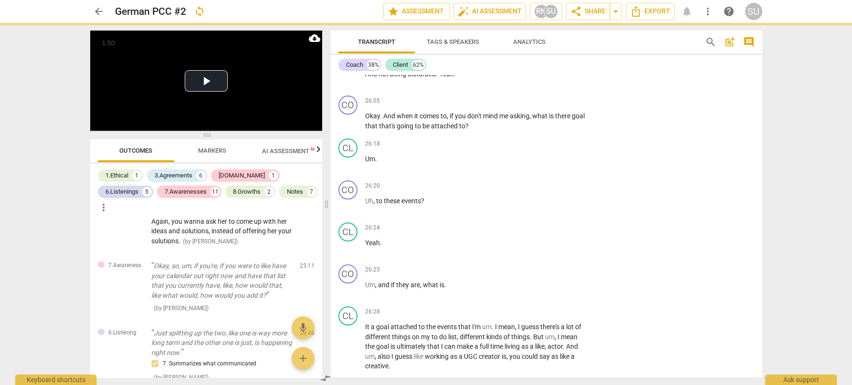
scroll to position [5539, 0]
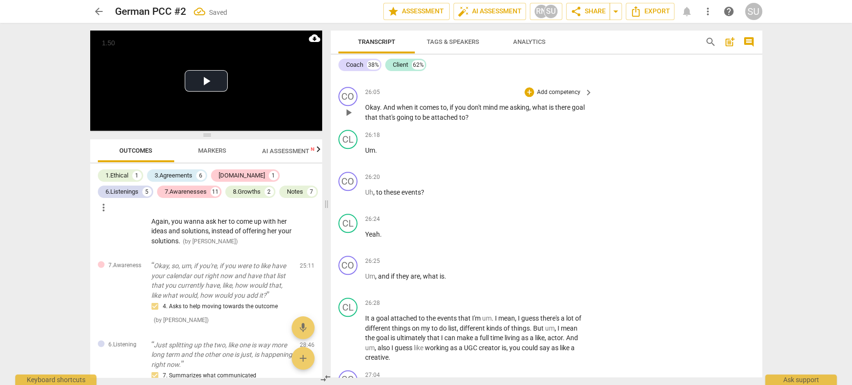
click at [562, 97] on p "Add competency" at bounding box center [558, 92] width 45 height 9
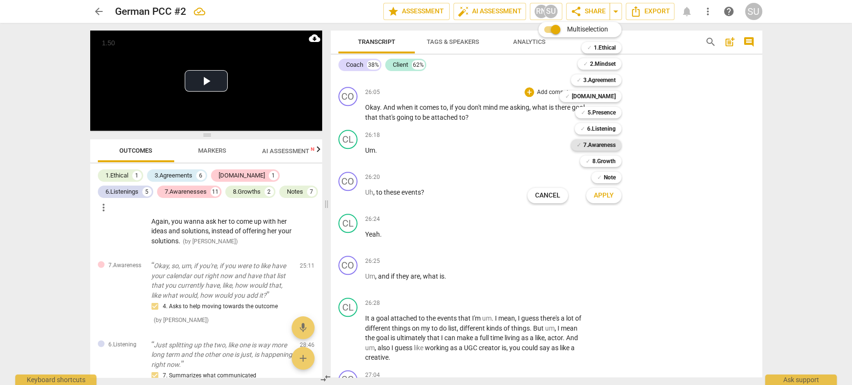
click at [589, 143] on b "7.Awareness" at bounding box center [599, 144] width 32 height 11
click at [598, 201] on button "Apply" at bounding box center [603, 195] width 35 height 17
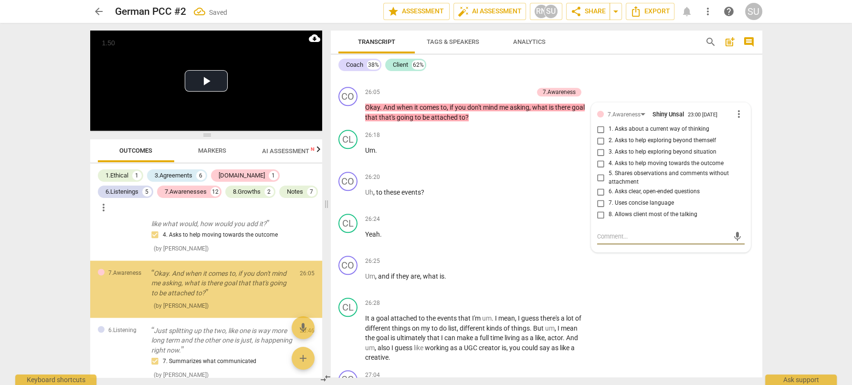
scroll to position [2245, 0]
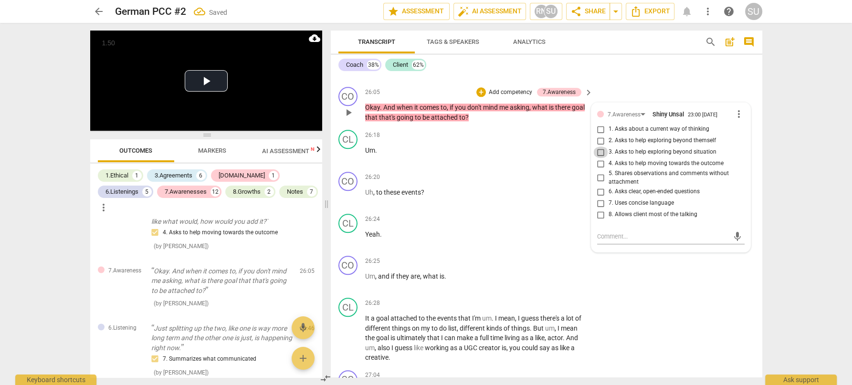
click at [600, 158] on input "3. Asks to help exploring beyond situation" at bounding box center [600, 152] width 15 height 11
click at [595, 170] on input "4. Asks to help moving towards the outcome" at bounding box center [600, 163] width 15 height 11
click at [633, 83] on div "CL play_arrow pause 26:02 + Add competency keyboard_arrow_right And not being d…" at bounding box center [547, 62] width 432 height 42
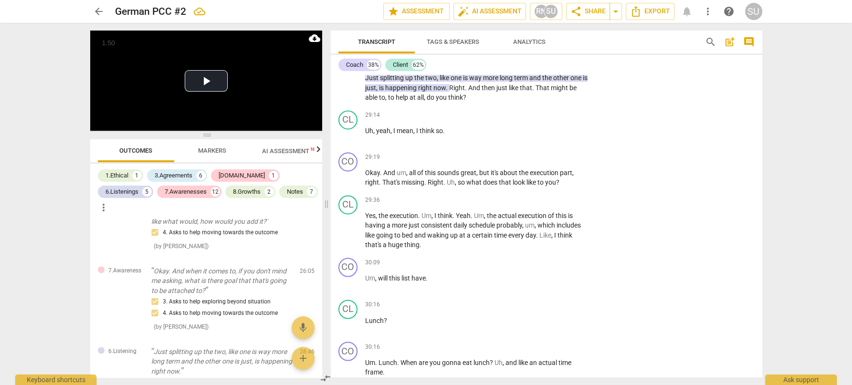
scroll to position [6156, 0]
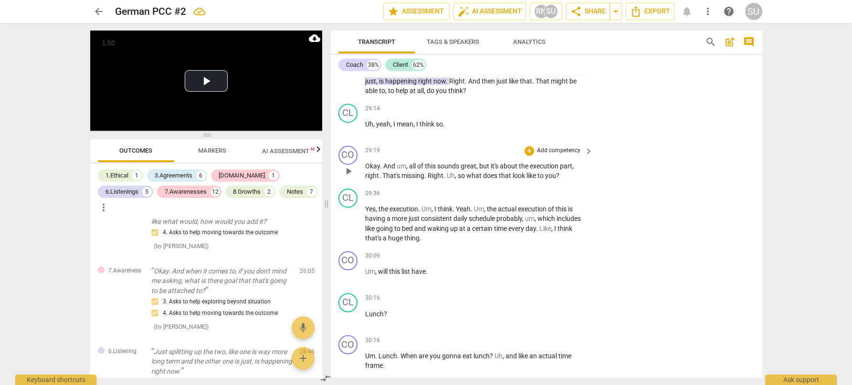
click at [550, 155] on p "Add competency" at bounding box center [558, 151] width 45 height 9
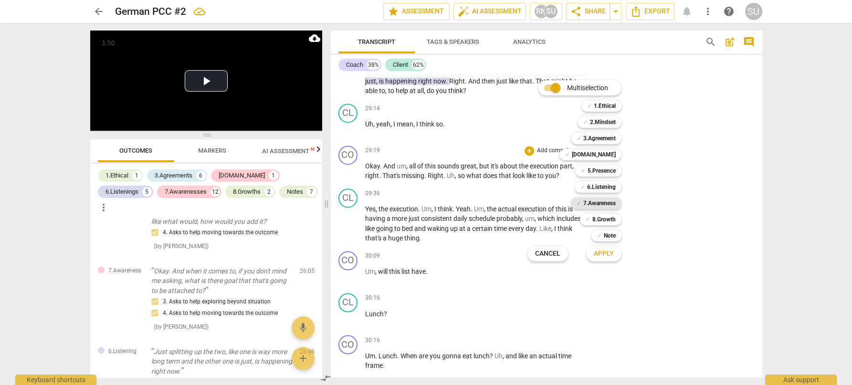
click at [596, 207] on b "7.Awareness" at bounding box center [599, 203] width 32 height 11
click at [594, 253] on span "Apply" at bounding box center [604, 254] width 20 height 10
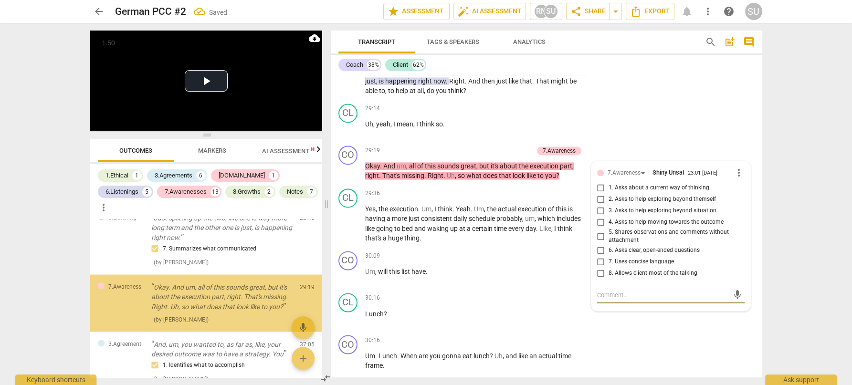
scroll to position [2395, 0]
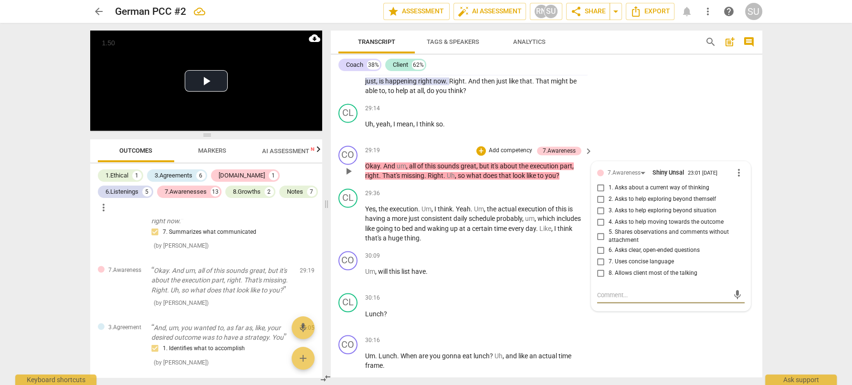
click at [600, 228] on input "4. Asks to help moving towards the outcome" at bounding box center [600, 222] width 15 height 11
click at [640, 136] on div "CL play_arrow pause 29:14 + Add competency keyboard_arrow_right Uh , yeah , I m…" at bounding box center [547, 121] width 432 height 42
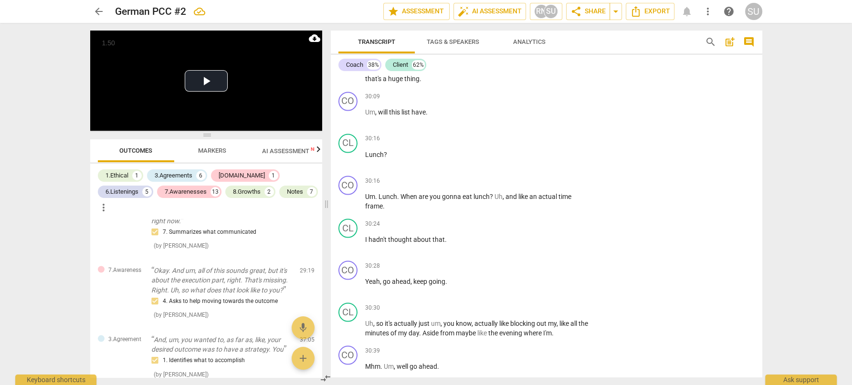
scroll to position [6322, 0]
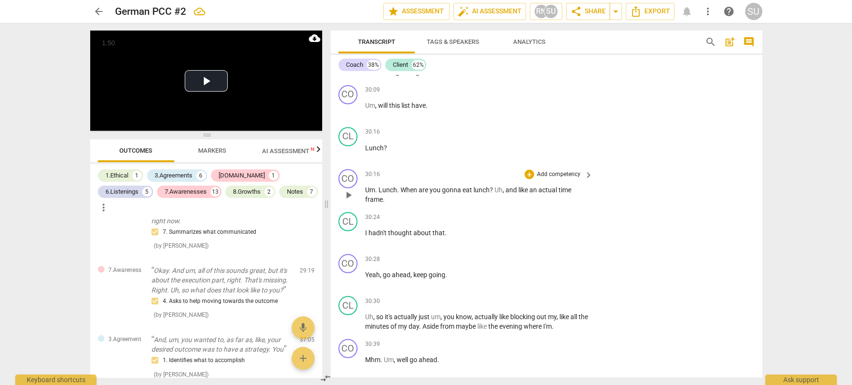
click at [558, 179] on p "Add competency" at bounding box center [558, 174] width 45 height 9
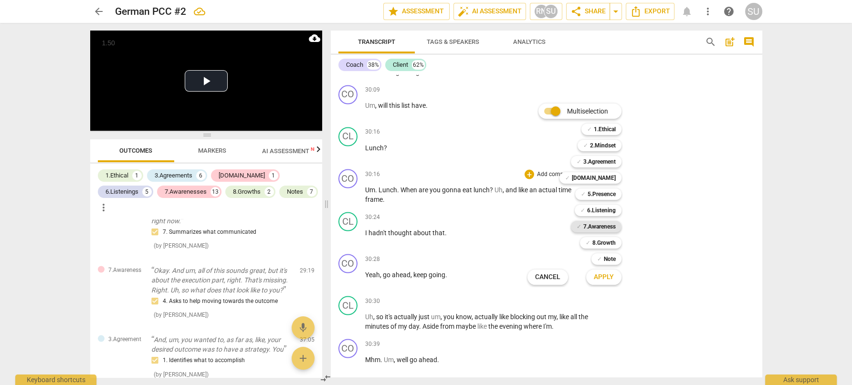
click at [606, 227] on b "7.Awareness" at bounding box center [599, 226] width 32 height 11
click at [598, 285] on button "Apply" at bounding box center [603, 277] width 35 height 17
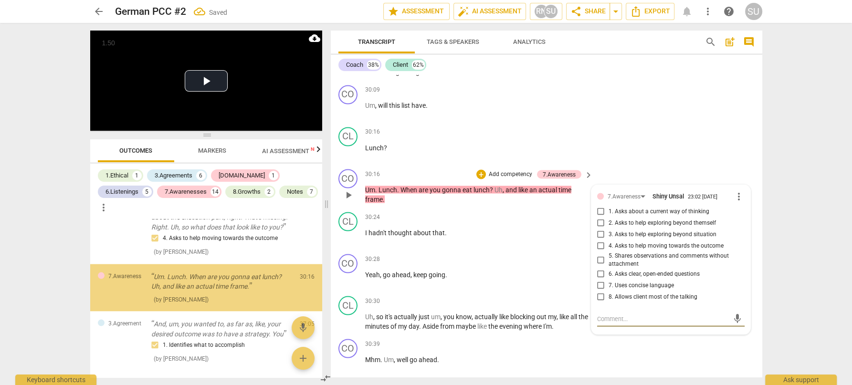
scroll to position [2459, 0]
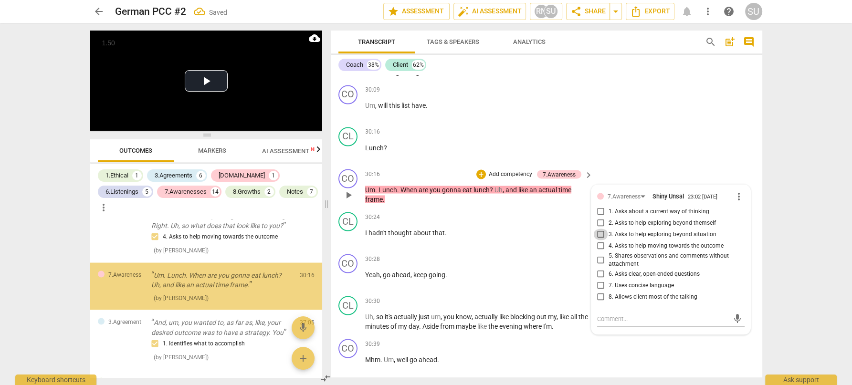
click at [600, 240] on input "3. Asks to help exploring beyond situation" at bounding box center [600, 234] width 15 height 11
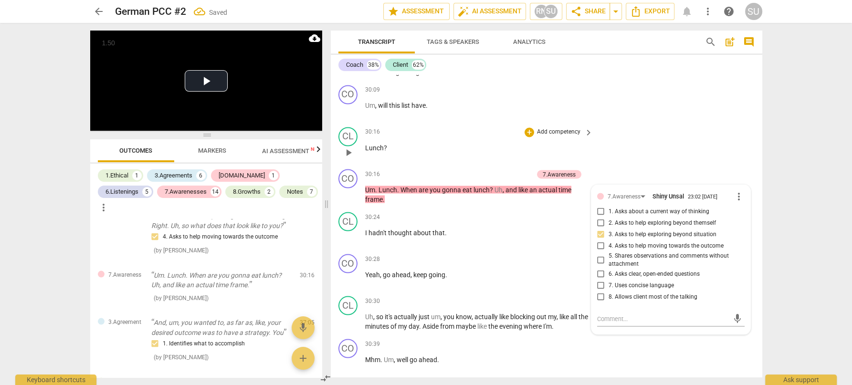
click at [647, 155] on div "CL play_arrow pause 30:16 + Add competency keyboard_arrow_right Lunch ?" at bounding box center [547, 144] width 432 height 42
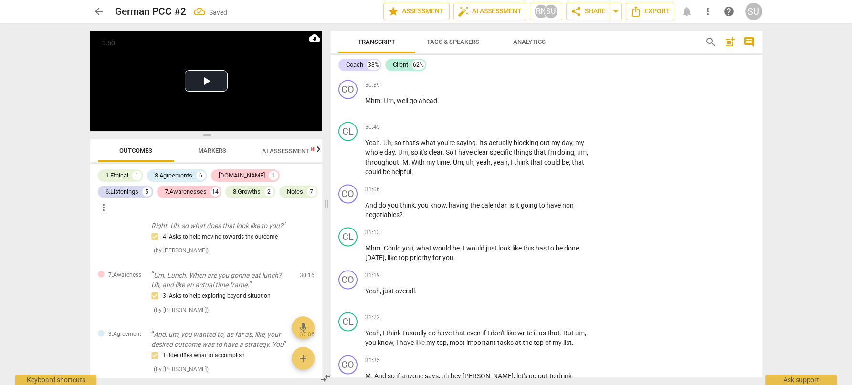
scroll to position [6586, 0]
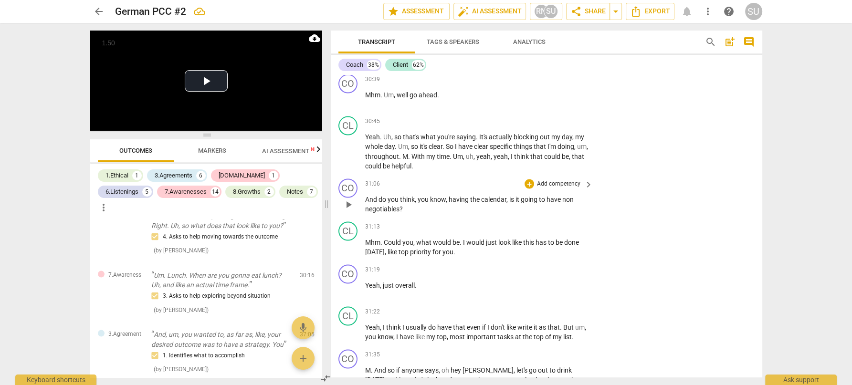
click at [551, 189] on p "Add competency" at bounding box center [558, 184] width 45 height 9
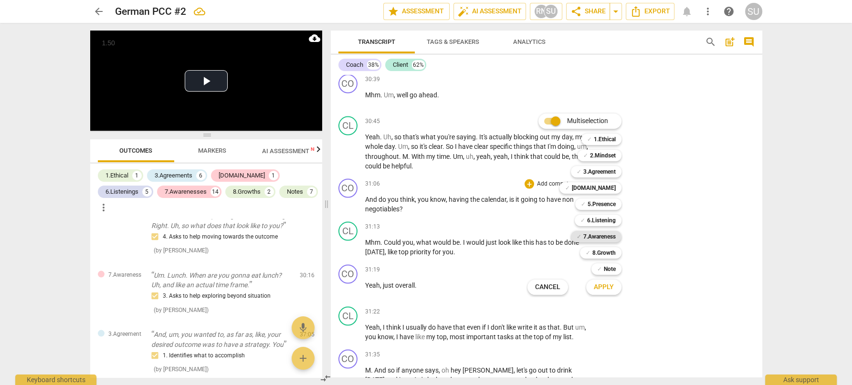
click at [593, 236] on b "7.Awareness" at bounding box center [599, 236] width 32 height 11
click at [604, 283] on span "Apply" at bounding box center [604, 288] width 20 height 10
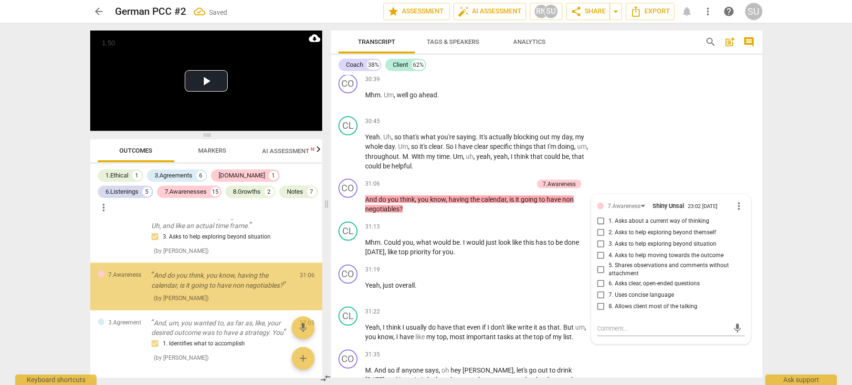
scroll to position [2519, 0]
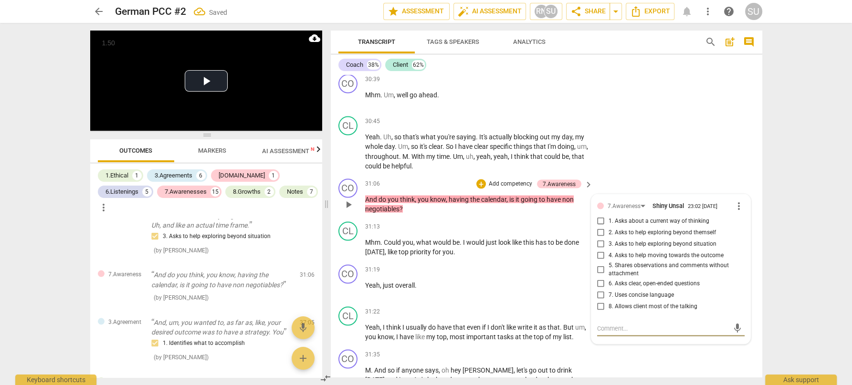
click at [599, 301] on input "7. Uses concise language" at bounding box center [600, 295] width 15 height 11
click at [648, 154] on div "CL play_arrow pause 30:45 + Add competency keyboard_arrow_right Yeah . Uh , so …" at bounding box center [547, 144] width 432 height 63
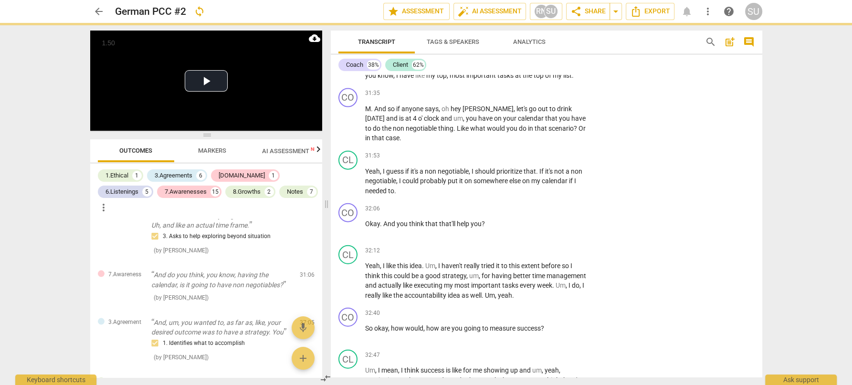
scroll to position [6851, 0]
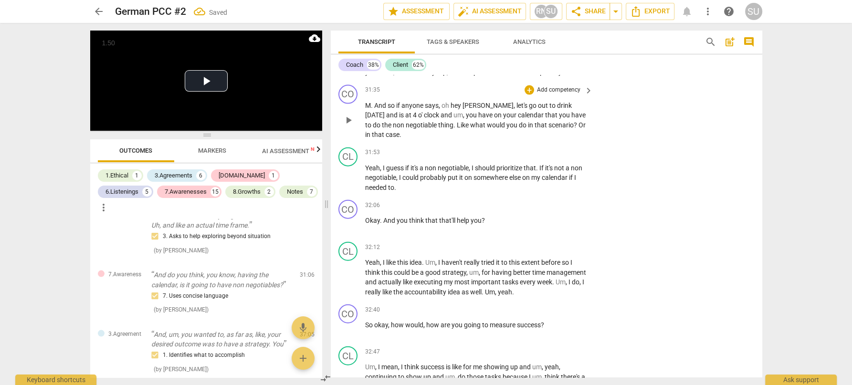
click at [571, 95] on p "Add competency" at bounding box center [558, 90] width 45 height 9
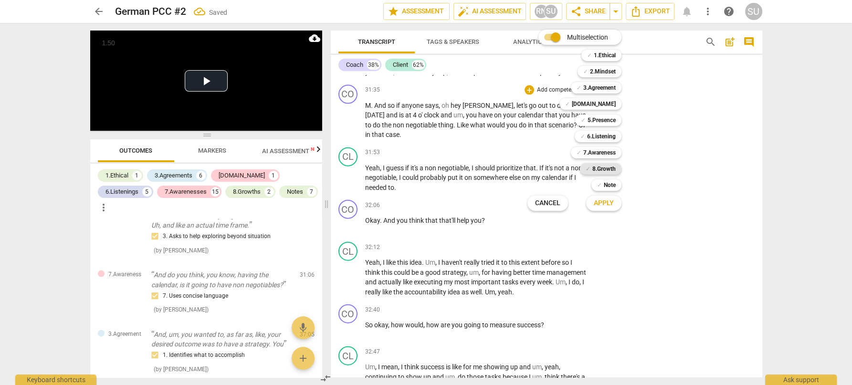
click at [591, 165] on div "✓ 8.Growth" at bounding box center [601, 168] width 42 height 11
click at [598, 205] on span "Apply" at bounding box center [604, 204] width 20 height 10
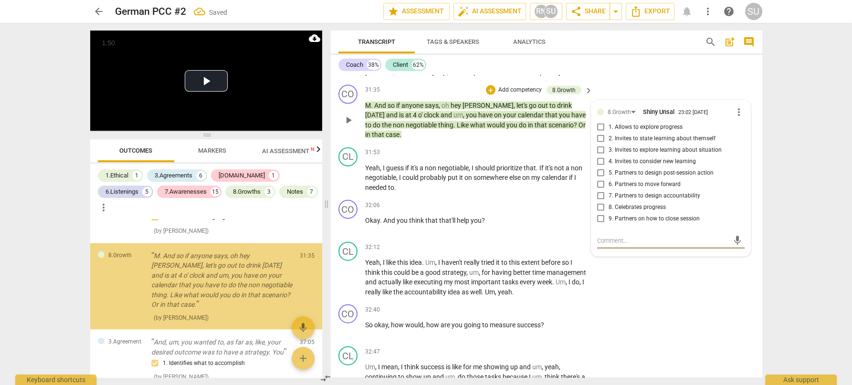
scroll to position [2597, 0]
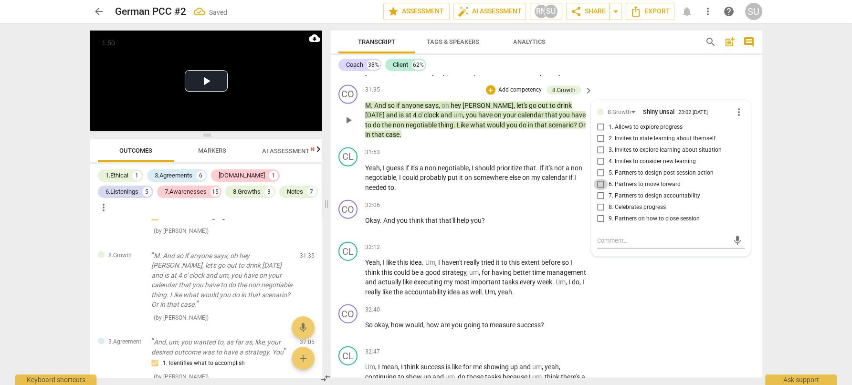
click at [598, 191] on input "6. Partners to move forward" at bounding box center [600, 184] width 15 height 11
click at [648, 81] on div "CL play_arrow pause 31:22 + Add competency keyboard_arrow_right Yeah , I think …" at bounding box center [547, 59] width 432 height 43
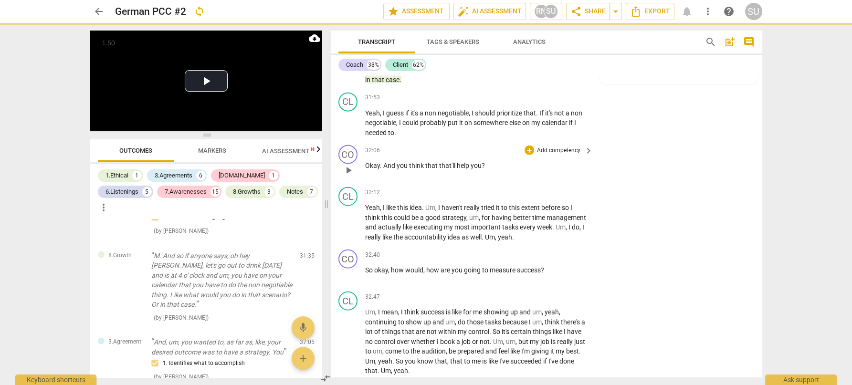
scroll to position [6926, 0]
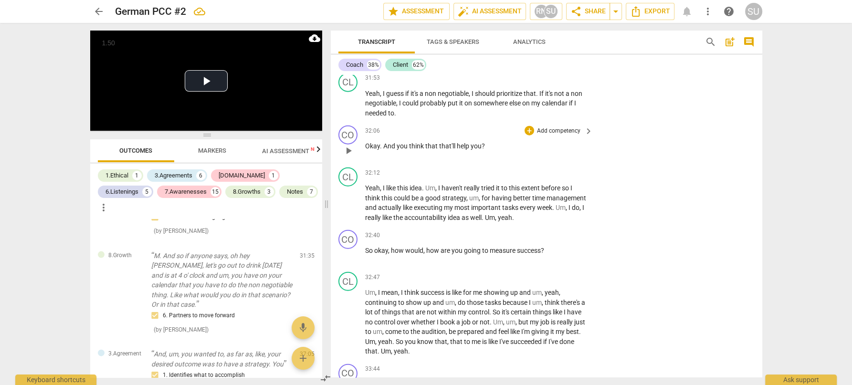
click at [555, 136] on p "Add competency" at bounding box center [558, 131] width 45 height 9
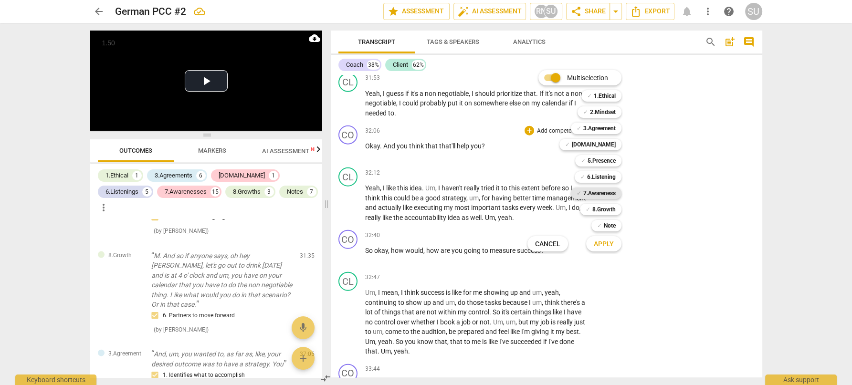
click at [585, 194] on b "7.Awareness" at bounding box center [599, 193] width 32 height 11
click at [600, 244] on span "Apply" at bounding box center [604, 245] width 20 height 10
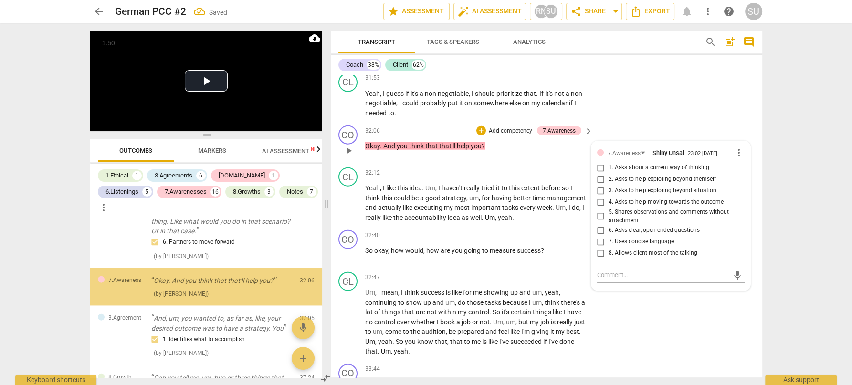
scroll to position [2671, 0]
click at [599, 174] on input "1. Asks about a current way of thinking" at bounding box center [600, 167] width 15 height 11
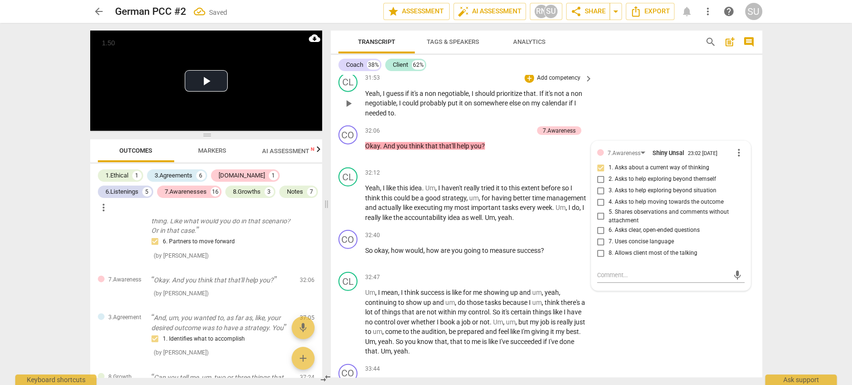
click at [648, 118] on div "CL play_arrow pause 31:53 + Add competency keyboard_arrow_right Yeah , I guess …" at bounding box center [547, 95] width 432 height 53
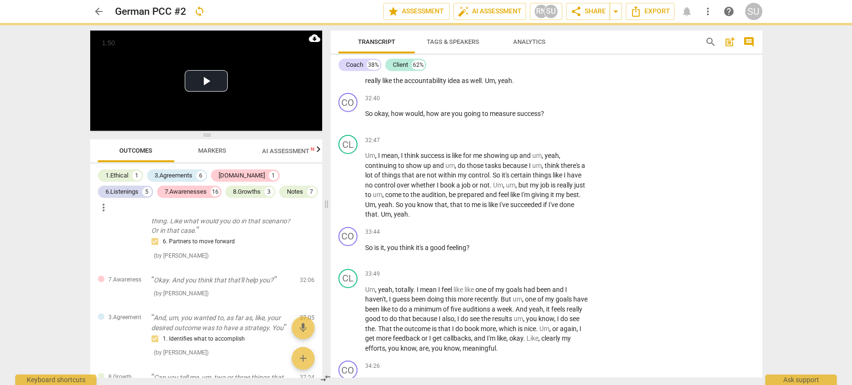
scroll to position [7075, 0]
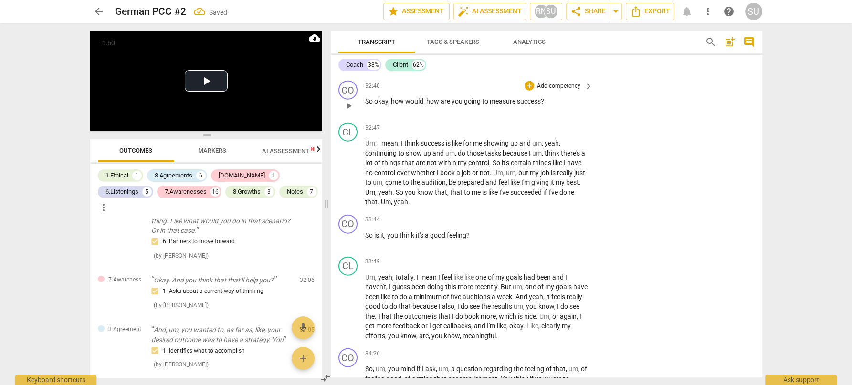
click at [558, 91] on p "Add competency" at bounding box center [558, 86] width 45 height 9
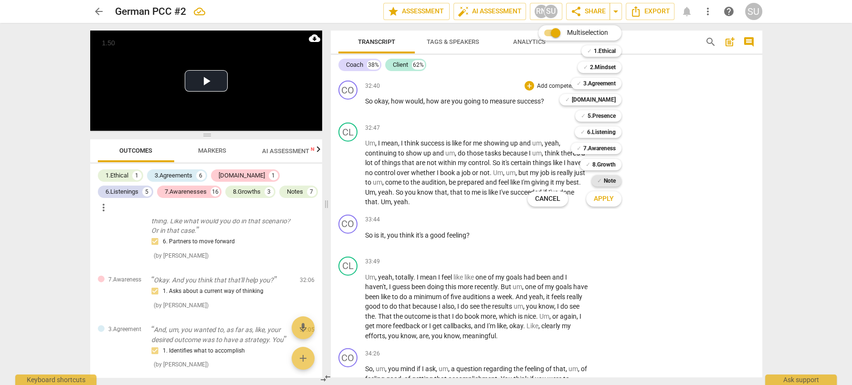
click at [600, 181] on span "✓" at bounding box center [599, 180] width 5 height 11
click at [598, 195] on span "Apply" at bounding box center [604, 199] width 20 height 10
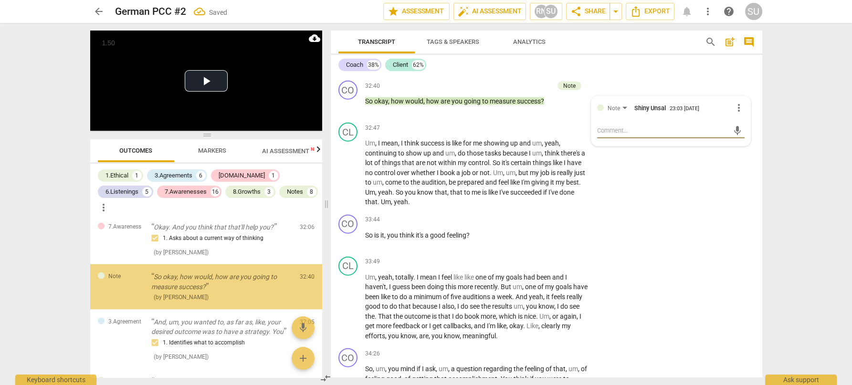
scroll to position [2725, 0]
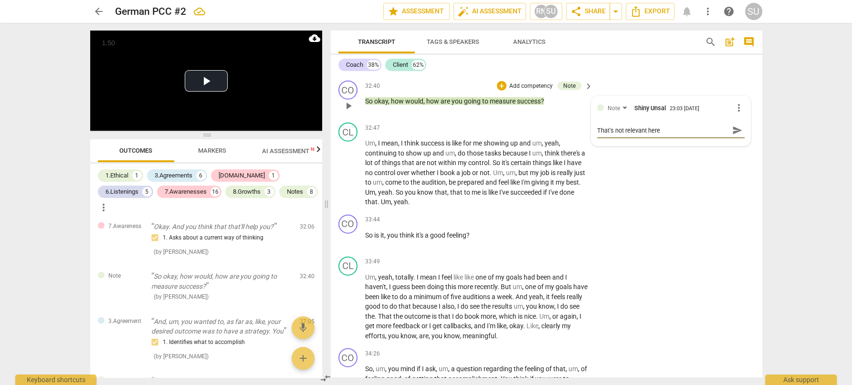
click at [623, 135] on textarea "That's not relevant here" at bounding box center [663, 130] width 132 height 9
drag, startPoint x: 670, startPoint y: 159, endPoint x: 582, endPoint y: 158, distance: 87.9
click at [582, 159] on div "CO play_arrow pause 00:03 + Add competency 1.Ethical keyboard_arrow_right Hi [P…" at bounding box center [547, 226] width 432 height 303
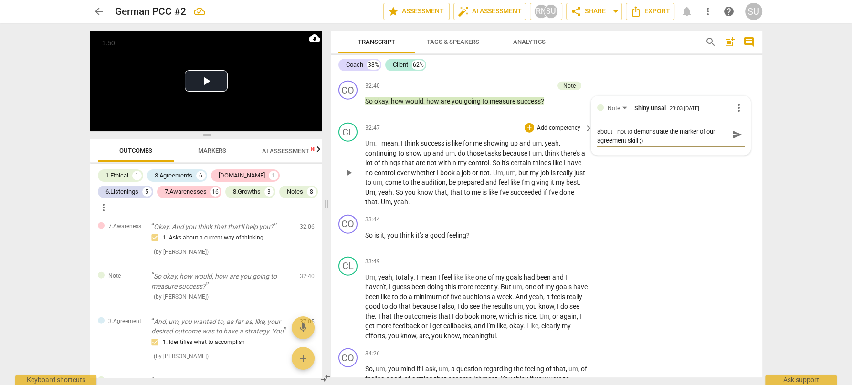
scroll to position [0, 0]
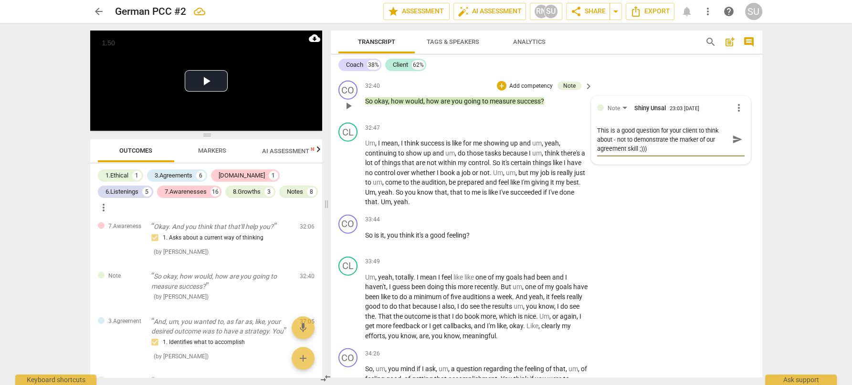
click at [637, 153] on textarea "This is a good question for your client to think about - not to demonstrate the…" at bounding box center [663, 139] width 132 height 27
click at [733, 145] on span "send" at bounding box center [737, 140] width 11 height 11
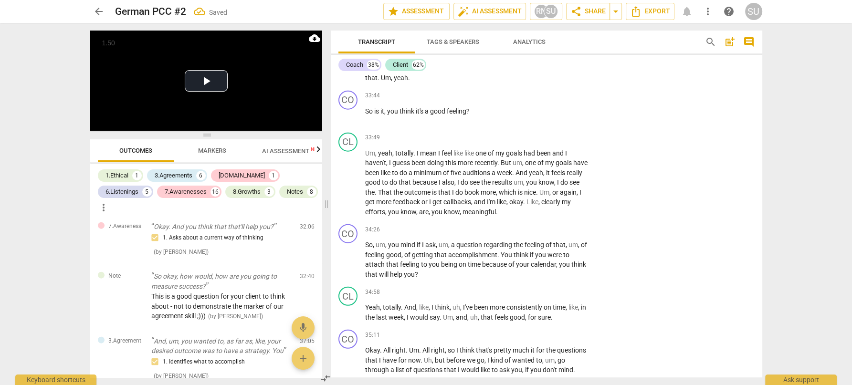
scroll to position [7203, 0]
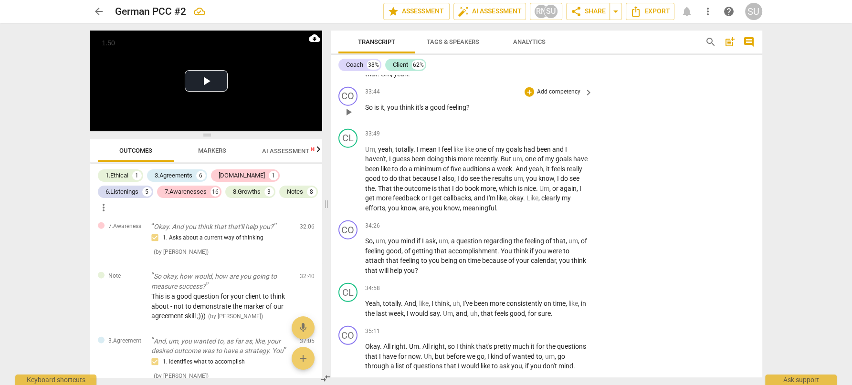
click at [559, 96] on p "Add competency" at bounding box center [558, 92] width 45 height 9
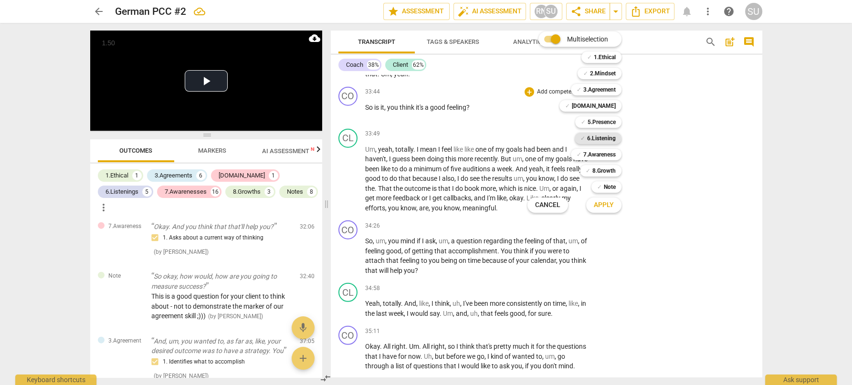
click at [589, 138] on b "6.Listening" at bounding box center [601, 138] width 29 height 11
click at [593, 200] on button "Apply" at bounding box center [603, 205] width 35 height 17
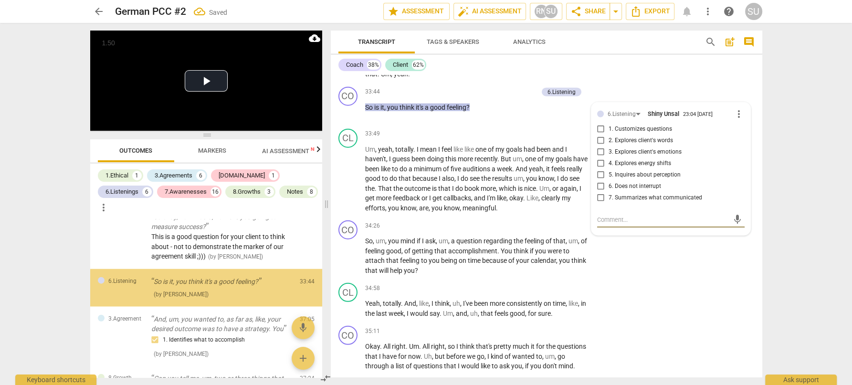
scroll to position [2786, 0]
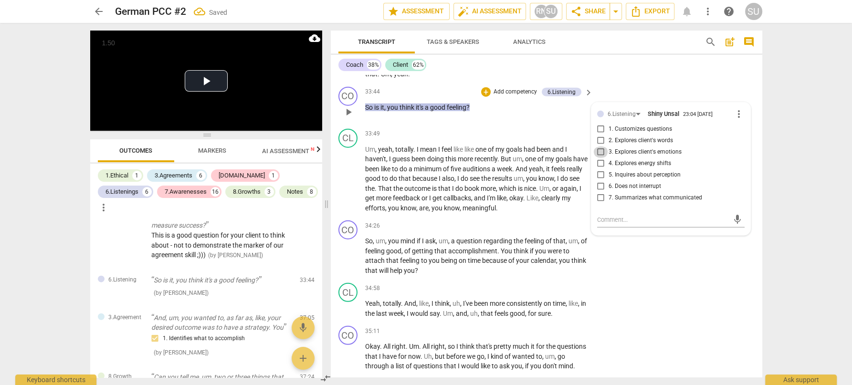
click at [599, 158] on input "3. Explores client's emotions" at bounding box center [600, 152] width 15 height 11
click at [644, 83] on div "CL play_arrow pause 32:47 + Add competency keyboard_arrow_right Um , I mean , I…" at bounding box center [547, 37] width 432 height 92
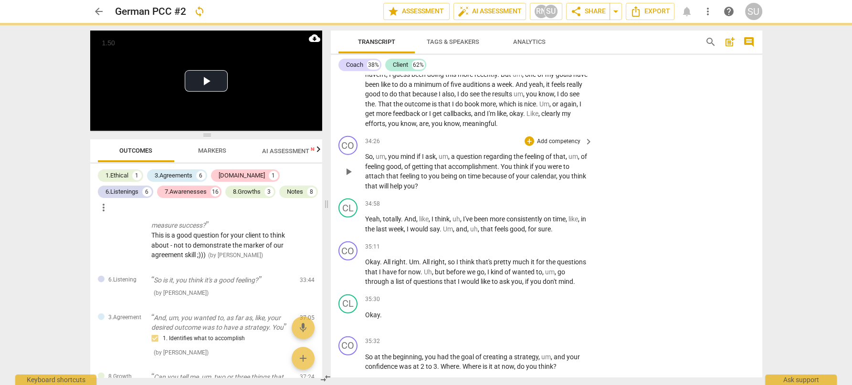
scroll to position [7291, 0]
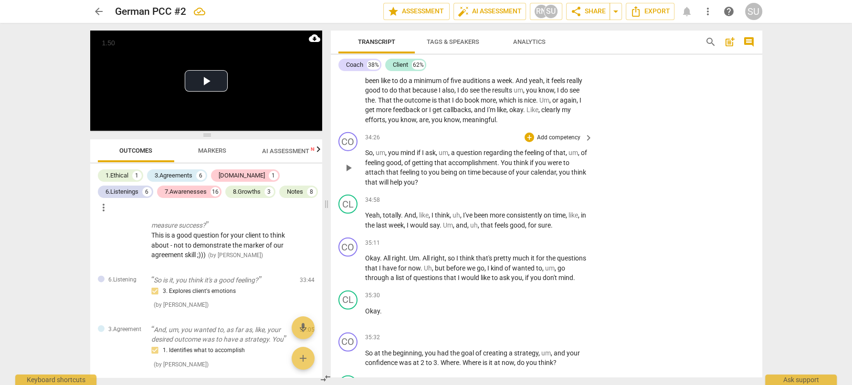
click at [543, 142] on p "Add competency" at bounding box center [558, 138] width 45 height 9
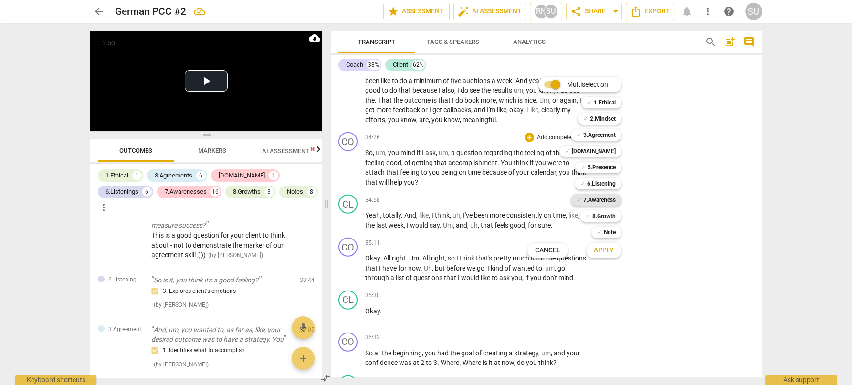
click at [605, 201] on b "7.Awareness" at bounding box center [599, 199] width 32 height 11
click at [600, 251] on span "Apply" at bounding box center [604, 251] width 20 height 10
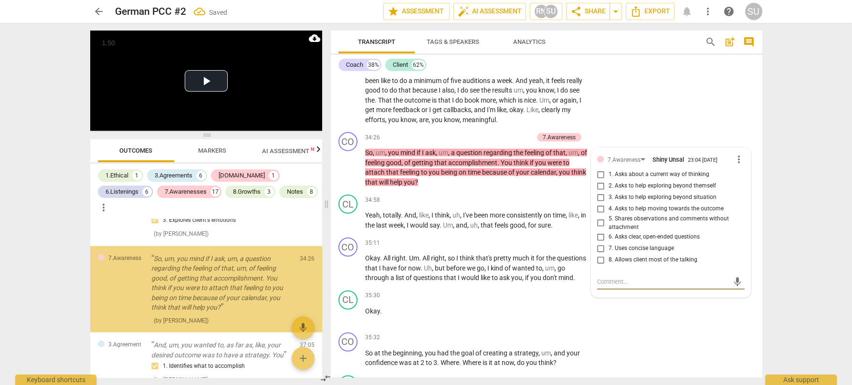
scroll to position [2860, 0]
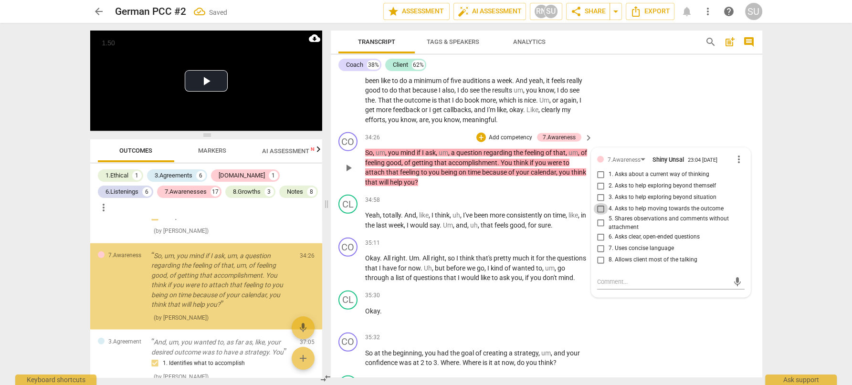
click at [597, 215] on input "4. Asks to help moving towards the outcome" at bounding box center [600, 208] width 15 height 11
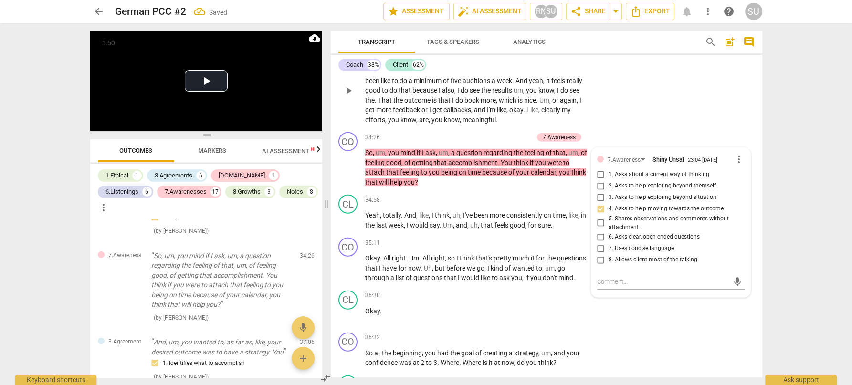
click at [670, 129] on div "CL play_arrow pause 33:49 + Add competency keyboard_arrow_right Um , yeah , tot…" at bounding box center [547, 83] width 432 height 92
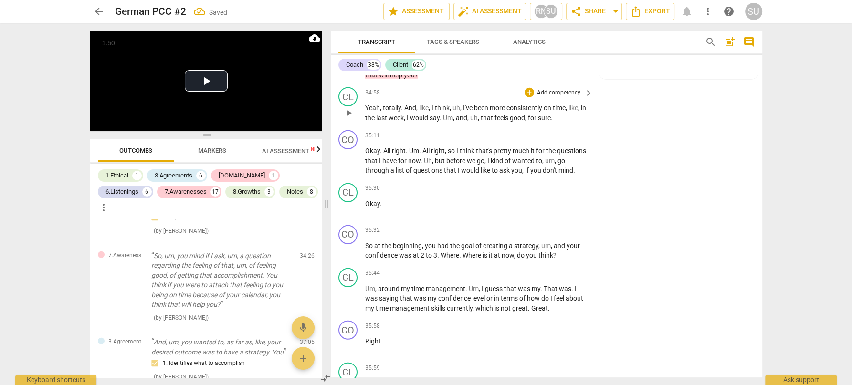
scroll to position [7411, 0]
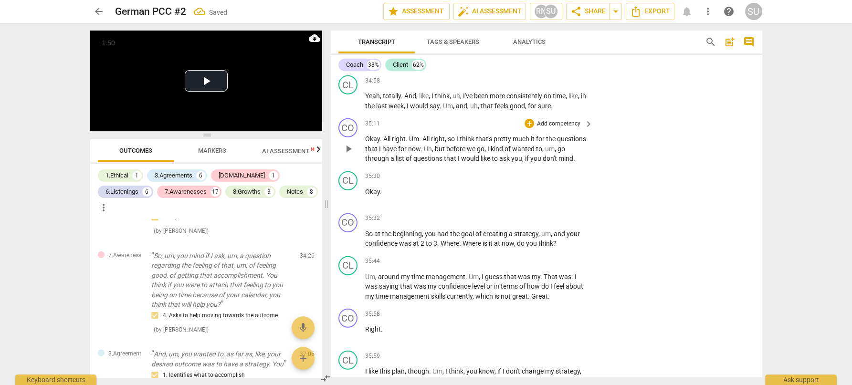
click at [566, 128] on p "Add competency" at bounding box center [558, 124] width 45 height 9
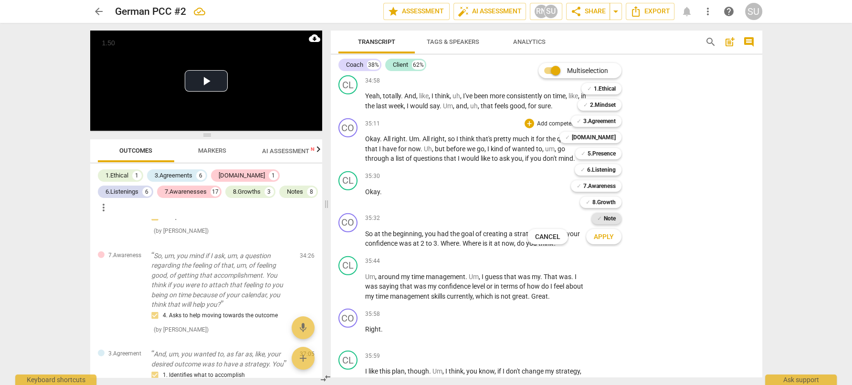
click at [604, 218] on b "Note" at bounding box center [610, 218] width 12 height 11
click at [602, 238] on span "Apply" at bounding box center [604, 238] width 20 height 10
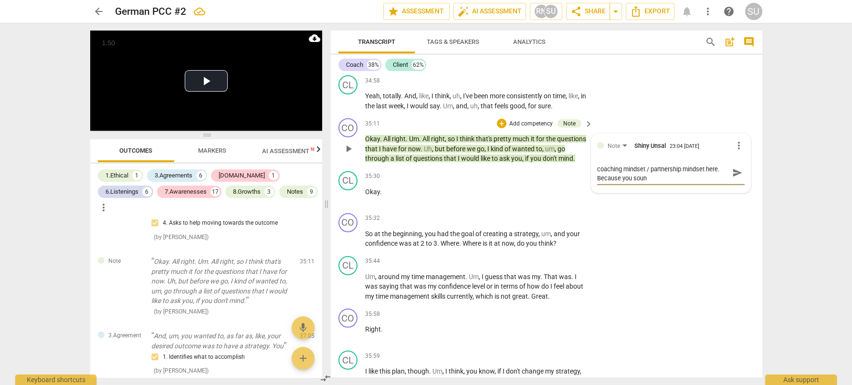
scroll to position [0, 0]
click at [700, 191] on textarea "This is almost a contra-evidence to your coaching mindset / partnership mindset…" at bounding box center [663, 177] width 132 height 27
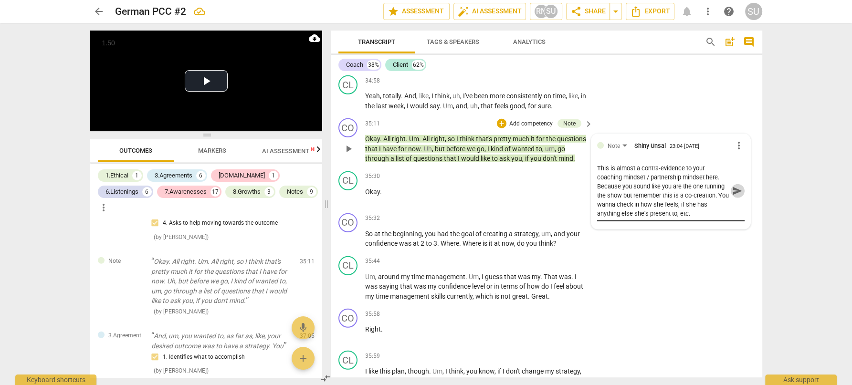
click at [733, 196] on span "send" at bounding box center [737, 191] width 11 height 11
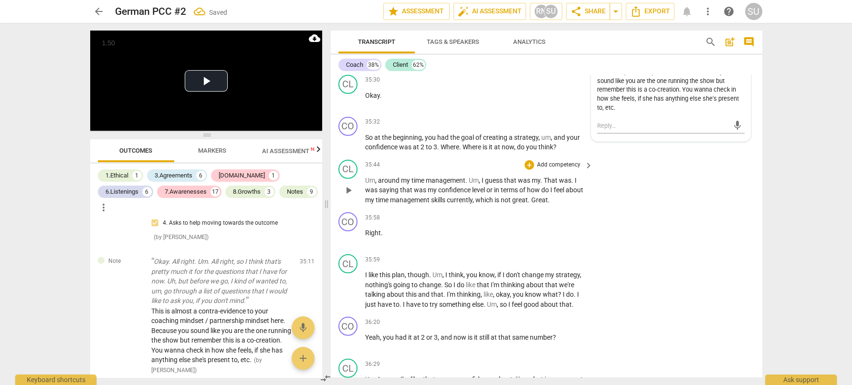
scroll to position [7511, 0]
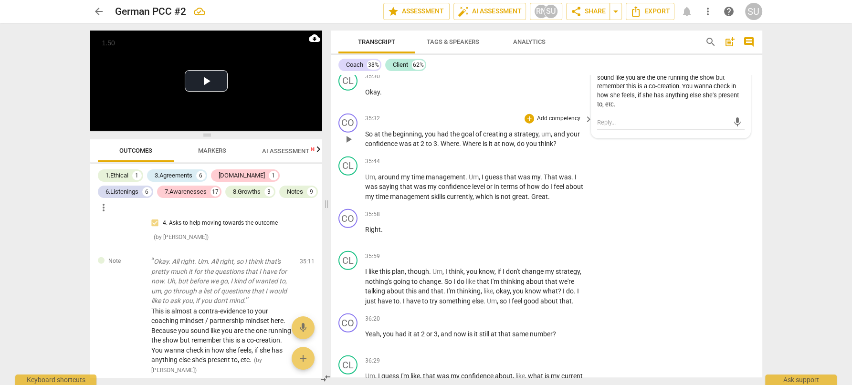
click at [563, 123] on p "Add competency" at bounding box center [558, 119] width 45 height 9
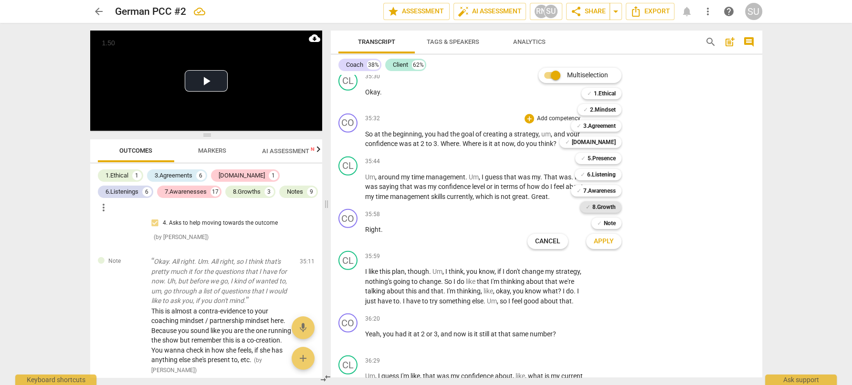
click at [593, 207] on b "8.Growth" at bounding box center [604, 206] width 23 height 11
click at [603, 245] on span "Apply" at bounding box center [604, 242] width 20 height 10
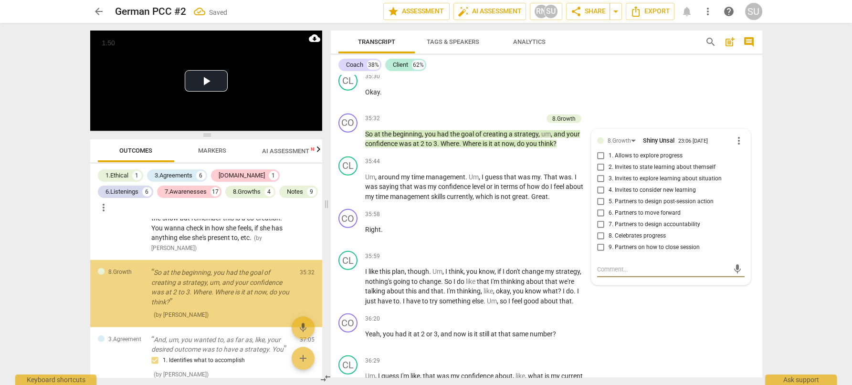
scroll to position [3082, 0]
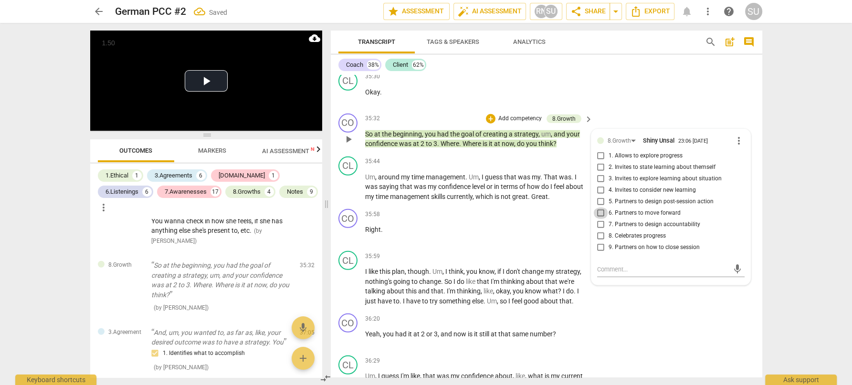
click at [600, 219] on input "6. Partners to move forward" at bounding box center [600, 213] width 15 height 11
click at [602, 162] on input "1. Allows to explore progress" at bounding box center [600, 155] width 15 height 11
click at [633, 110] on div "CL play_arrow pause 35:30 + Add competency keyboard_arrow_right Okay ." at bounding box center [547, 89] width 432 height 42
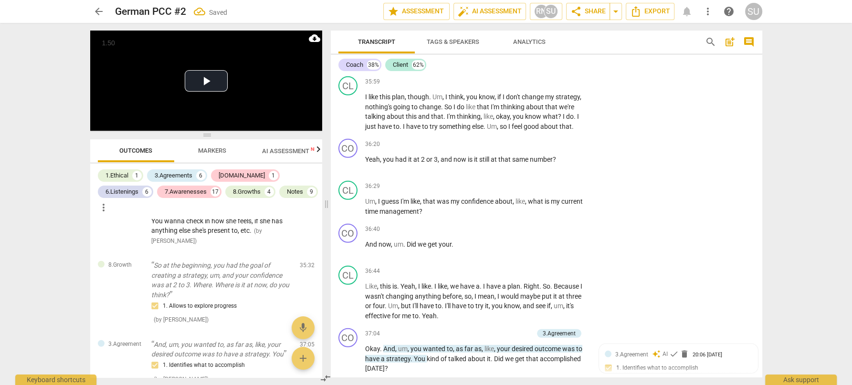
scroll to position [7686, 0]
click at [544, 148] on p "Add competency" at bounding box center [558, 143] width 45 height 9
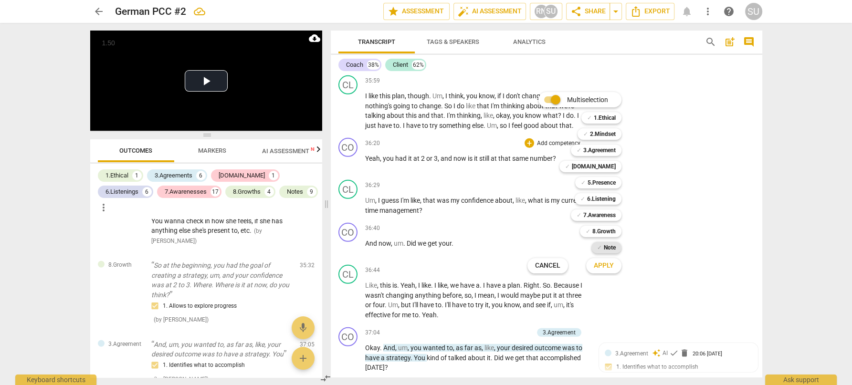
click at [598, 249] on span "✓" at bounding box center [599, 247] width 5 height 11
click at [603, 267] on span "Apply" at bounding box center [604, 266] width 20 height 10
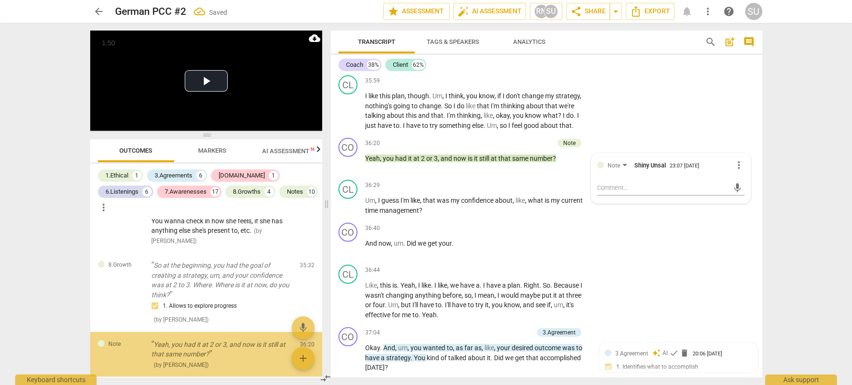
scroll to position [3150, 0]
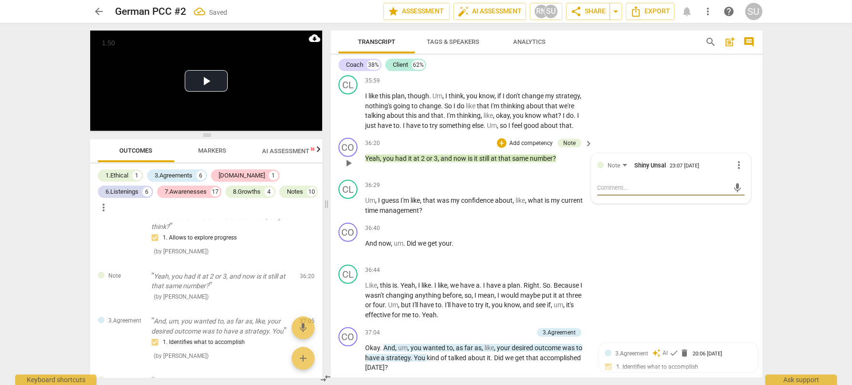
click at [619, 192] on textarea at bounding box center [663, 187] width 132 height 9
click at [736, 198] on span "send" at bounding box center [737, 192] width 11 height 11
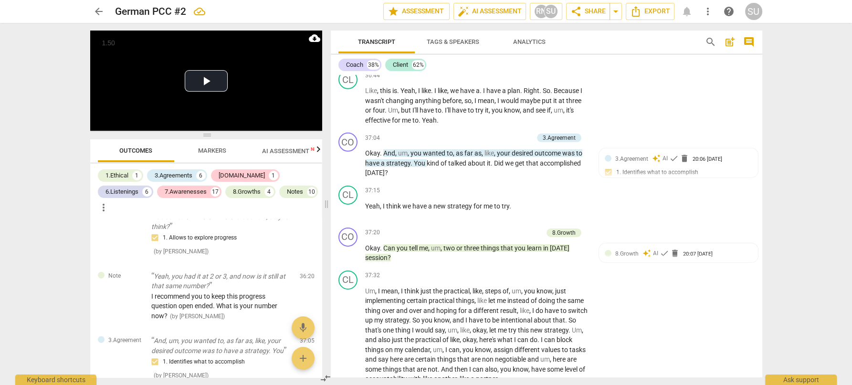
scroll to position [7882, 0]
click at [684, 163] on span "delete" at bounding box center [685, 158] width 10 height 10
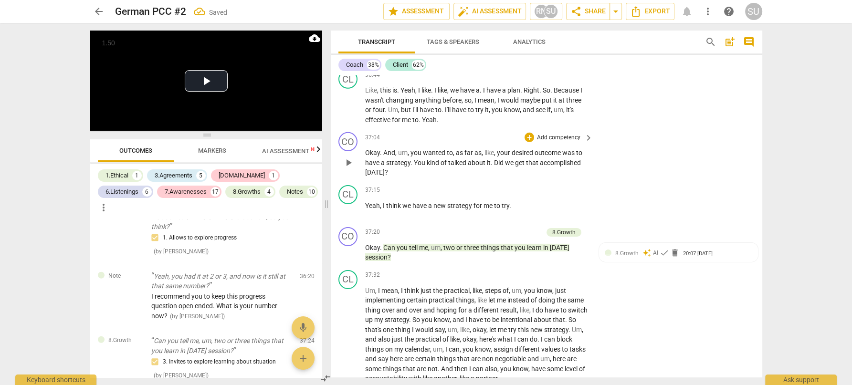
click at [551, 142] on p "Add competency" at bounding box center [558, 138] width 45 height 9
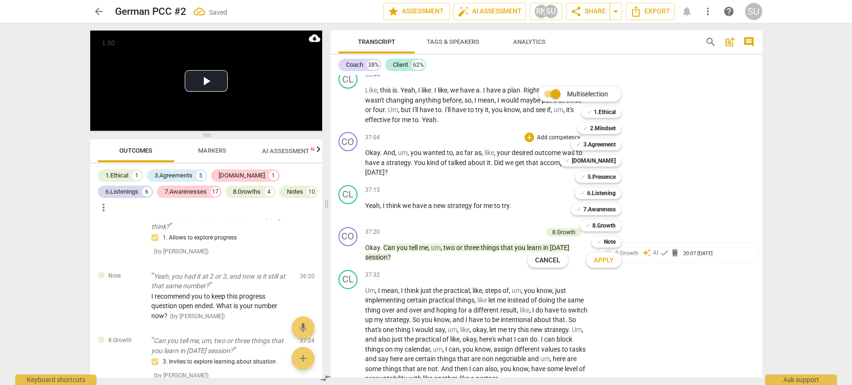
click at [595, 220] on div "✓ 8.Growth 8" at bounding box center [606, 226] width 60 height 16
click at [595, 223] on b "8.Growth" at bounding box center [604, 225] width 23 height 11
click at [603, 261] on span "Apply" at bounding box center [604, 261] width 20 height 10
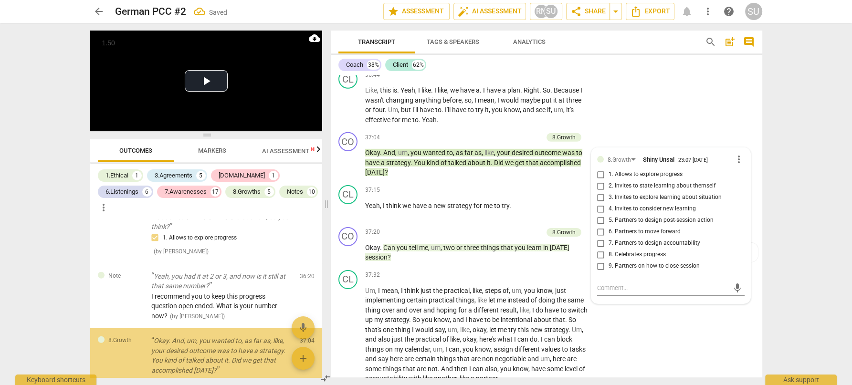
scroll to position [3226, 0]
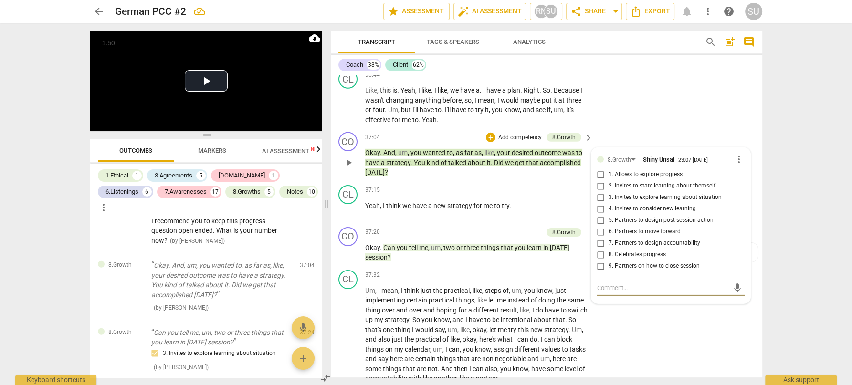
click at [601, 180] on input "1. Allows to explore progress" at bounding box center [600, 174] width 15 height 11
click at [652, 128] on div "CL play_arrow pause 36:44 + Add competency keyboard_arrow_right Like , this is …" at bounding box center [547, 97] width 432 height 63
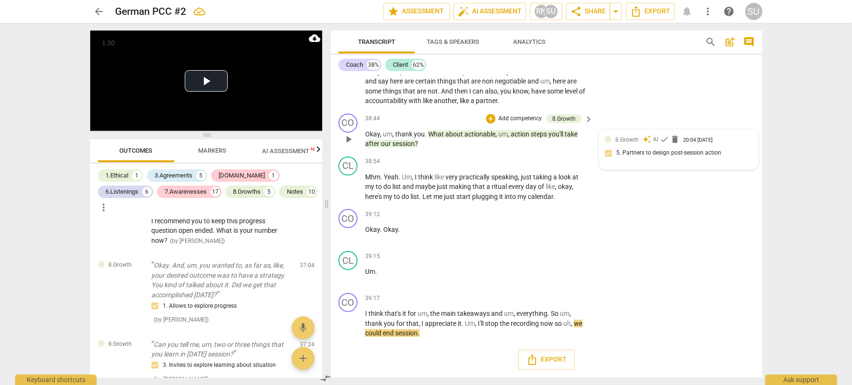
scroll to position [8199, 0]
click at [564, 297] on p "Add competency" at bounding box center [558, 299] width 45 height 9
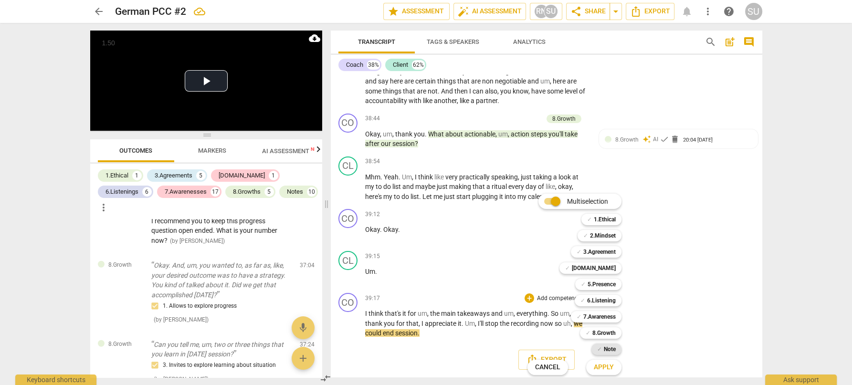
click at [601, 350] on span "✓" at bounding box center [599, 349] width 5 height 11
click at [601, 363] on span "Apply" at bounding box center [604, 368] width 20 height 10
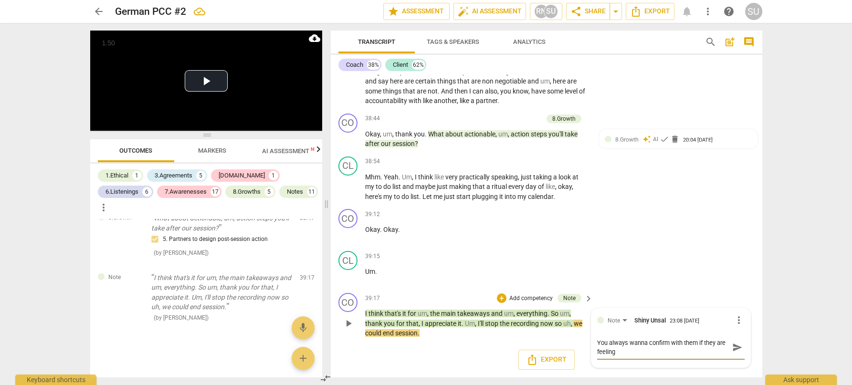
scroll to position [0, 0]
click at [736, 348] on span "send" at bounding box center [737, 347] width 11 height 11
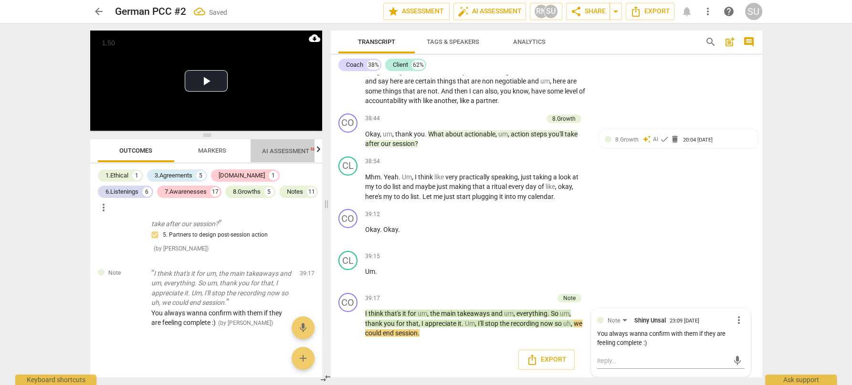
click at [274, 151] on span "AI Assessment New" at bounding box center [291, 151] width 59 height 7
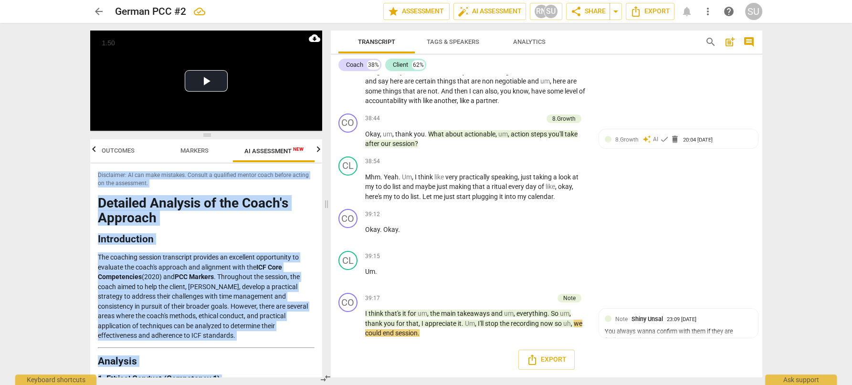
drag, startPoint x: 167, startPoint y: 357, endPoint x: 79, endPoint y: 138, distance: 236.1
click at [79, 138] on div "arrow_back German PCC #2 edit star Assessment auto_fix_high AI Assessment RN SU…" at bounding box center [426, 192] width 852 height 385
copy div "Outcomes Markers AI Assessment New Scores Disclaimer: AI can make mistakes. Con…"
click at [662, 13] on span "Export" at bounding box center [650, 11] width 40 height 11
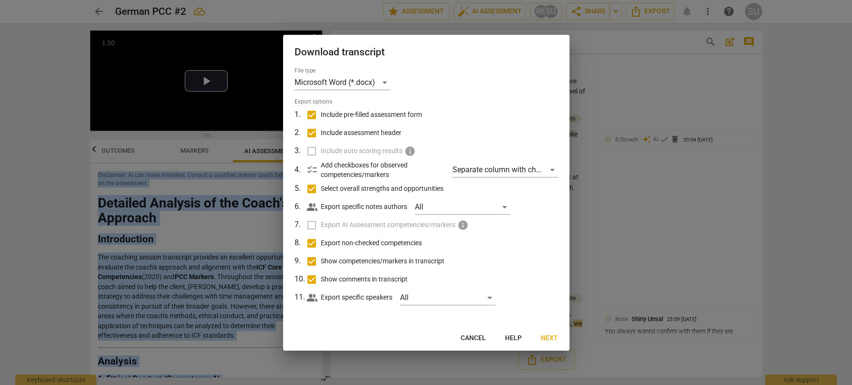
click at [544, 339] on span "Next" at bounding box center [549, 339] width 17 height 10
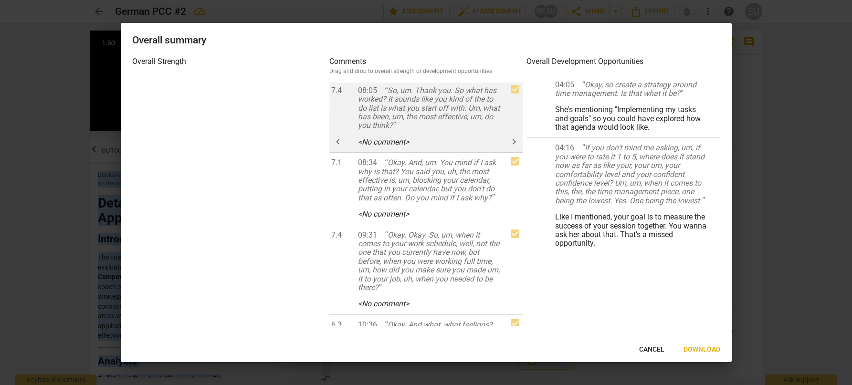
scroll to position [133, 0]
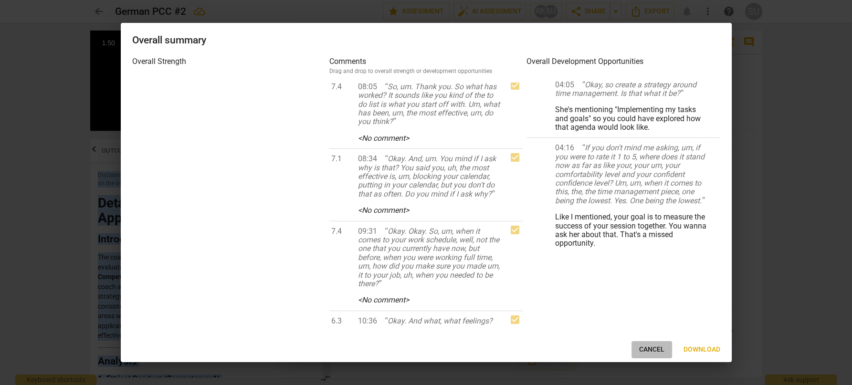
click at [655, 349] on span "Cancel" at bounding box center [651, 350] width 25 height 10
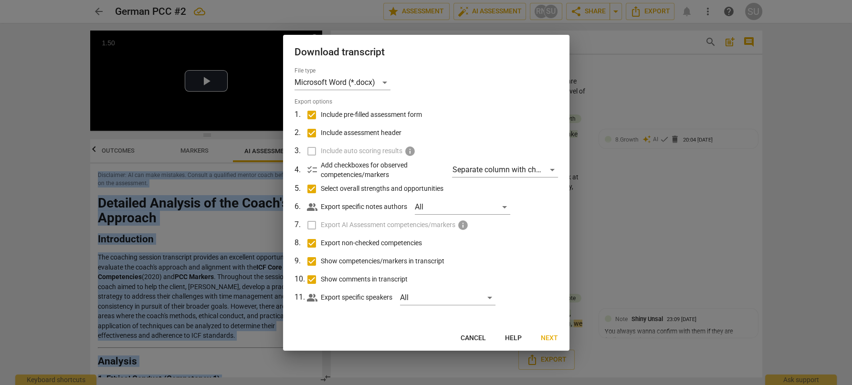
click at [467, 343] on button "Cancel" at bounding box center [473, 338] width 41 height 17
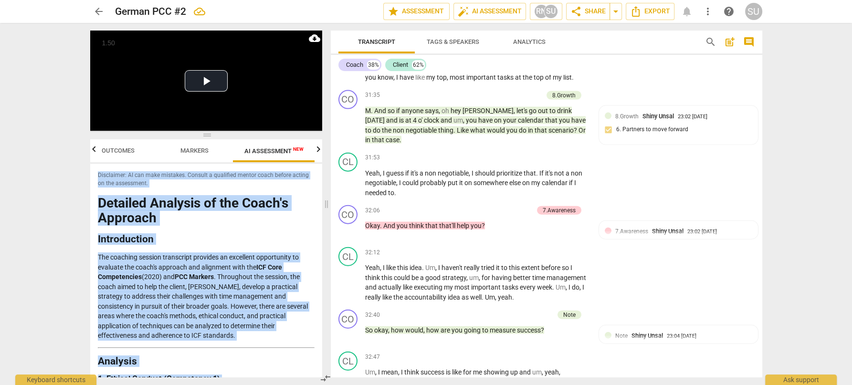
scroll to position [0, 0]
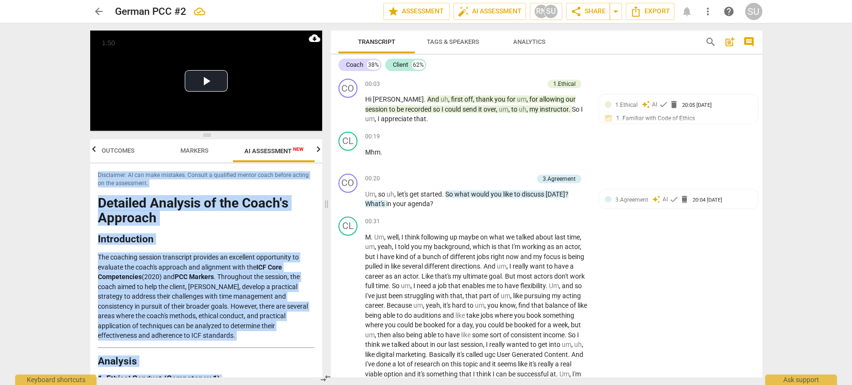
click at [732, 40] on span "post_add" at bounding box center [729, 41] width 11 height 11
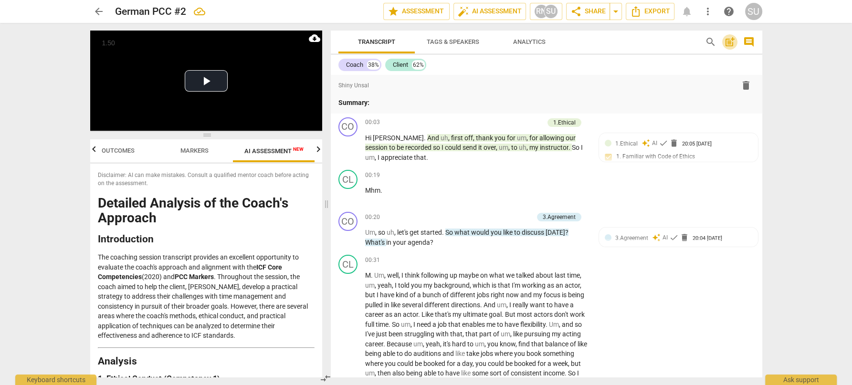
click at [732, 40] on span "post_add" at bounding box center [729, 41] width 11 height 11
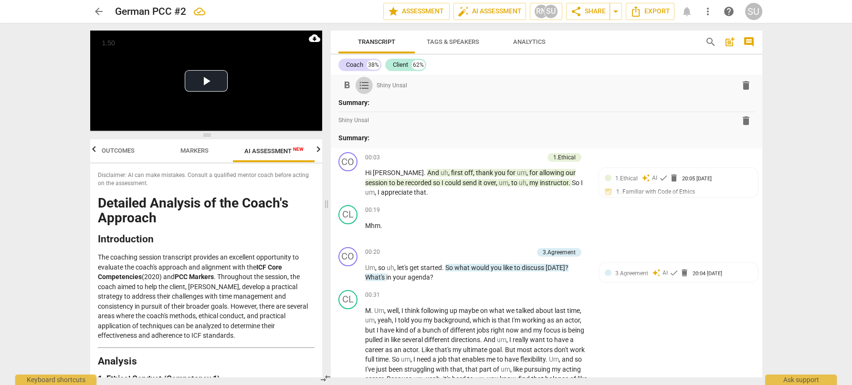
click at [365, 81] on span "format_list_bulleted" at bounding box center [364, 85] width 11 height 11
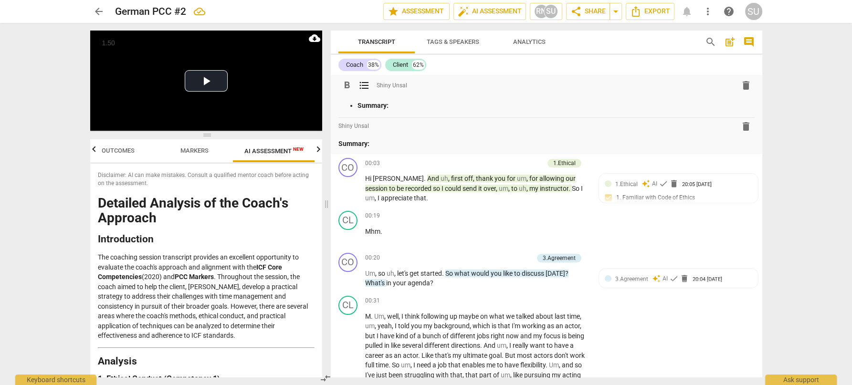
click at [390, 83] on span "Shiny Unsal" at bounding box center [392, 86] width 31 height 8
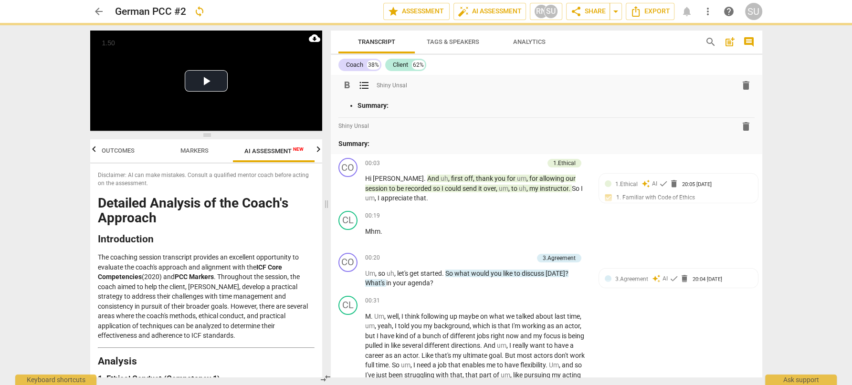
click at [404, 101] on p "Summary:" at bounding box center [556, 106] width 397 height 10
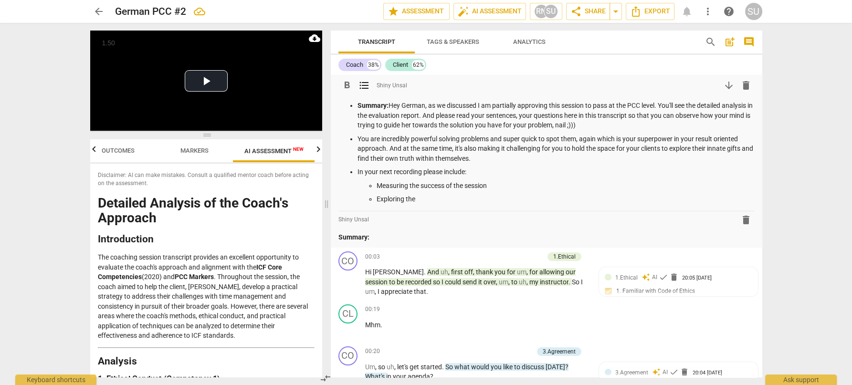
click at [443, 174] on p "In your next recording please include:" at bounding box center [556, 172] width 397 height 10
click at [429, 199] on p "Exploring the" at bounding box center [566, 199] width 378 height 10
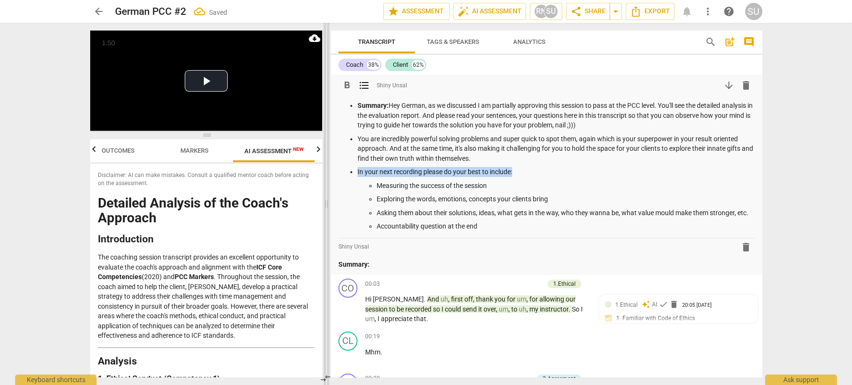
drag, startPoint x: 522, startPoint y: 170, endPoint x: 325, endPoint y: 170, distance: 197.2
click at [325, 170] on div "Play Video move_up Play Current Time 39:35 / Duration Time 39:35 Loaded : 0% Pr…" at bounding box center [427, 204] width 688 height 362
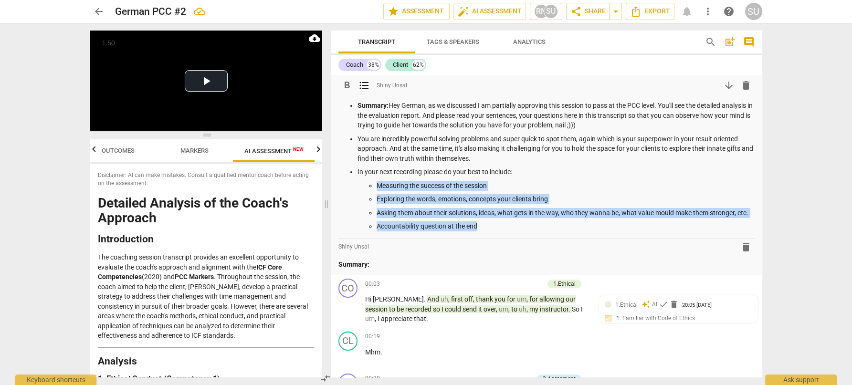
drag, startPoint x: 484, startPoint y: 227, endPoint x: 371, endPoint y: 180, distance: 122.2
click at [371, 180] on li "In your next recording please do your best to include: Measuring the success of…" at bounding box center [556, 199] width 397 height 64
click at [346, 83] on span "format_bold" at bounding box center [346, 85] width 11 height 11
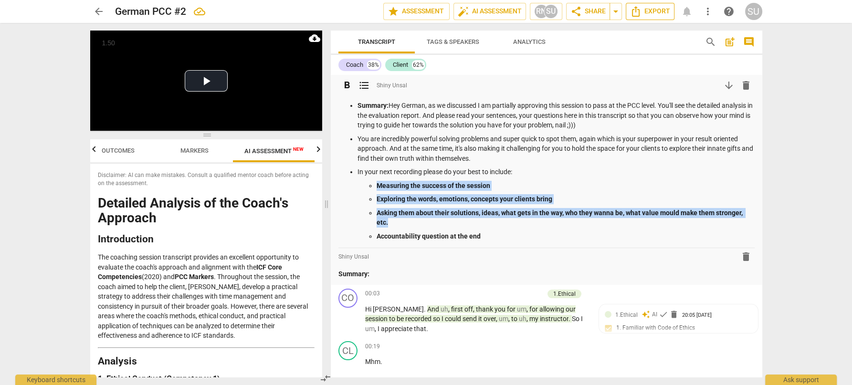
click at [662, 16] on span "Export" at bounding box center [650, 11] width 40 height 11
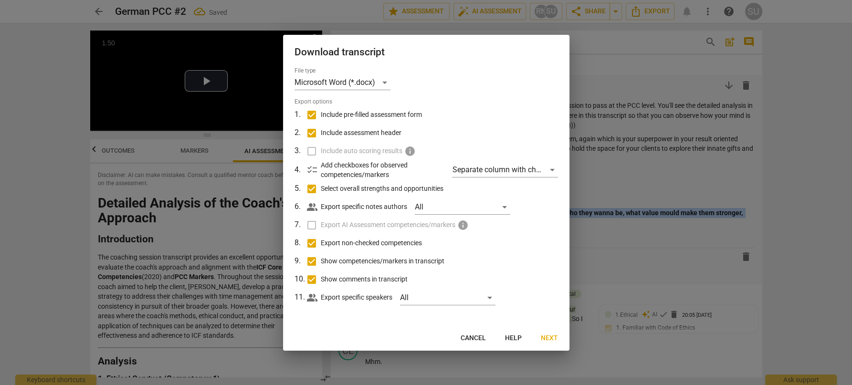
click at [552, 341] on span "Next" at bounding box center [549, 339] width 17 height 10
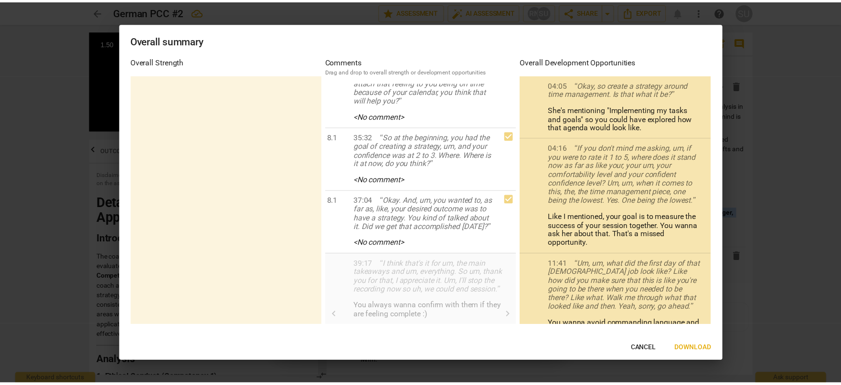
scroll to position [1470, 0]
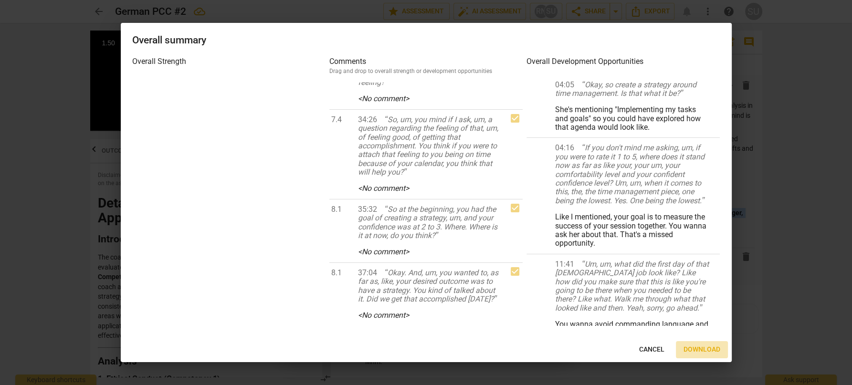
click at [695, 347] on span "Download" at bounding box center [702, 350] width 37 height 10
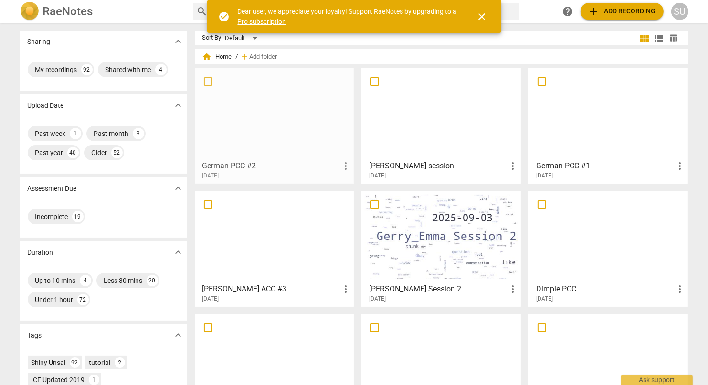
click at [272, 159] on div "German PCC #2 more_vert 2025-10-06" at bounding box center [275, 168] width 154 height 24
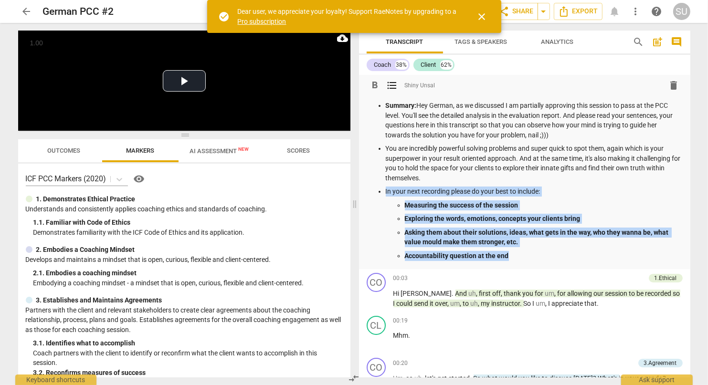
drag, startPoint x: 384, startPoint y: 192, endPoint x: 534, endPoint y: 267, distance: 167.4
click at [534, 267] on div "format_bold format_list_bulleted Shiny Unsal delete Summary: Hey German, as we …" at bounding box center [524, 172] width 331 height 194
copy li "In your next recording please do your best to include: Measuring the success of…"
